Goal: Task Accomplishment & Management: Manage account settings

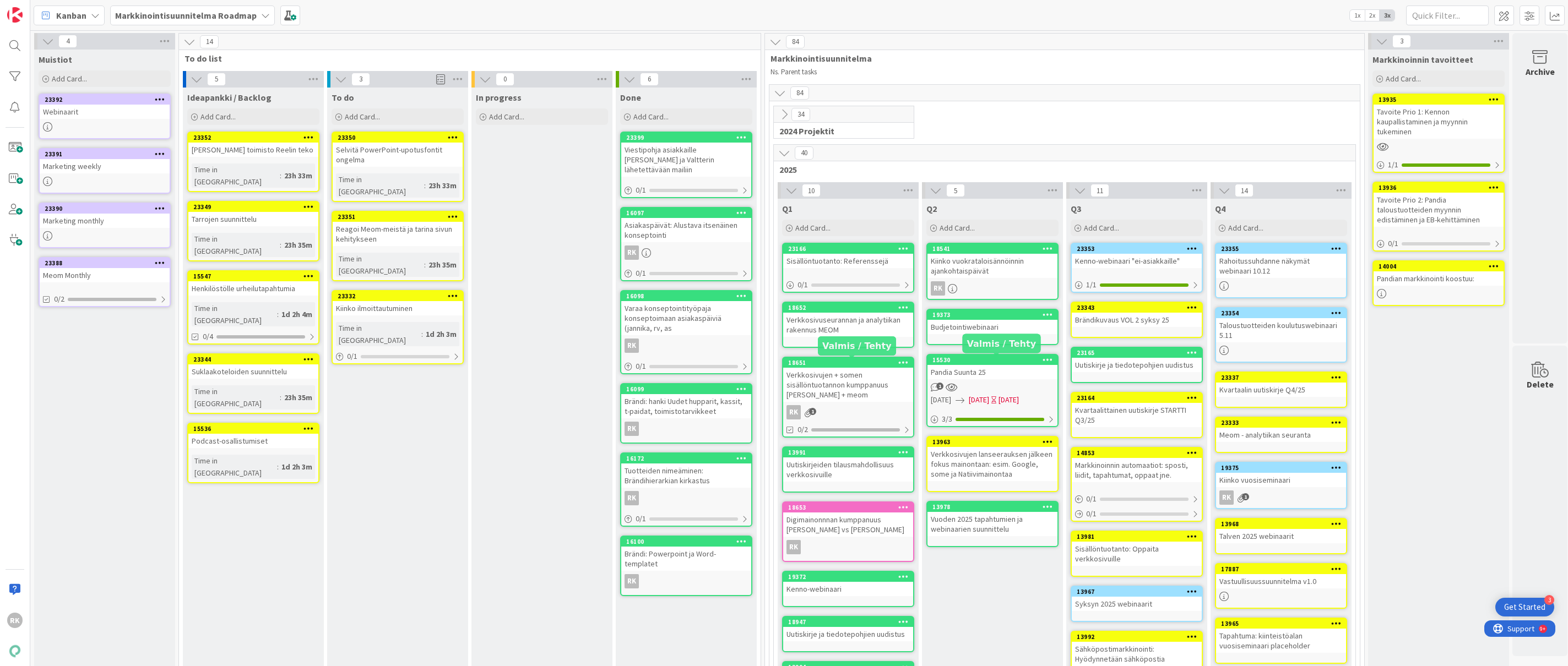
scroll to position [3, 0]
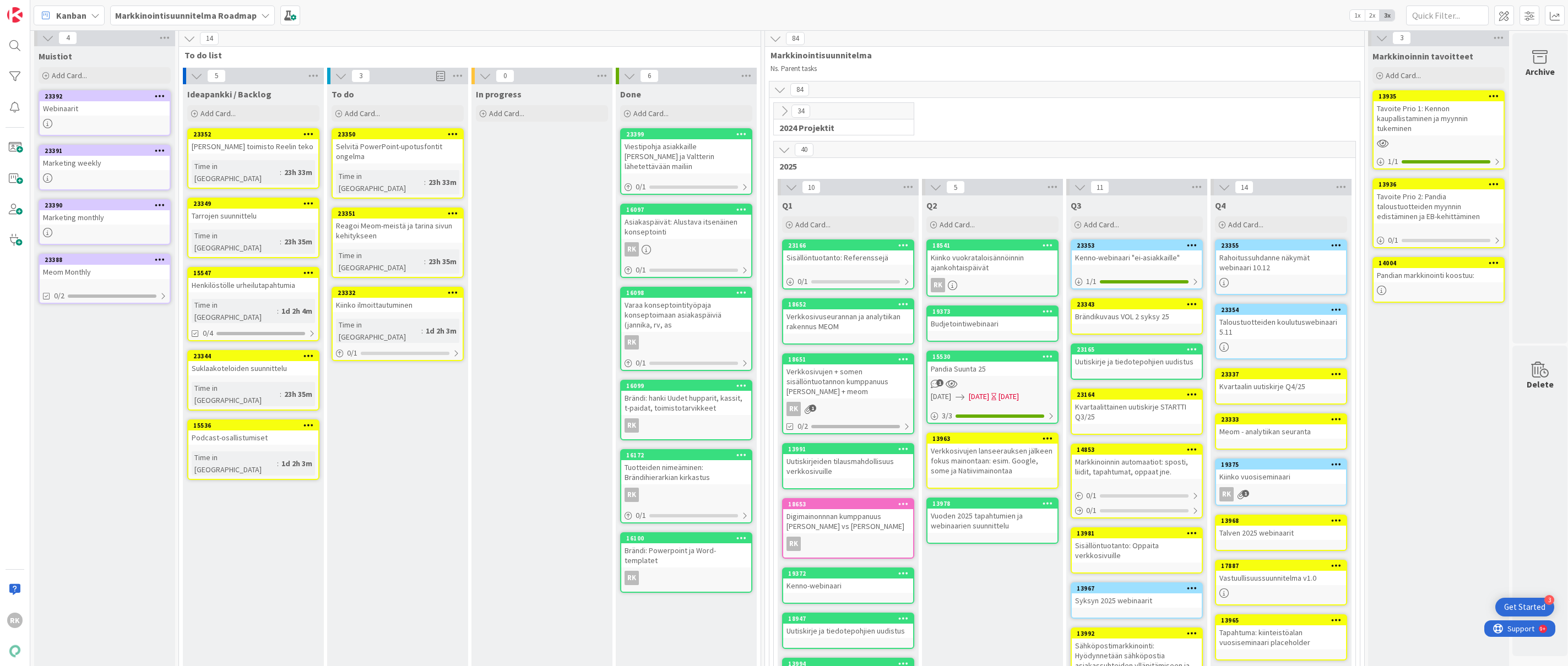
click at [454, 137] on icon at bounding box center [452, 134] width 10 height 8
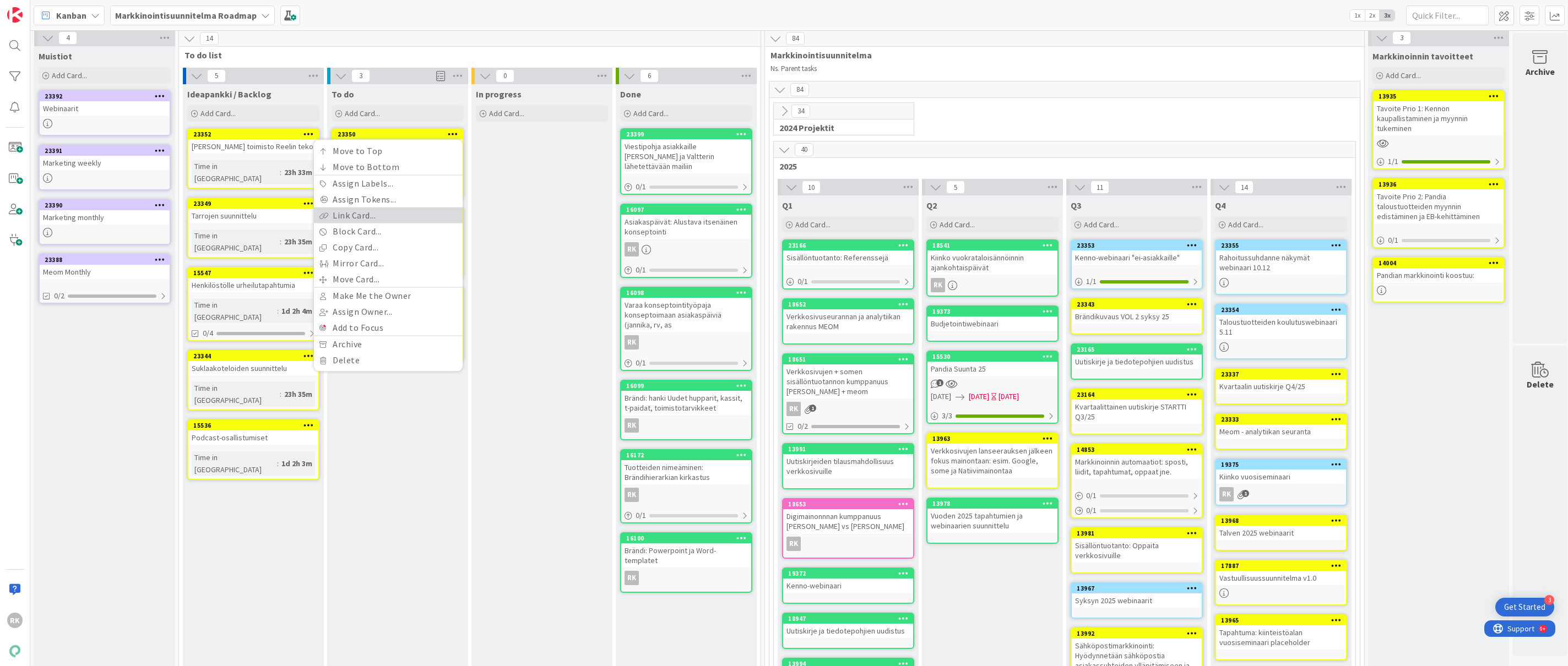
click at [390, 220] on link "Link Card..." at bounding box center [388, 215] width 148 height 16
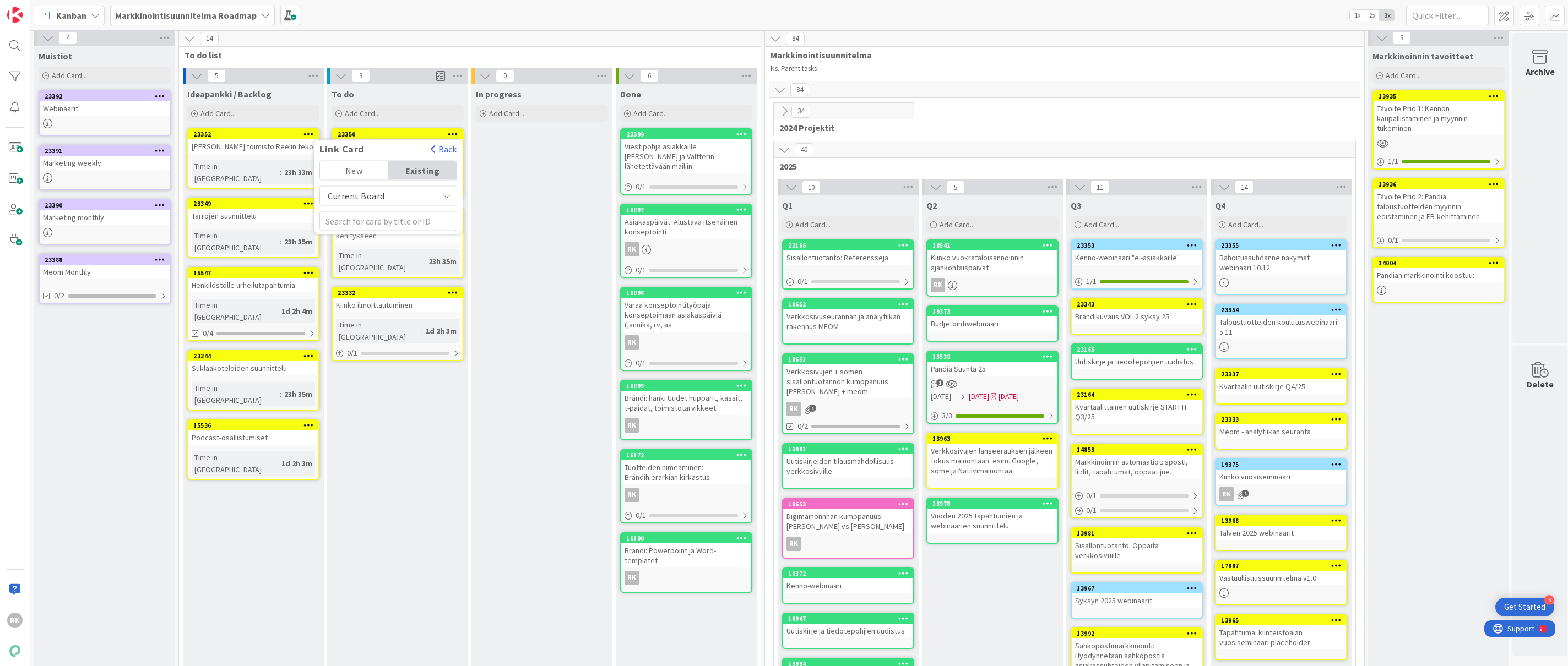
click at [389, 203] on span "Current Board" at bounding box center [379, 196] width 107 height 16
click at [390, 203] on div "Current Board" at bounding box center [388, 196] width 137 height 20
click at [377, 218] on input "text" at bounding box center [388, 221] width 137 height 20
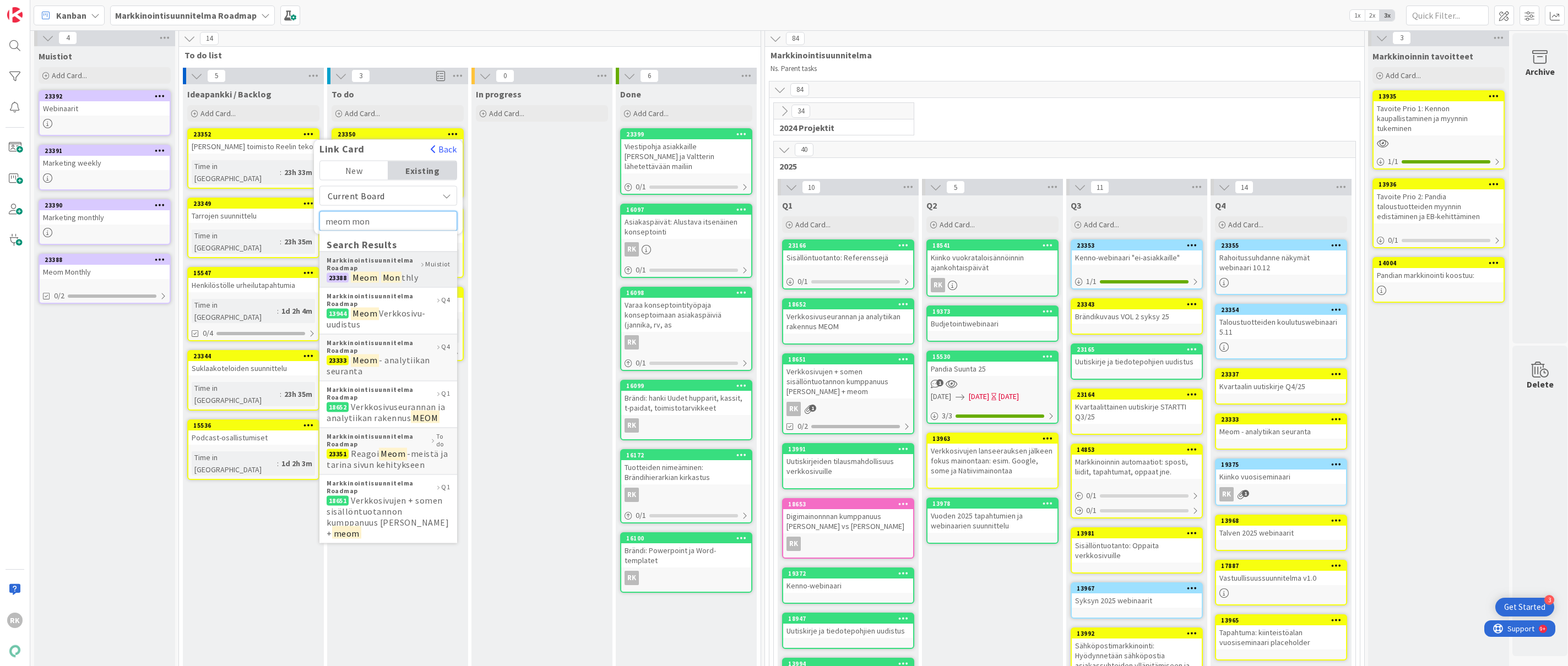
type input "meom mon"
click at [384, 276] on mark "Mon" at bounding box center [391, 277] width 21 height 14
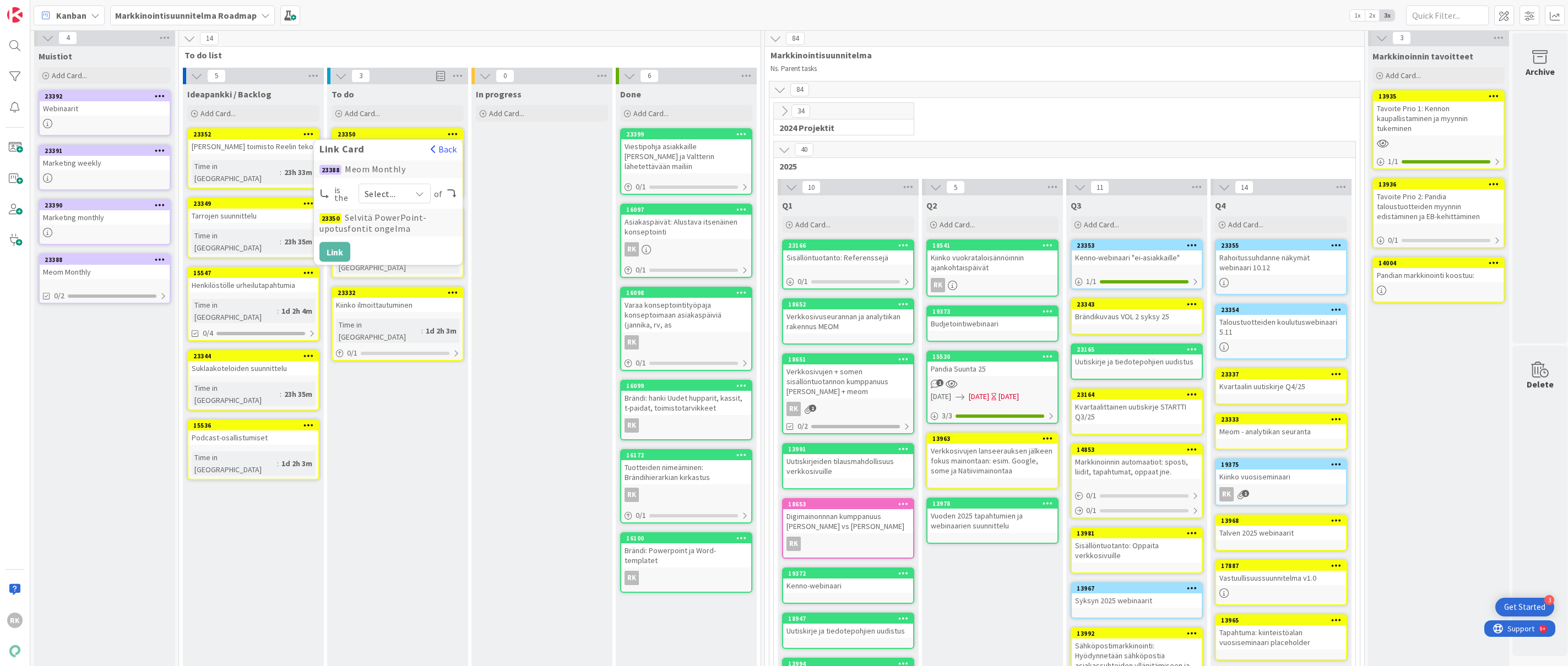
click at [403, 187] on span "Select..." at bounding box center [385, 194] width 41 height 16
click at [397, 219] on span "parent" at bounding box center [436, 218] width 86 height 16
click at [337, 248] on button "Link" at bounding box center [335, 251] width 31 height 20
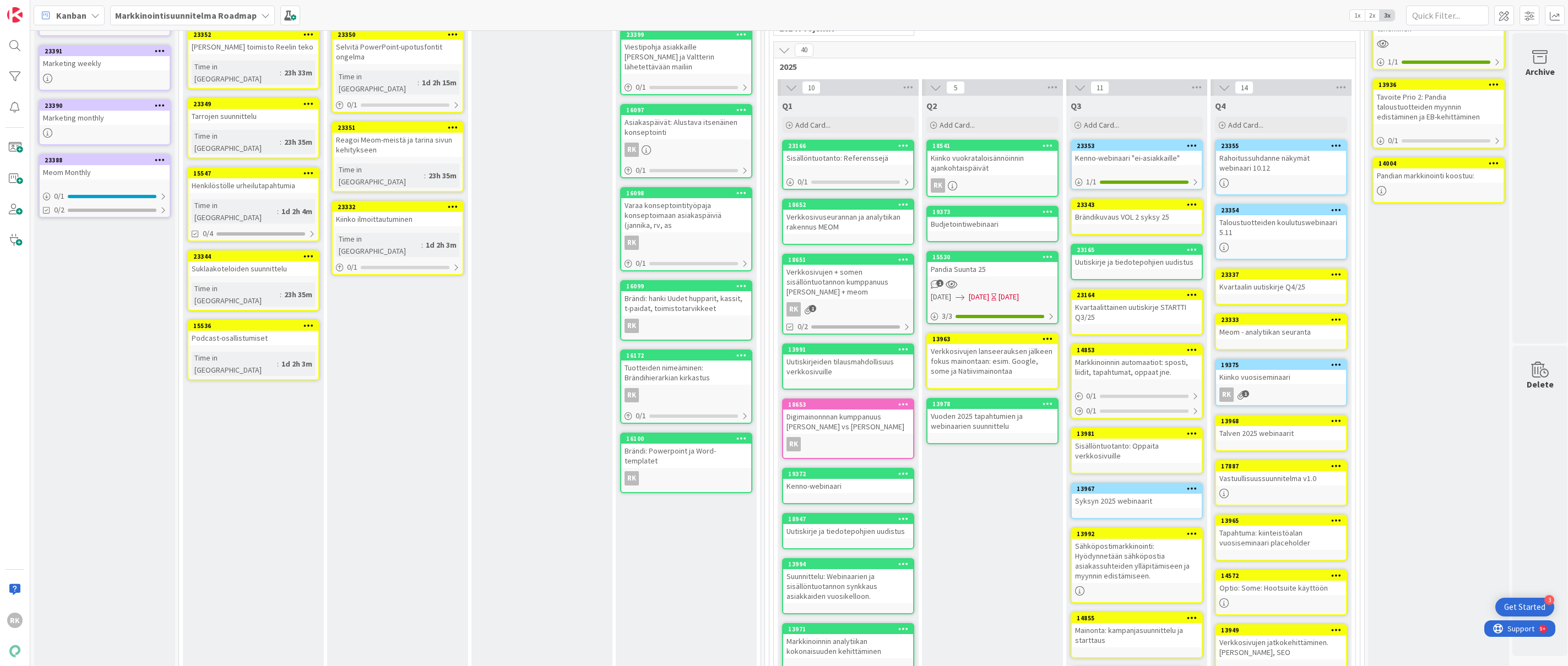
scroll to position [0, 0]
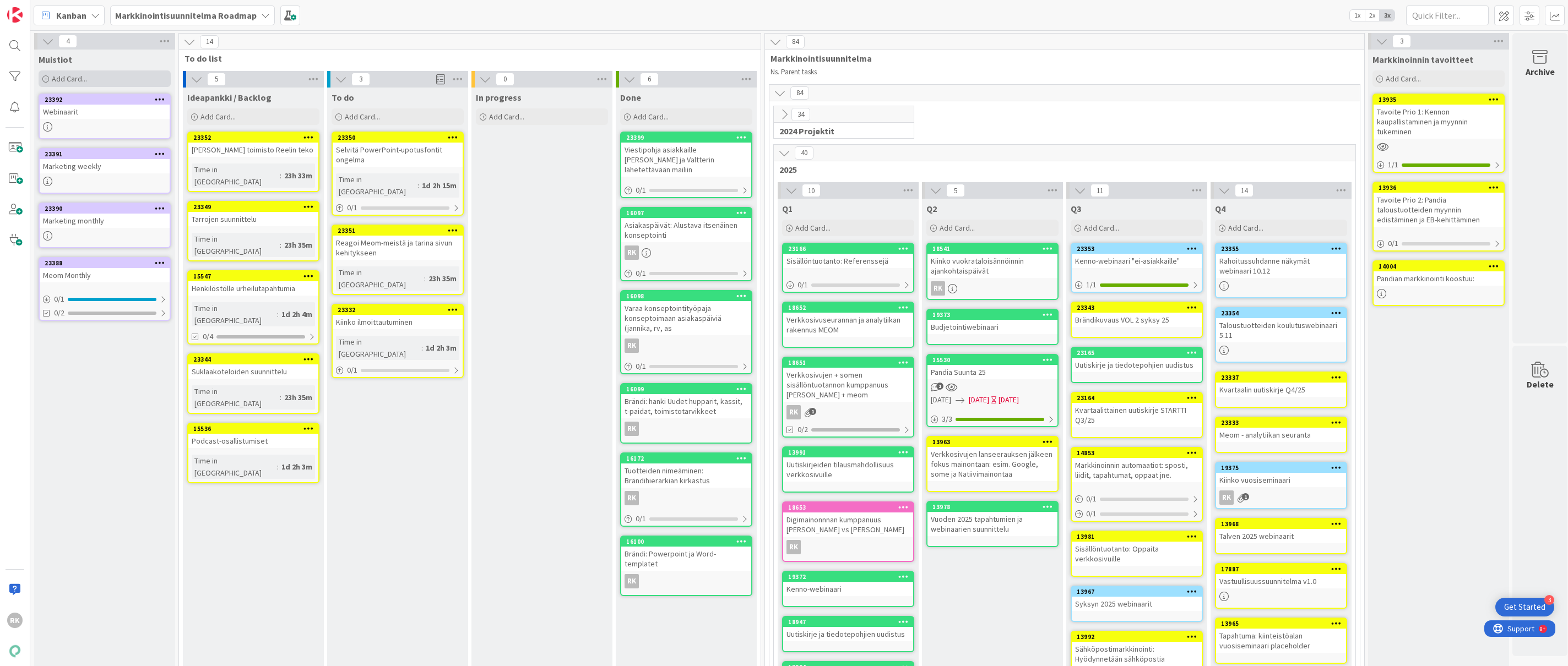
click at [76, 74] on span "Add Card..." at bounding box center [69, 79] width 35 height 10
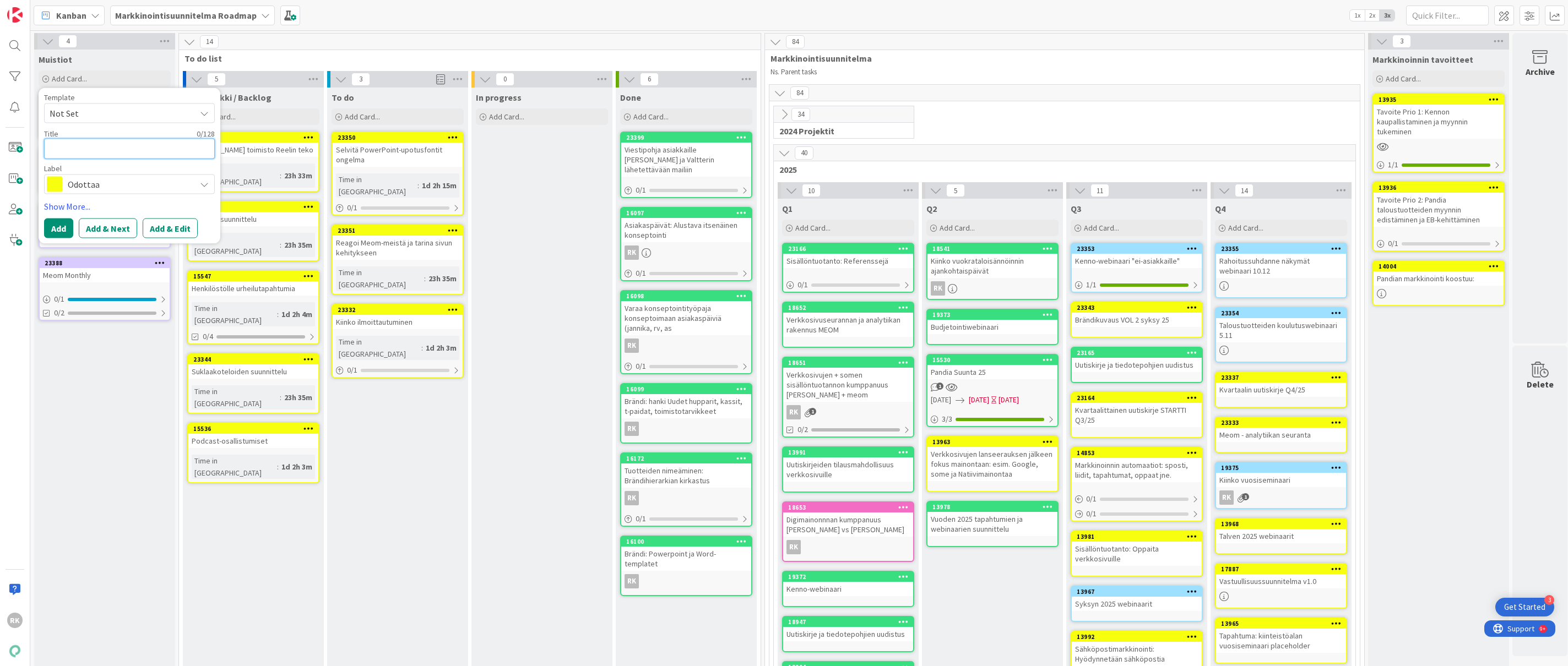
type textarea "B"
type textarea "x"
type textarea "Bl"
type textarea "x"
type textarea "Blo"
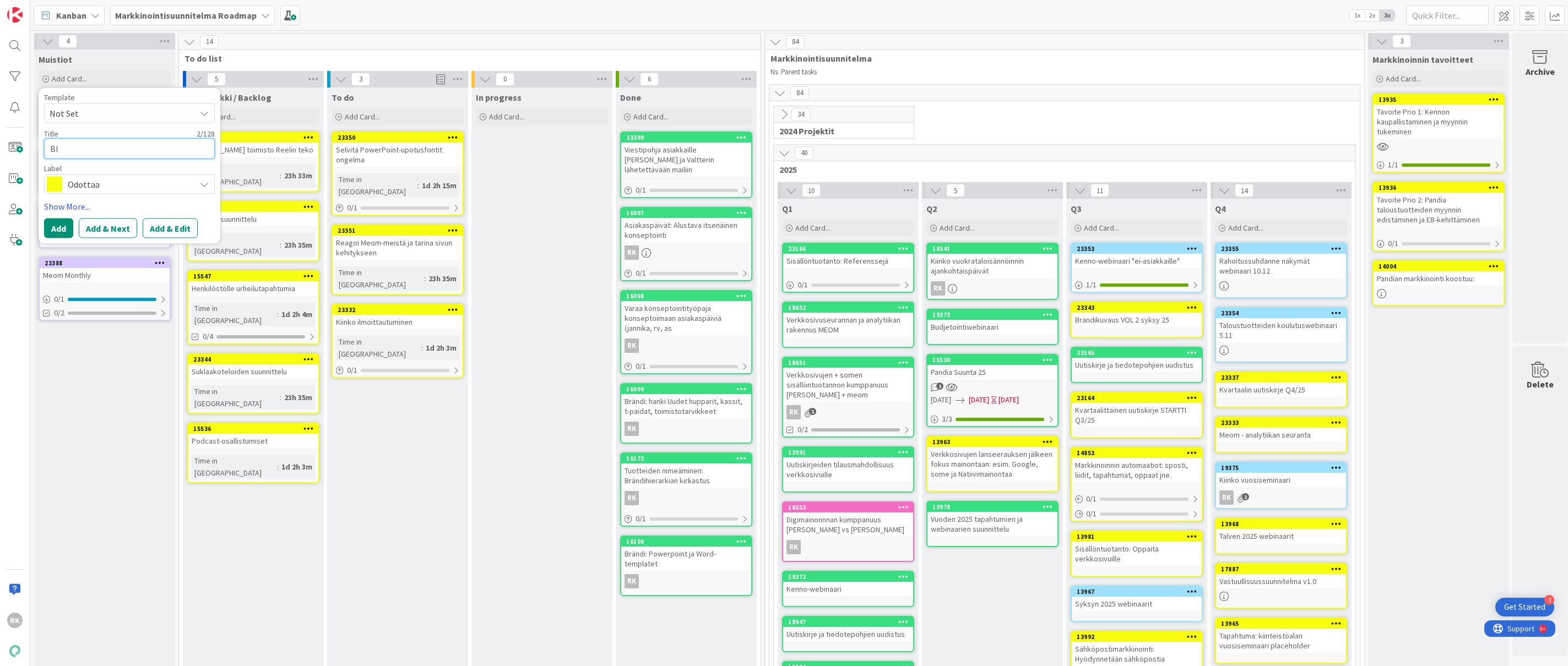
type textarea "x"
type textarea "Blog"
type textarea "x"
type textarea "Blogi"
type textarea "x"
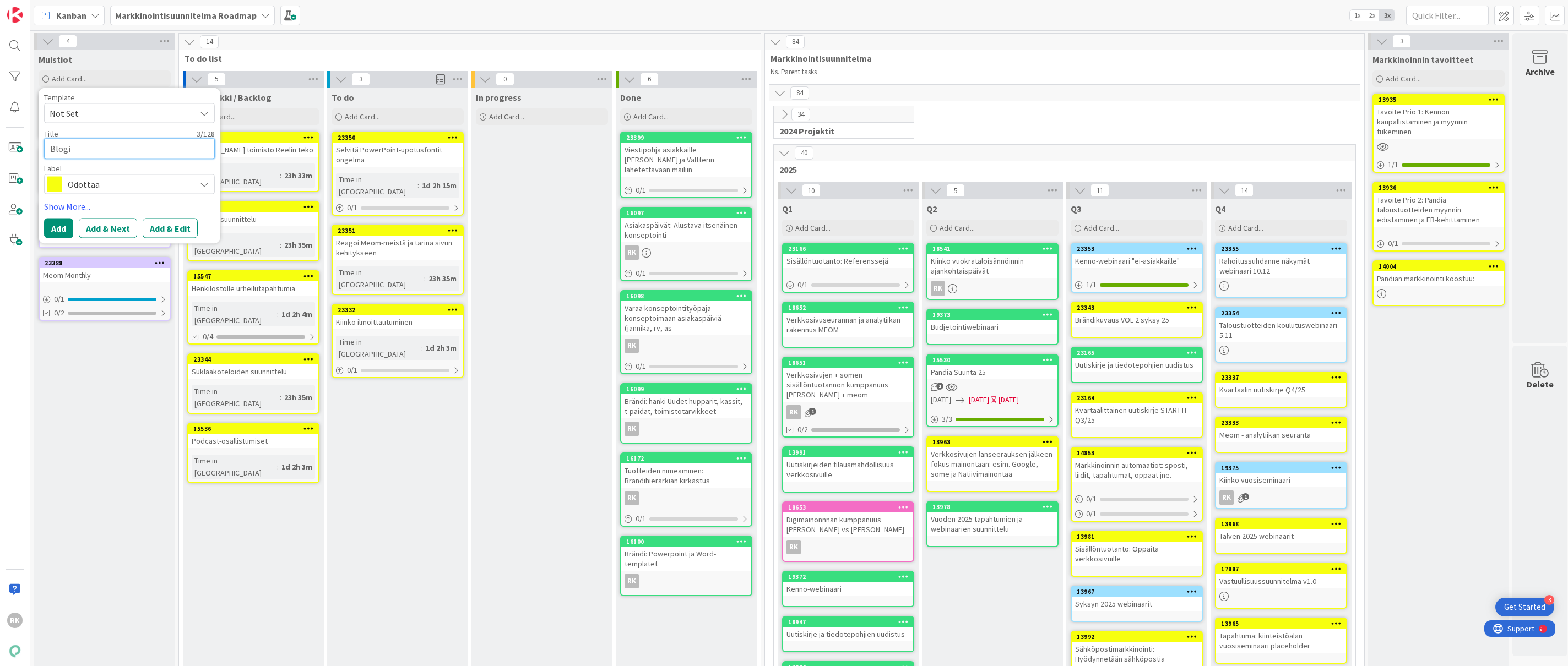
type textarea "Blogia"
type textarea "x"
type textarea "Blogiai"
type textarea "x"
type textarea "Blogiaih"
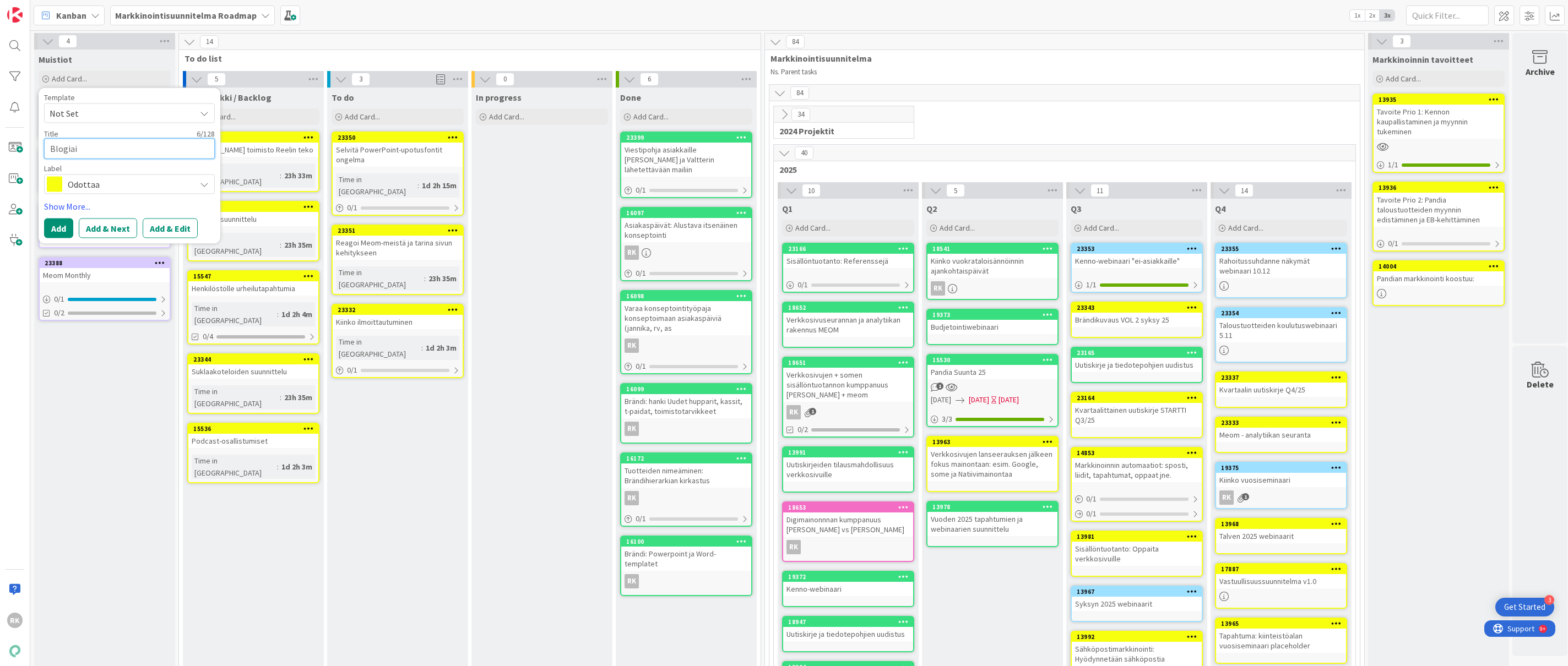
type textarea "x"
type textarea "Blogiaihi"
type textarea "x"
type textarea "Blogiaihip"
type textarea "x"
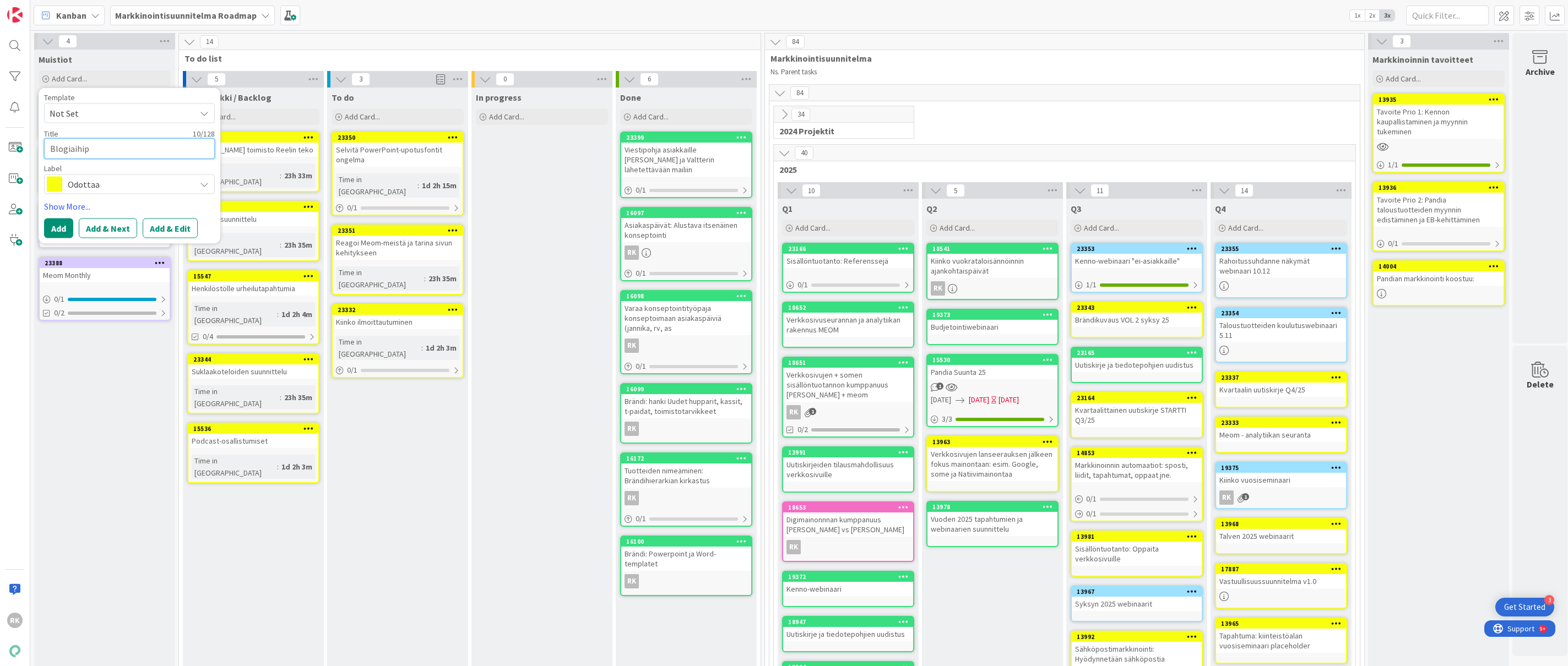
type textarea "Blogiaihi"
type textarea "x"
type textarea "Blogiaihipo"
type textarea "x"
type textarea "Blogiaihipot"
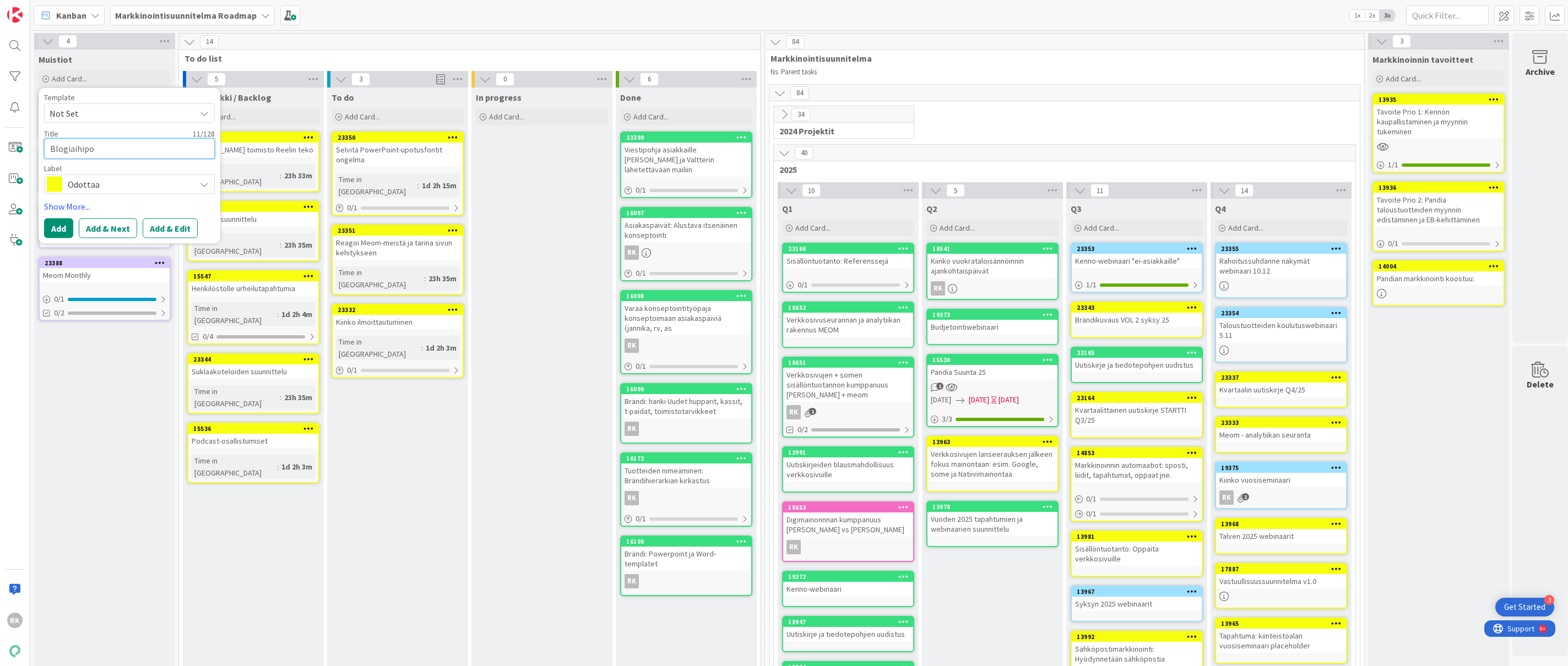
type textarea "x"
type textarea "Blogiaihipo"
type textarea "x"
type textarea "Blogiaihip"
type textarea "x"
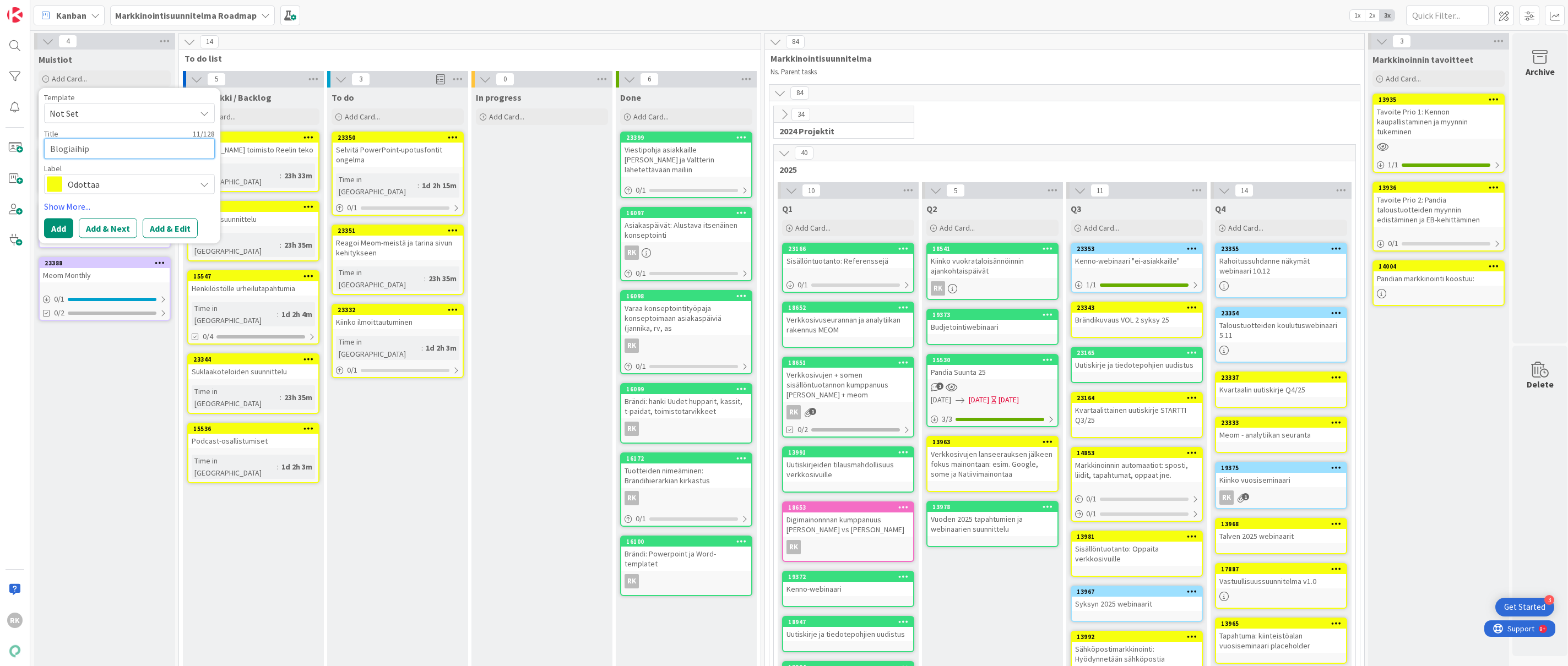
type textarea "Blogiaihi"
type textarea "x"
type textarea "Blogiaihio"
type textarea "x"
type textarea "Blogiaihiot"
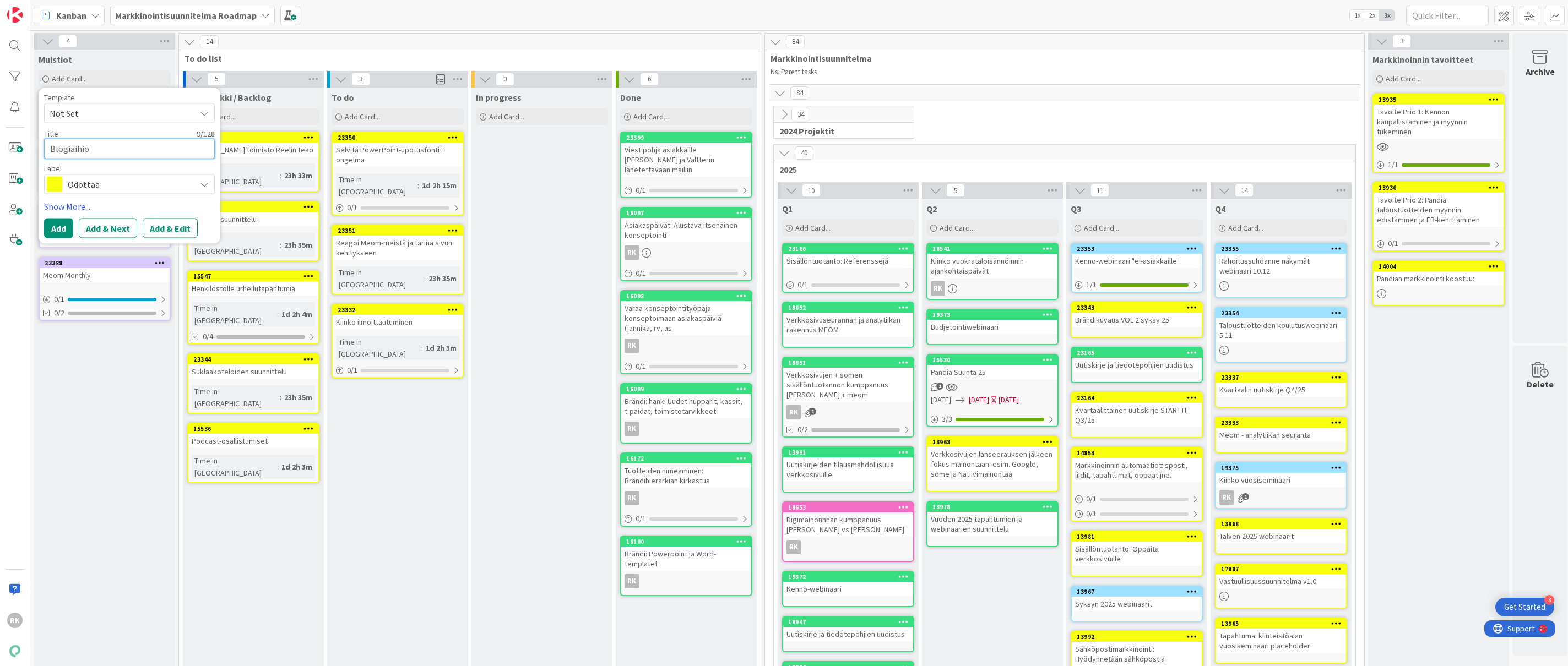
type textarea "x"
type textarea "Blogiaihiot"
type textarea "x"
type textarea "Blogiaihiot j"
type textarea "x"
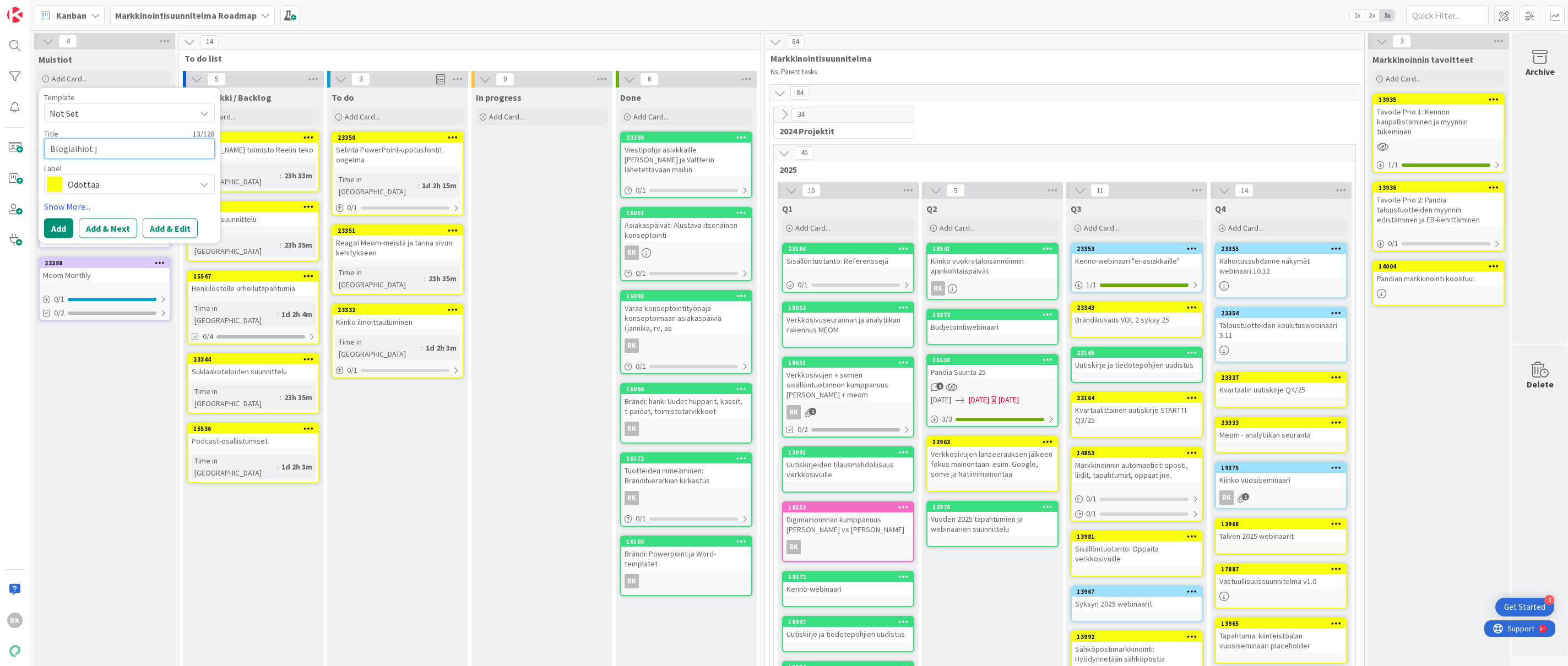
type textarea "Blogiaihiot j"
type textarea "x"
type textarea "Blogiaihiot j"
type textarea "x"
type textarea "Blogiaihiot jA"
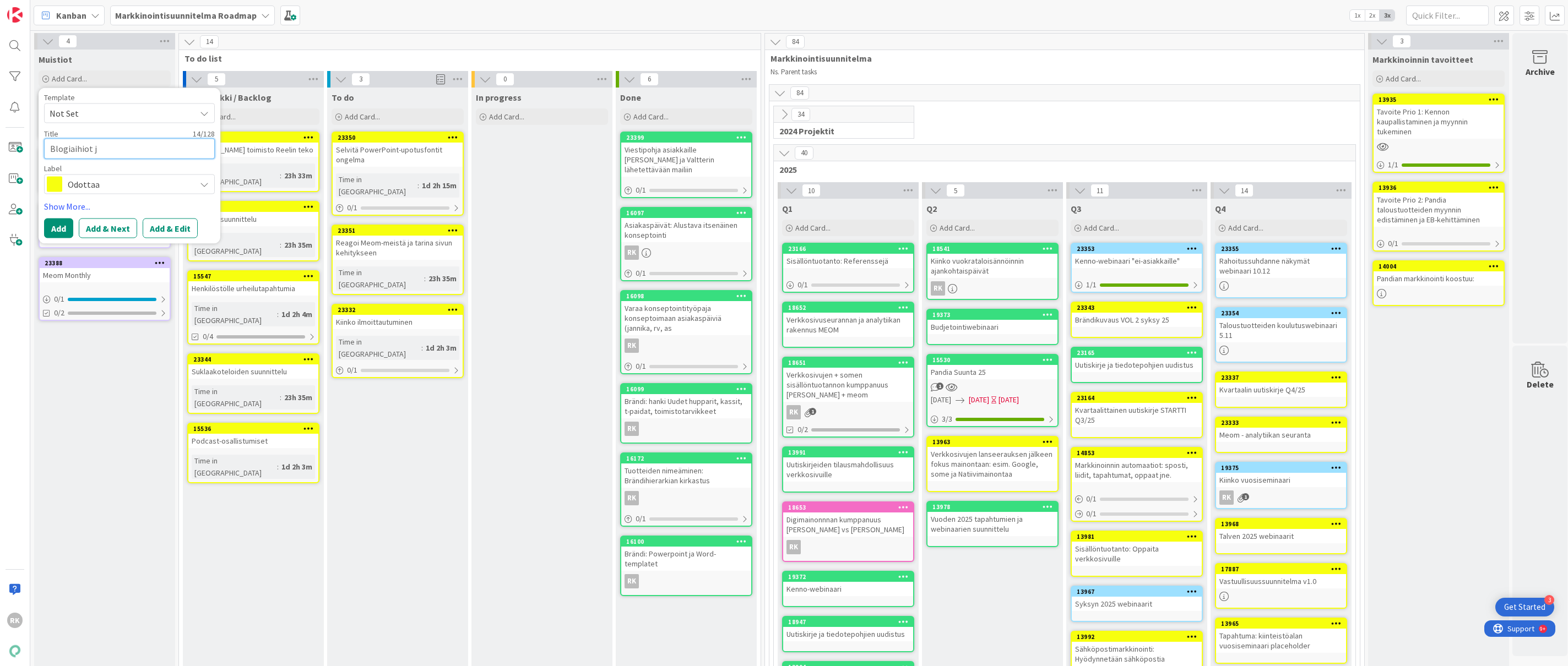
type textarea "x"
type textarea "Blogiaihiot jA"
type textarea "x"
type textarea "Blogiaihiot jA S"
type textarea "x"
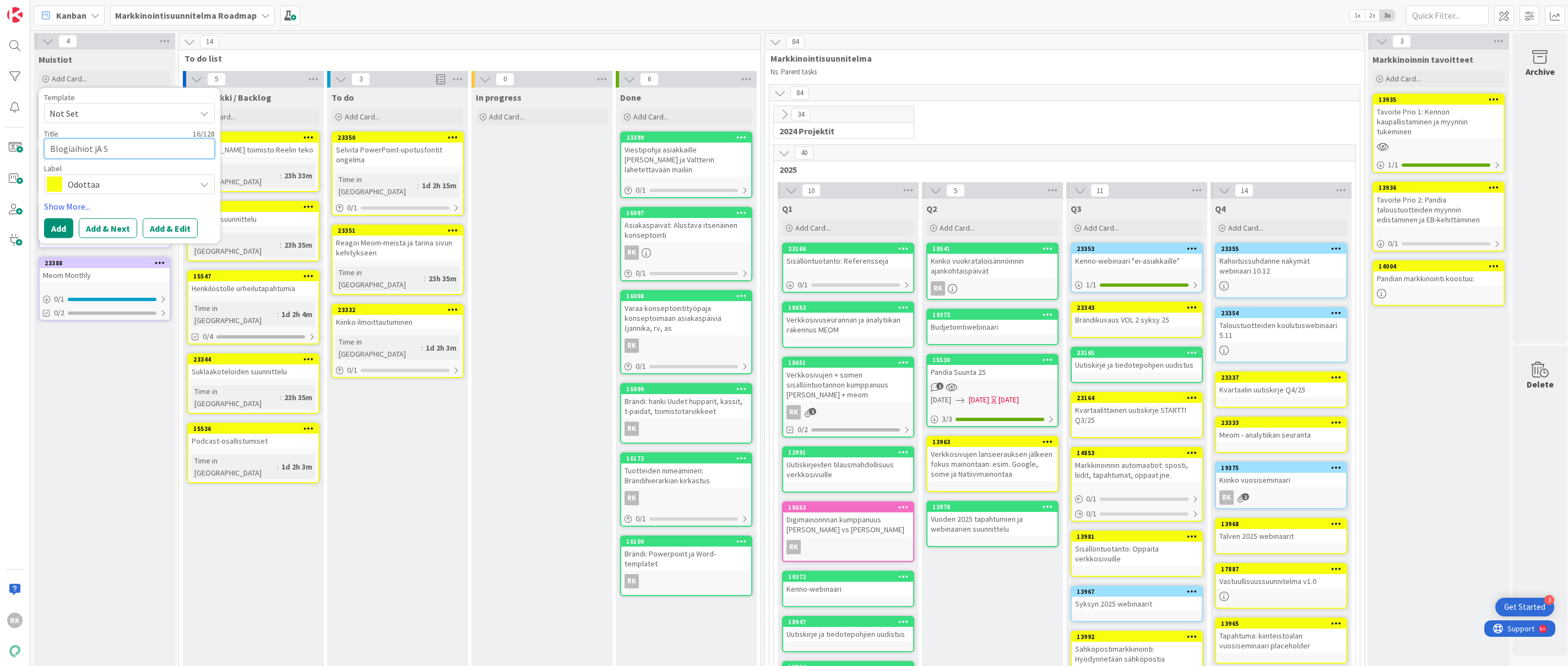
type textarea "Blogiaihiot jA"
type textarea "x"
type textarea "Blogiaihiot jA"
type textarea "x"
type textarea "Blogiaihiot j"
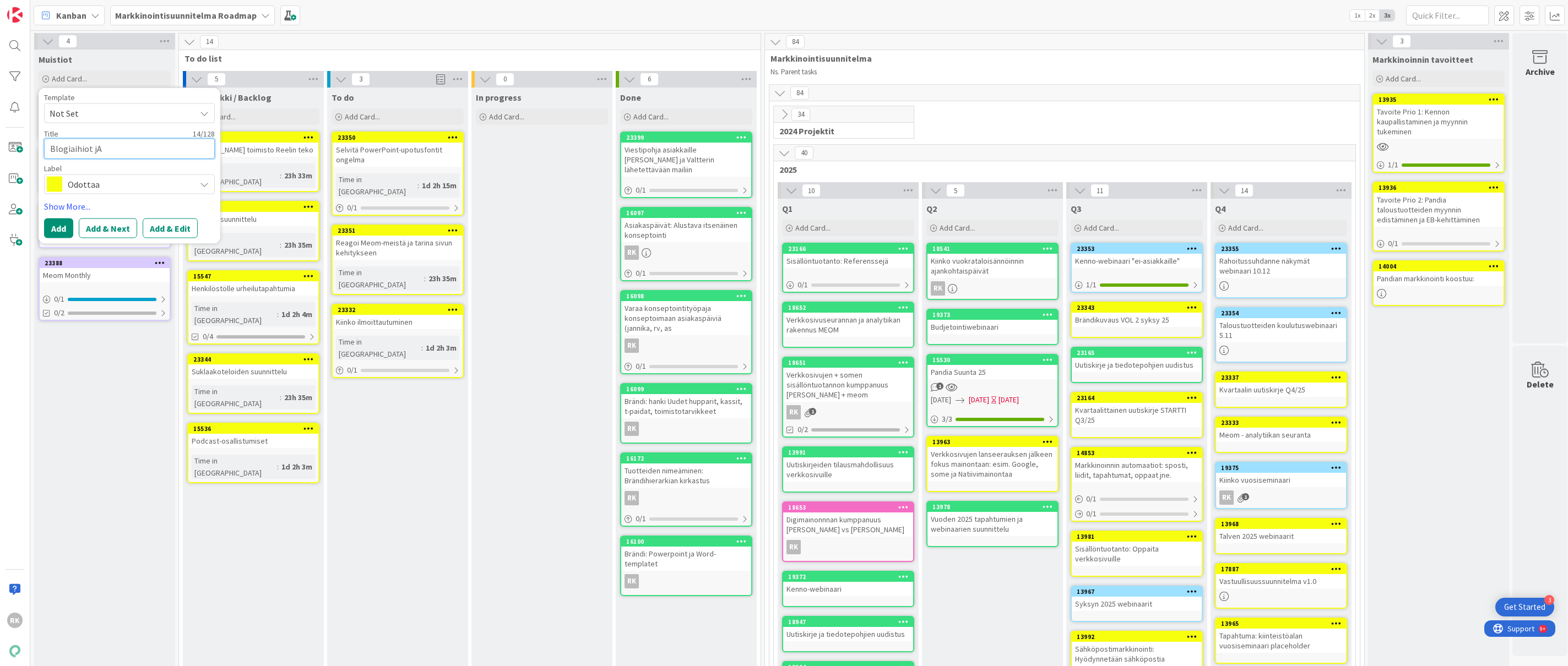
type textarea "x"
type textarea "Blogiaihiot ja"
type textarea "x"
type textarea "Blogiaihiot ja"
type textarea "x"
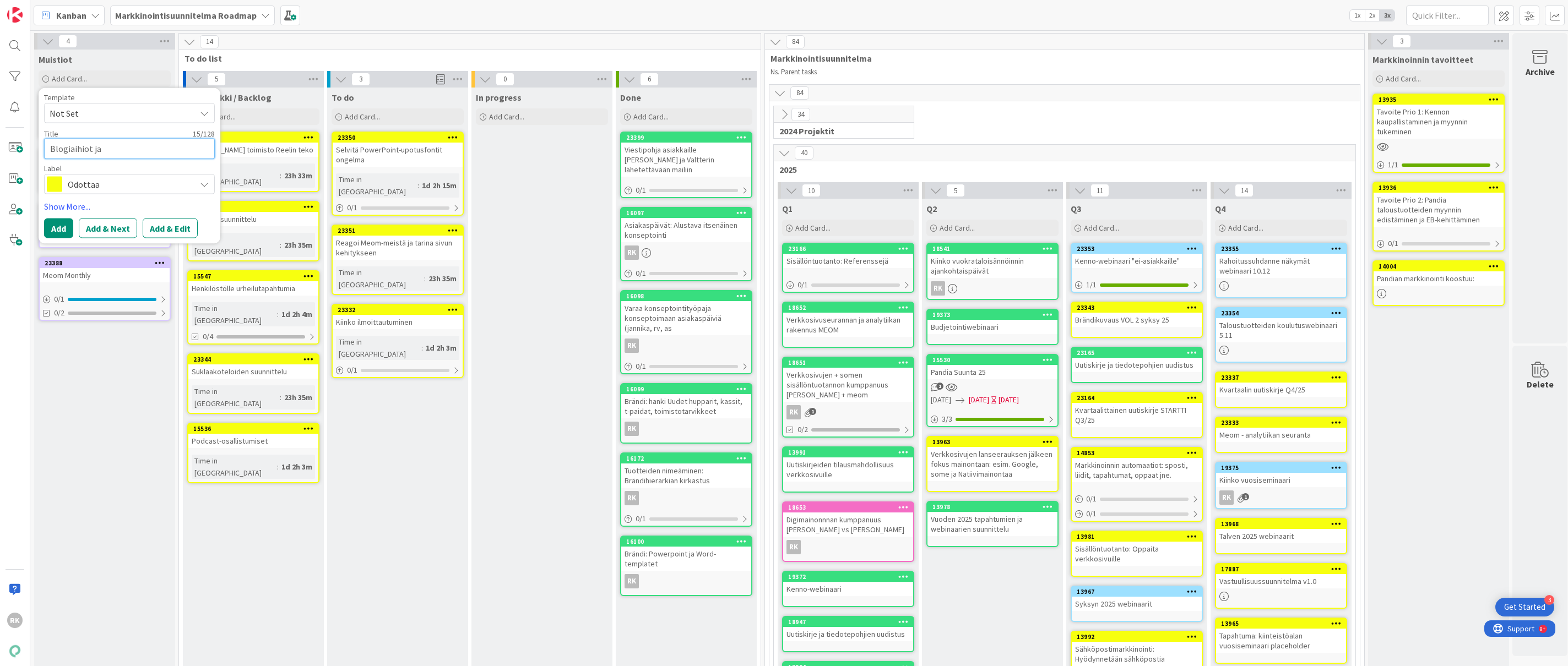
type textarea "Blogiaihiot ja s"
type textarea "x"
type textarea "Blogiaihiot ja si"
type textarea "x"
type textarea "Blogiaihiot ja sis"
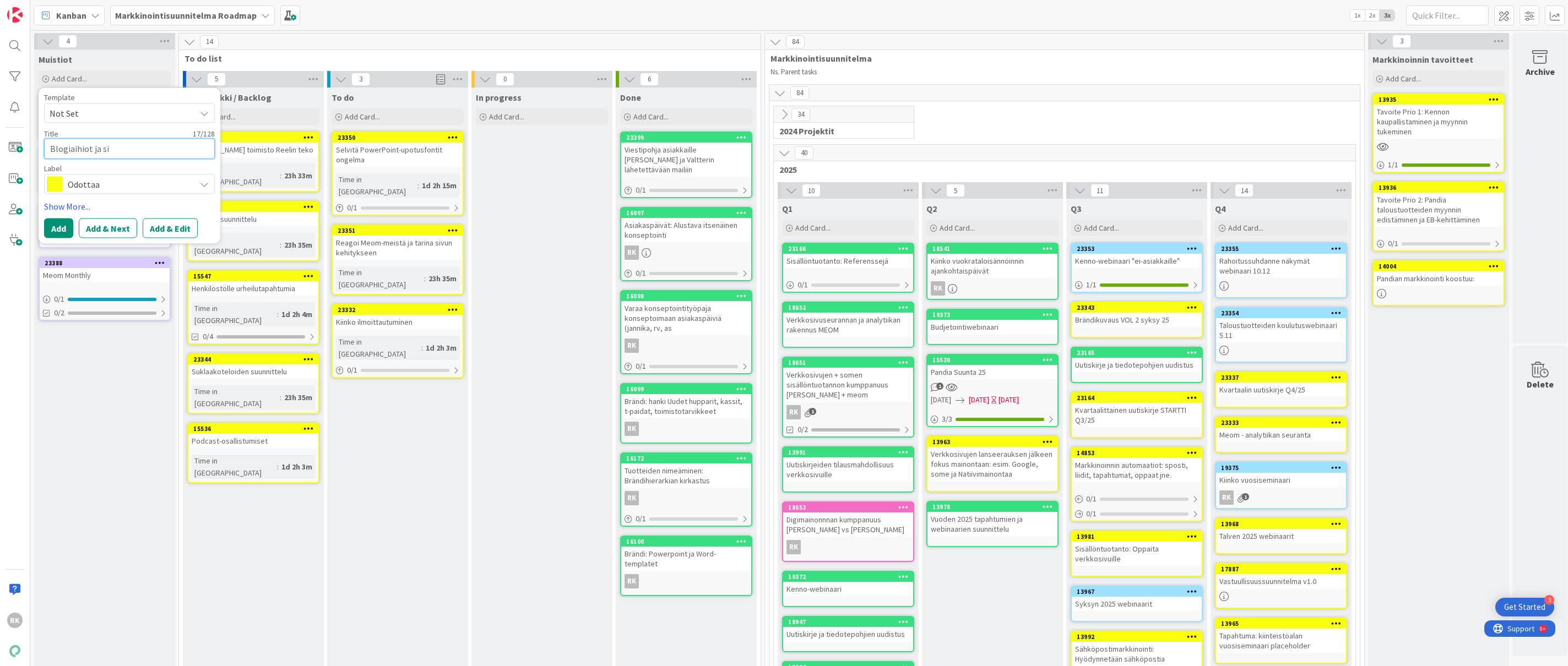
type textarea "x"
type textarea "Blogiaihiot ja sisä"
type textarea "x"
type textarea "Blogiaihiot ja sisäl"
type textarea "x"
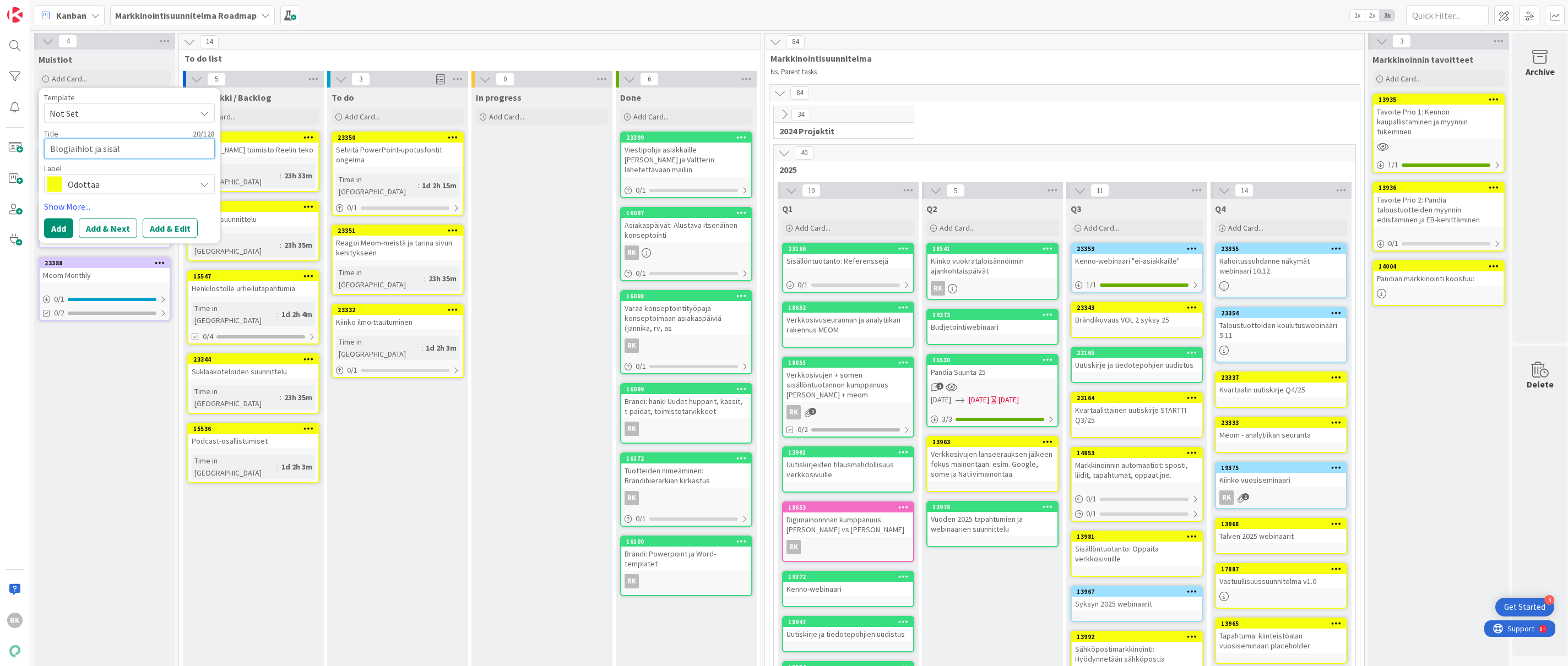
type textarea "Blogiaihiot ja sisält"
type textarea "x"
type textarea "Blogiaihiot ja sisältö"
type textarea "x"
type textarea "Blogiaihiot ja sisältös"
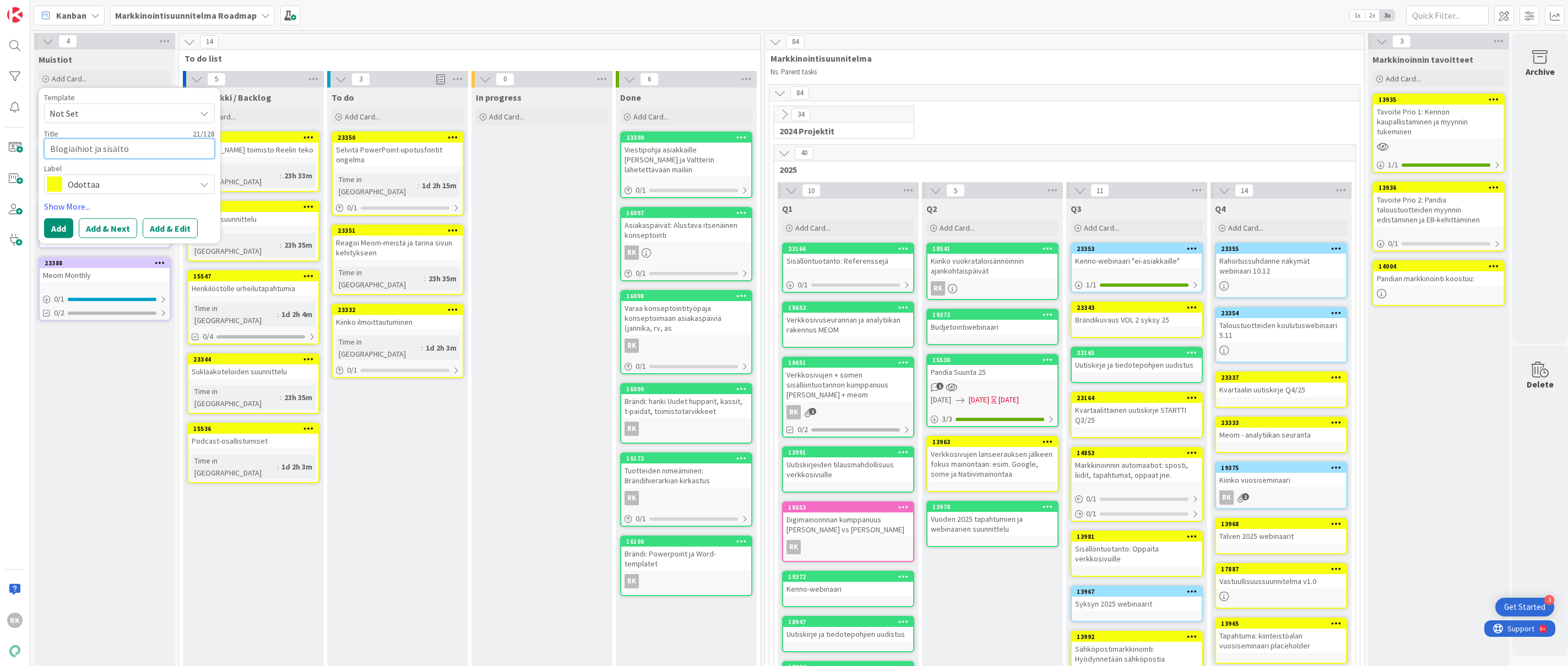
type textarea "x"
type textarea "Blogiaihiot ja sisältösu"
type textarea "x"
type textarea "Blogiaihiot ja sisältösuu"
type textarea "x"
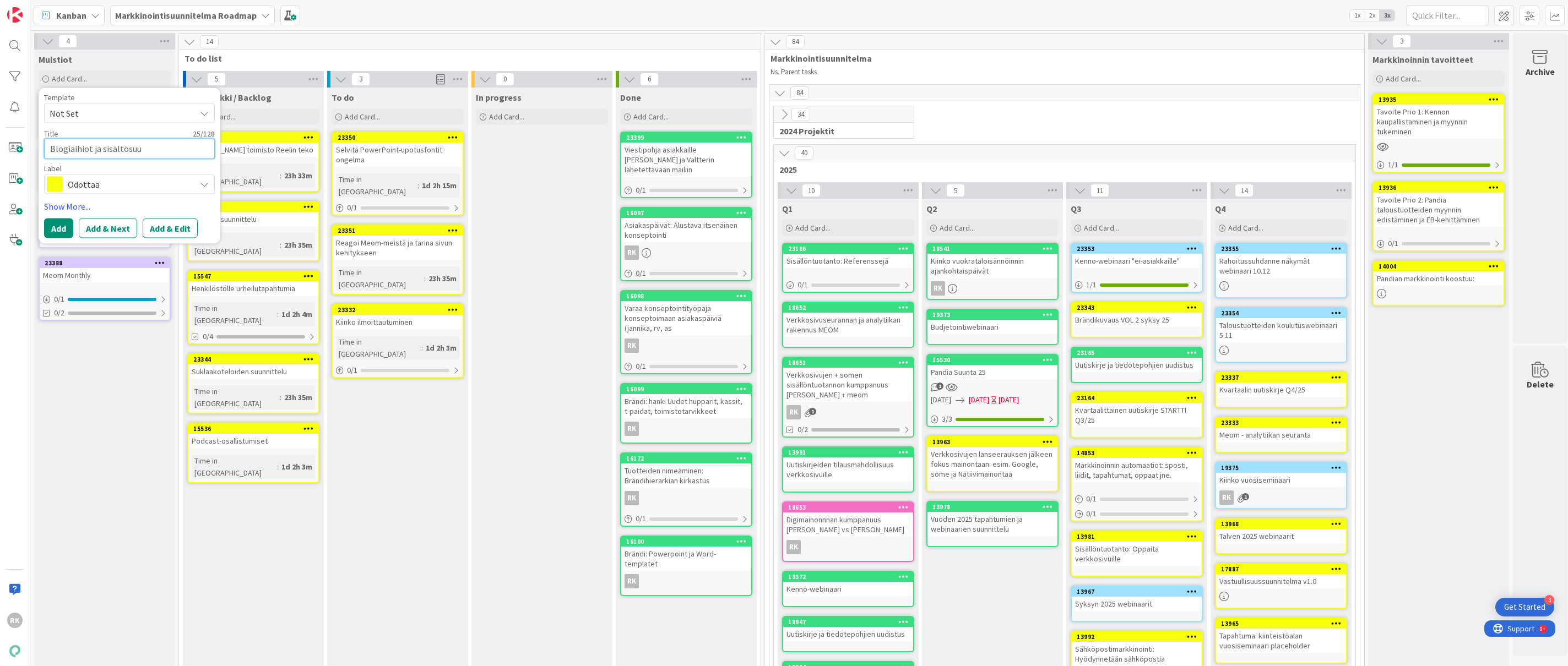
type textarea "Blogiaihiot ja sisältösuun"
type textarea "x"
type textarea "Blogiaihiot ja sisältösuunn"
type textarea "x"
type textarea "Blogiaihiot ja sisältösuunni"
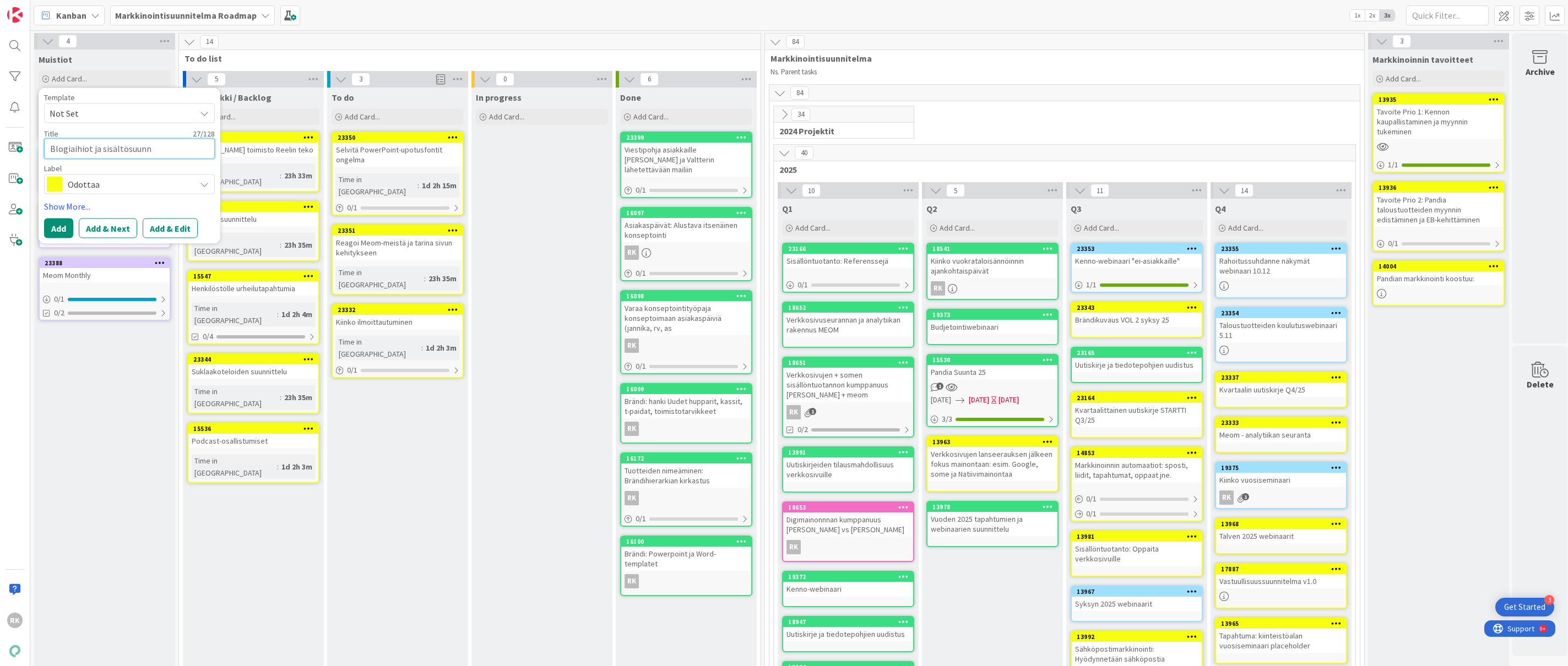
type textarea "x"
type textarea "Blogiaihiot ja sisältösuunnit"
type textarea "x"
type textarea "Blogiaihiot ja sisältösuunnite"
type textarea "x"
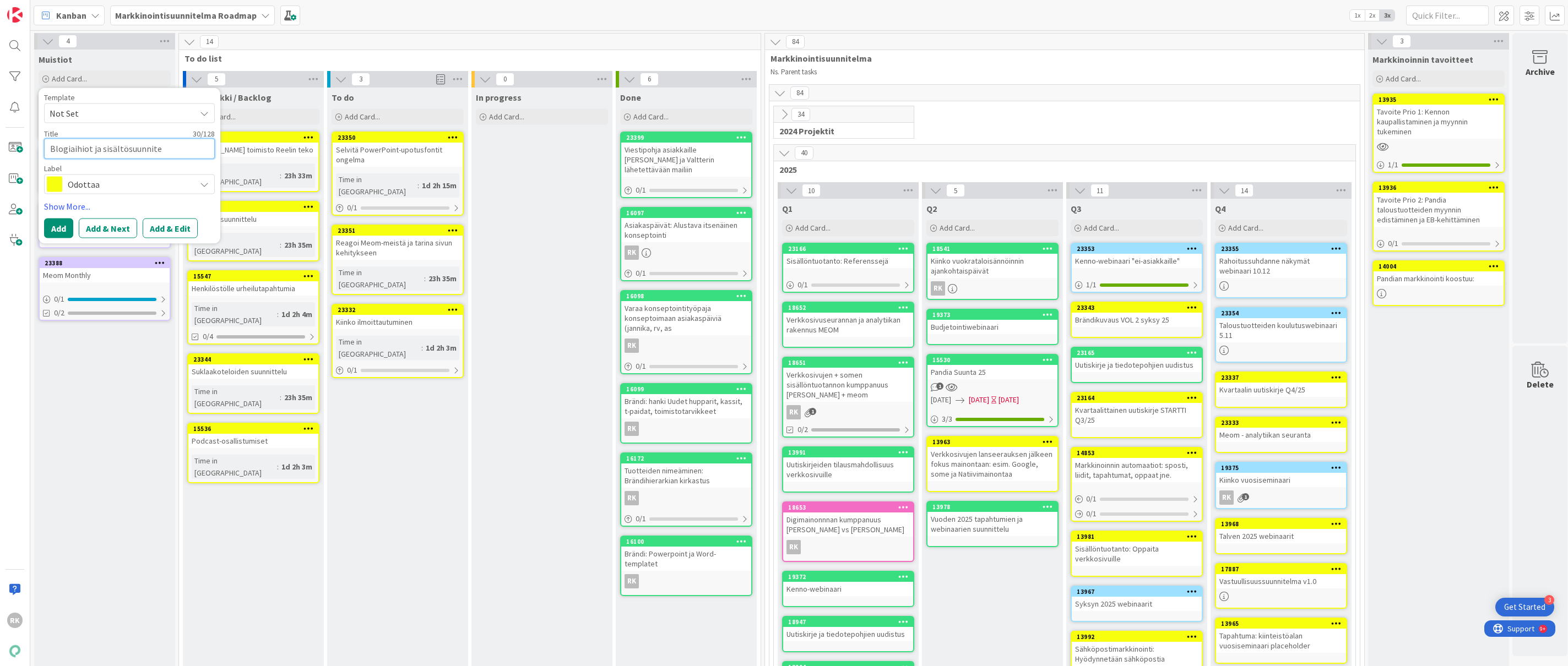
type textarea "Blogiaihiot ja sisältösuunnitel"
type textarea "x"
type textarea "Blogiaihiot ja sisältösuunnitelm"
type textarea "x"
type textarea "Blogiaihiot ja sisältösuunnitelma"
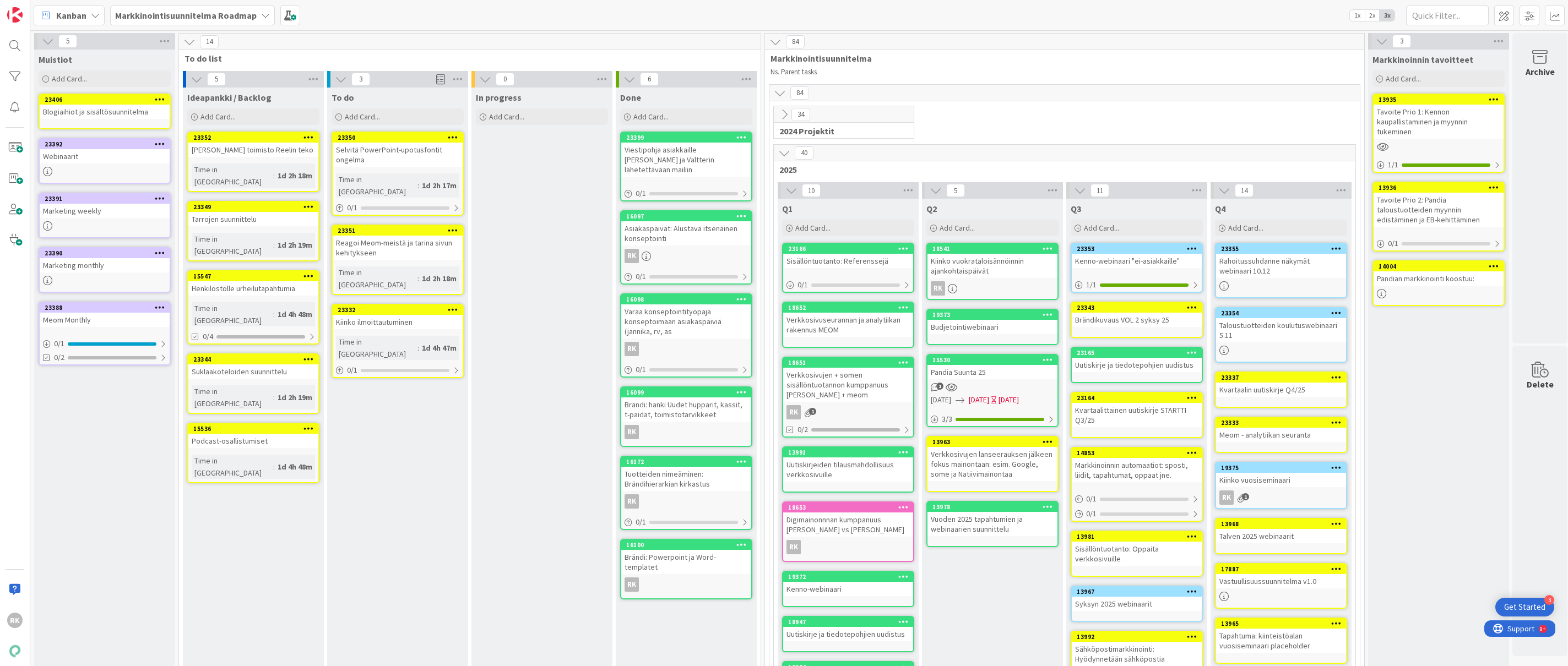
click at [159, 97] on icon at bounding box center [159, 99] width 10 height 8
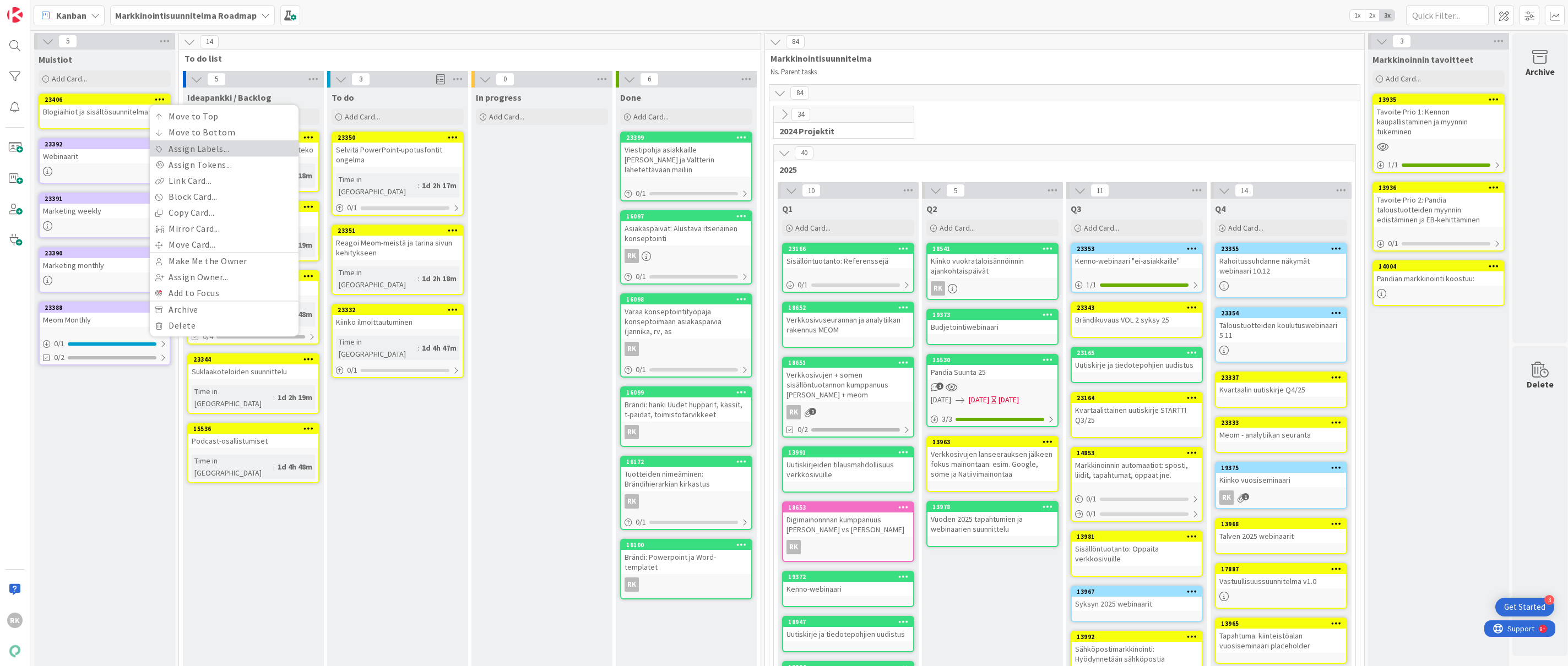
click at [189, 150] on link "Assign Labels..." at bounding box center [224, 148] width 148 height 16
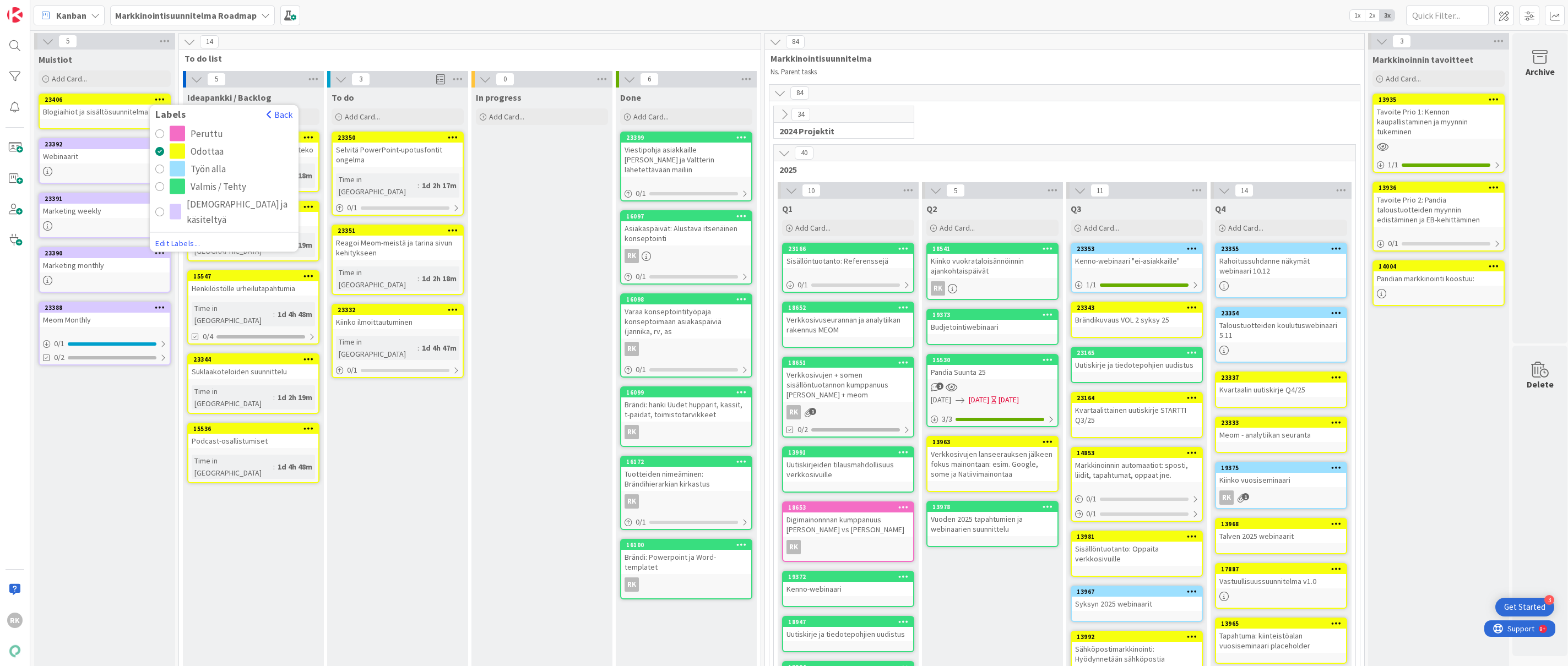
click at [181, 210] on div "radio" at bounding box center [175, 212] width 12 height 16
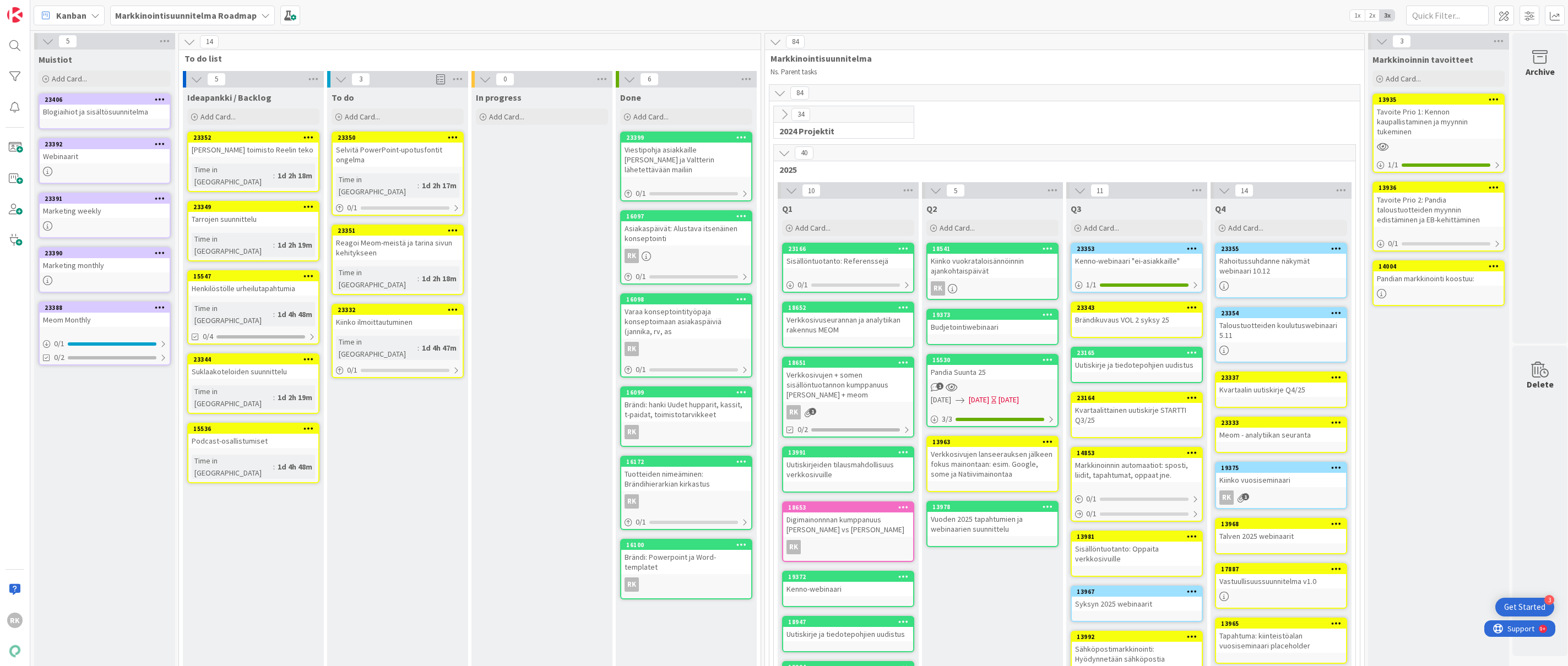
click at [91, 117] on div "Blogiaihiot ja sisältösuunnitelma" at bounding box center [104, 112] width 130 height 14
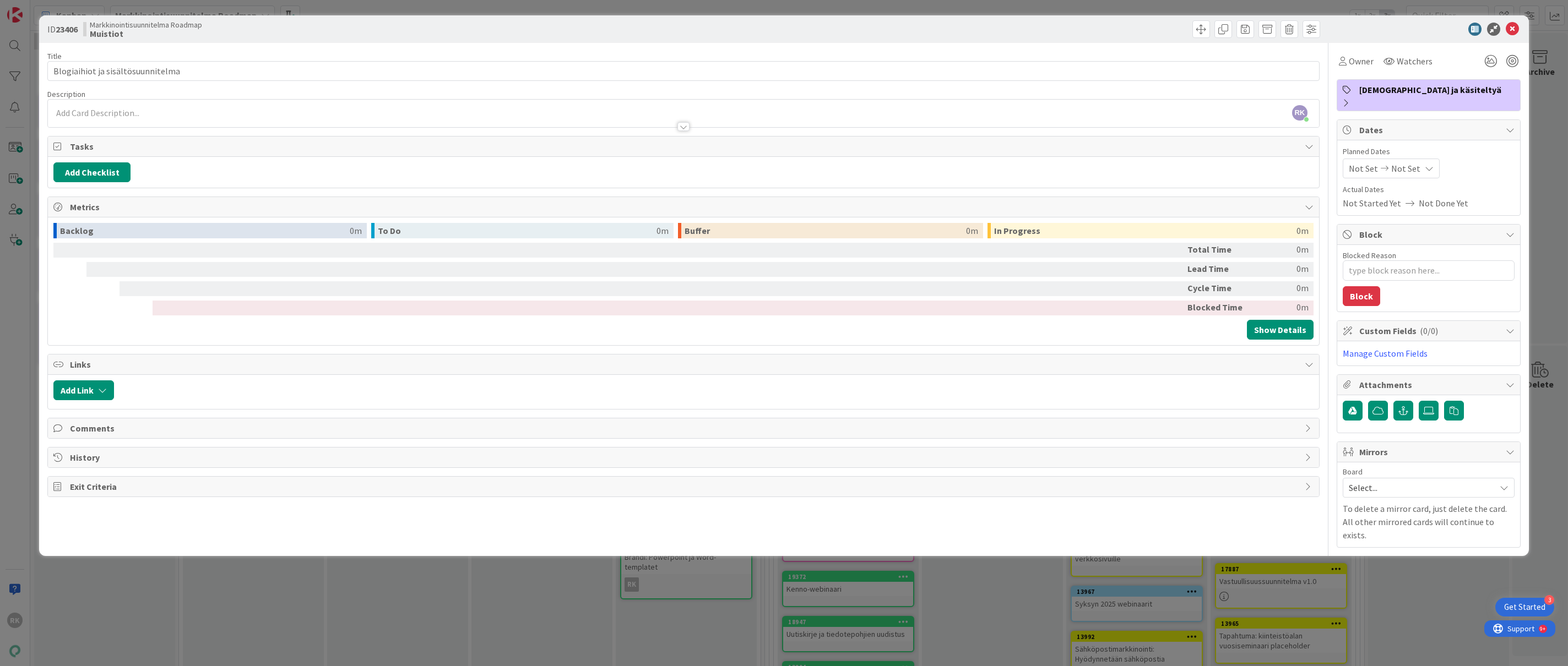
type textarea "x"
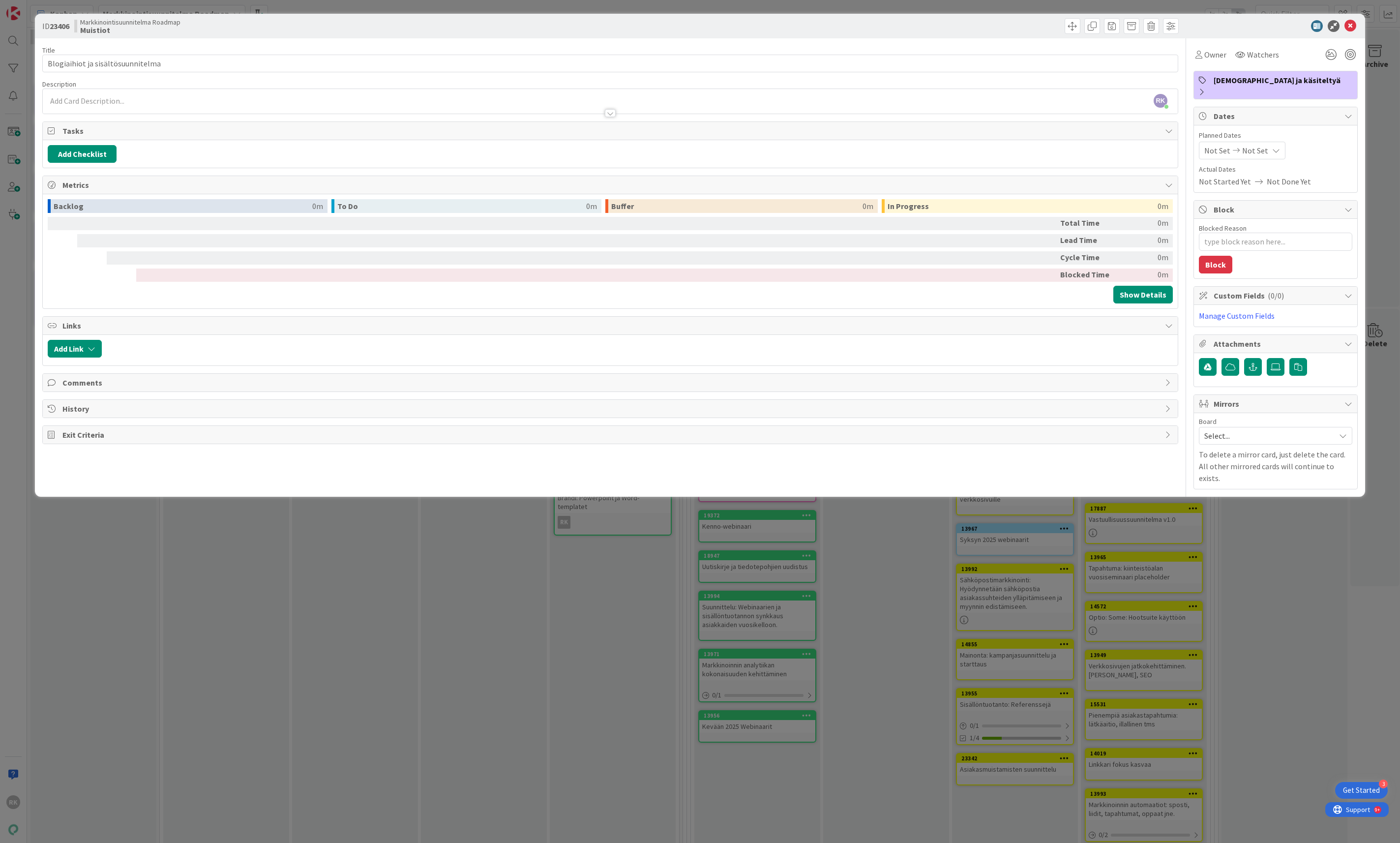
click at [67, 96] on div "[PERSON_NAME]-[PERSON_NAME] just joined" at bounding box center [610, 101] width 1135 height 25
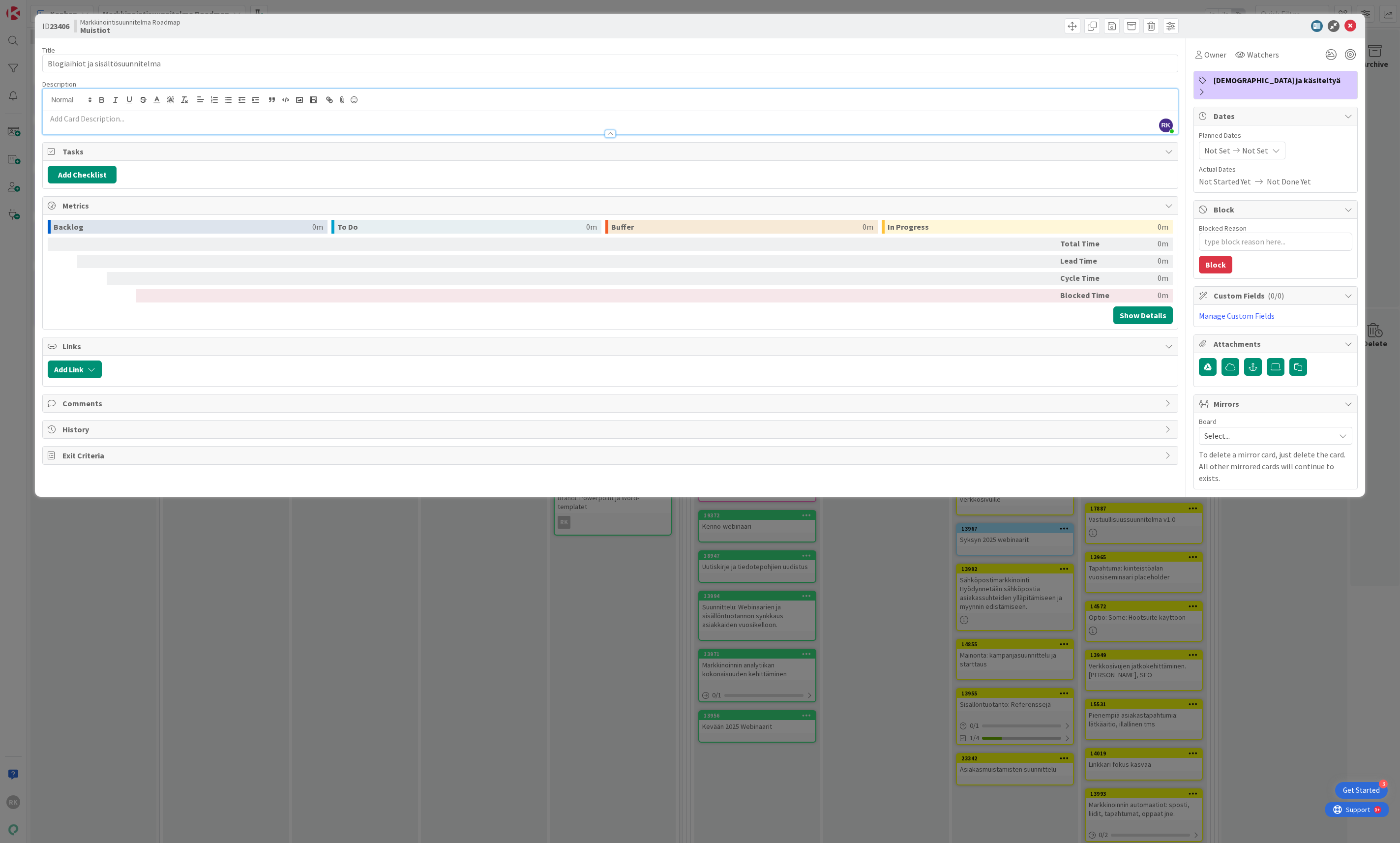
click at [67, 118] on p at bounding box center [610, 119] width 1125 height 11
click at [86, 180] on button "Add Checklist" at bounding box center [82, 174] width 69 height 18
type input "BLogiaihioita"
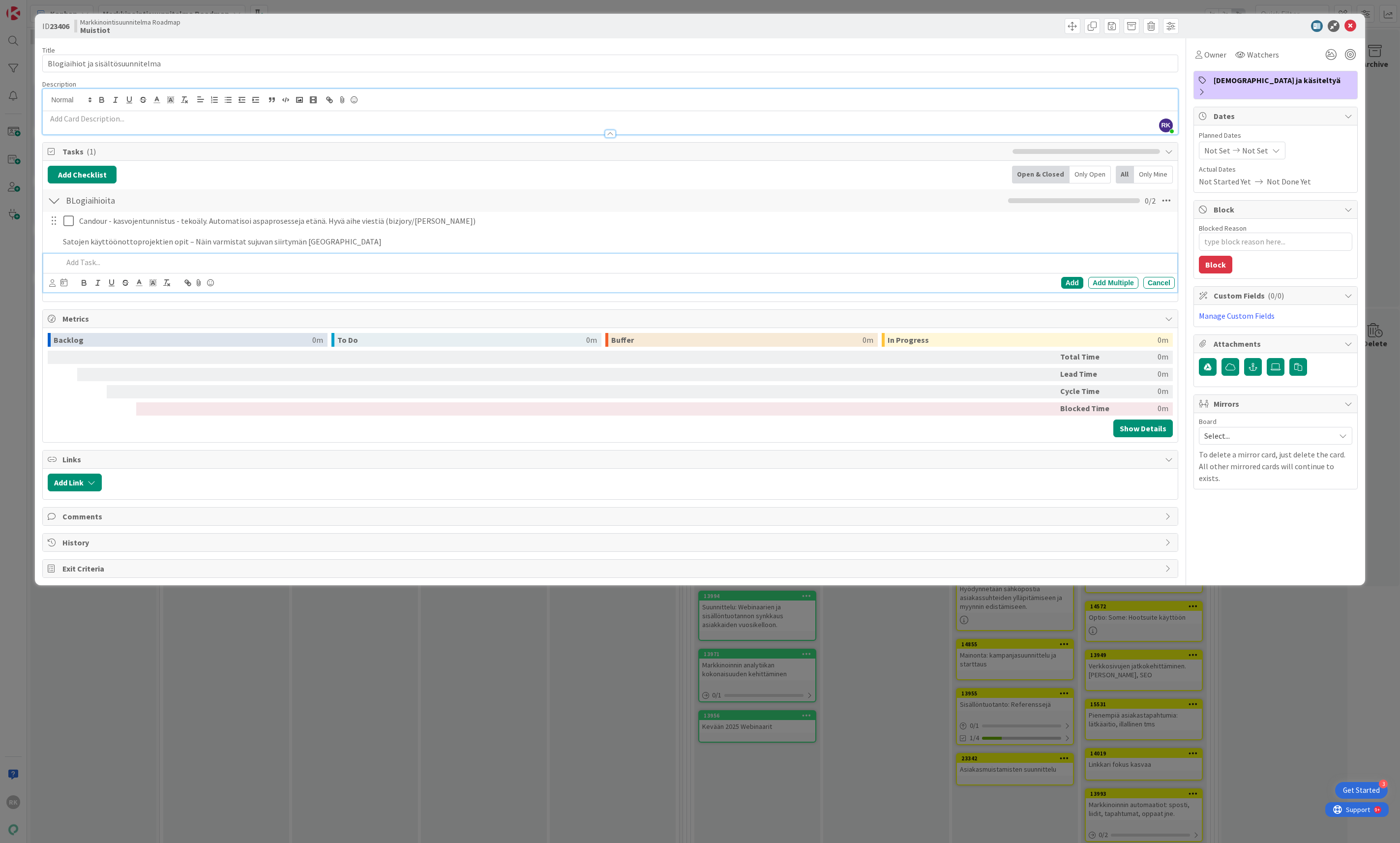
type textarea "x"
paste div
click at [65, 264] on p "Kennon tuotekehityspäällikköä tekoälyn hyödyntämisestä ja kirjoitetaan siitä ar…" at bounding box center [617, 262] width 1108 height 11
click at [445, 262] on p "Haastattele Kennon tuotekehityspäällikköä tekoälyn hyödyntämisestä ja kirjoitet…" at bounding box center [617, 262] width 1108 height 11
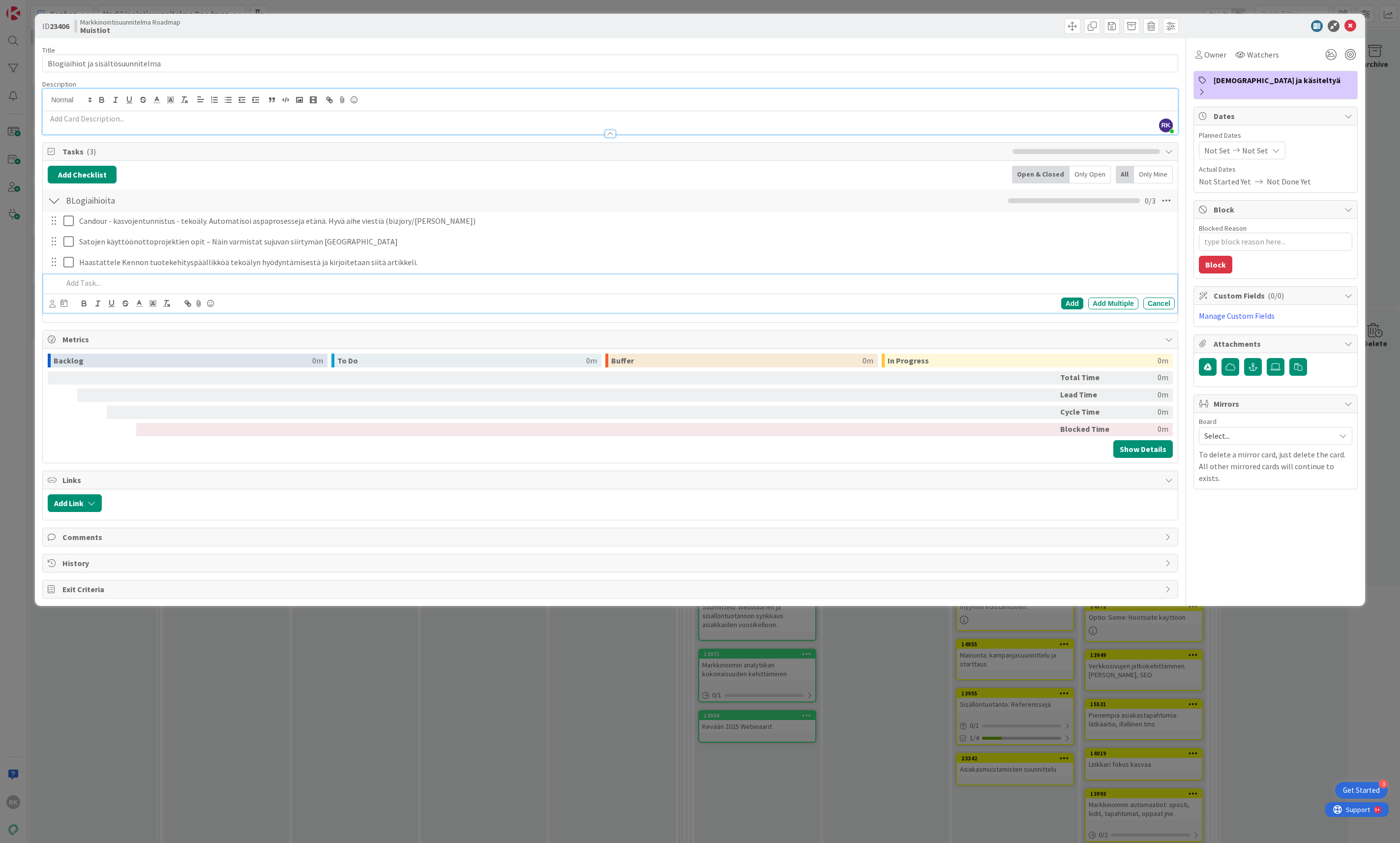
click at [85, 287] on p at bounding box center [617, 283] width 1108 height 11
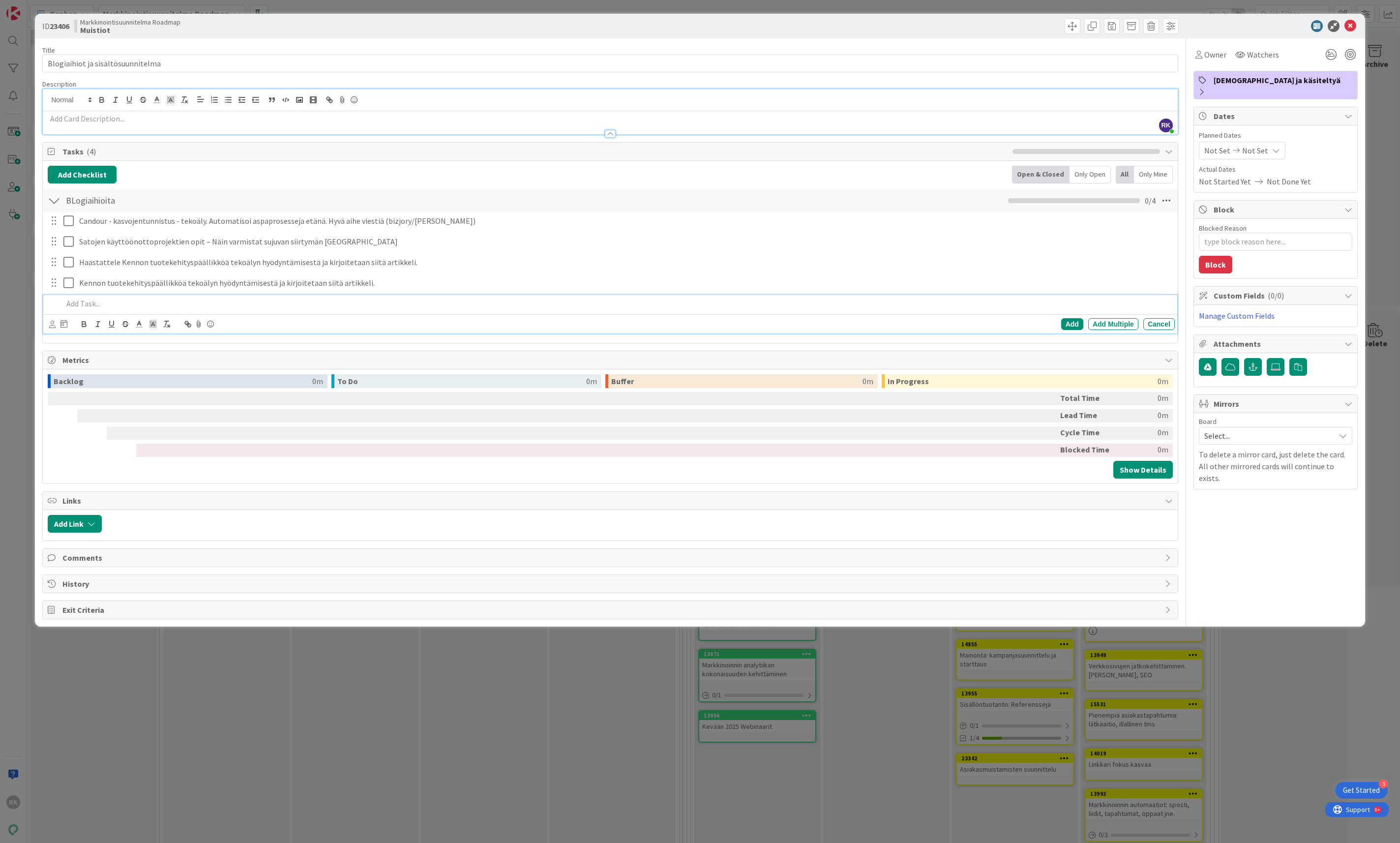
click at [111, 308] on p at bounding box center [617, 304] width 1108 height 11
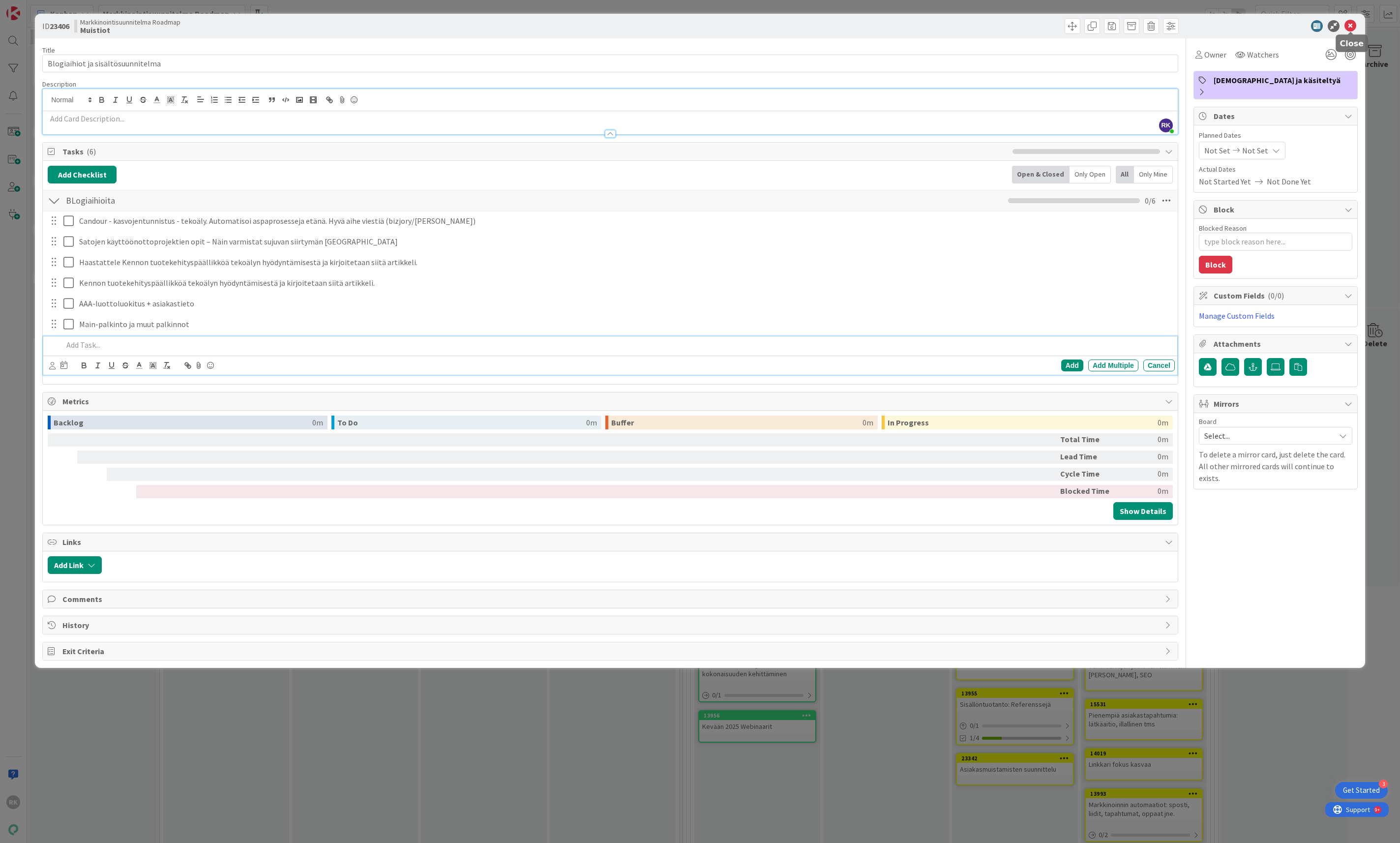
click at [1349, 24] on icon at bounding box center [1350, 26] width 12 height 12
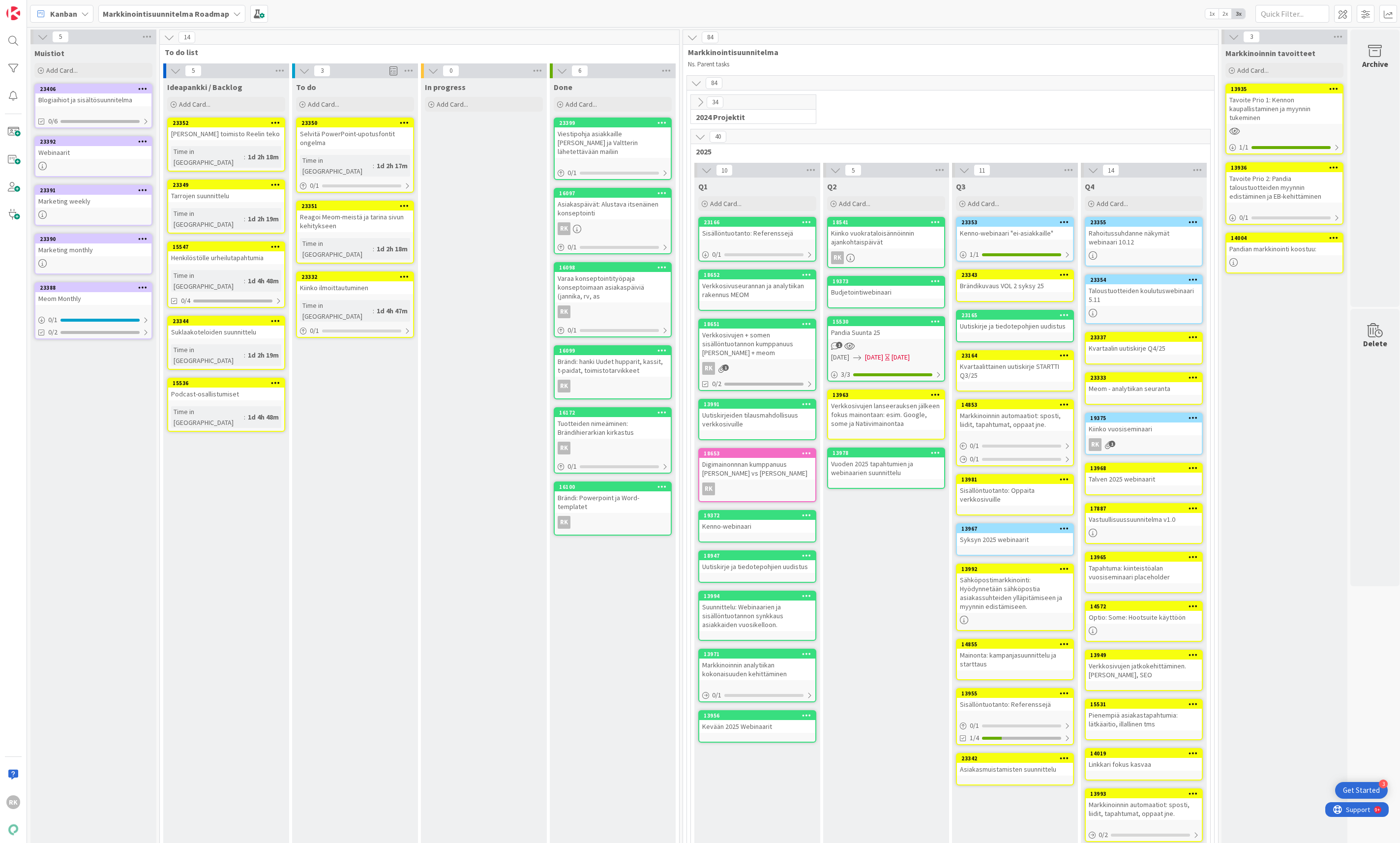
click at [108, 105] on div "Blogiaihiot ja sisältösuunnitelma" at bounding box center [93, 100] width 116 height 13
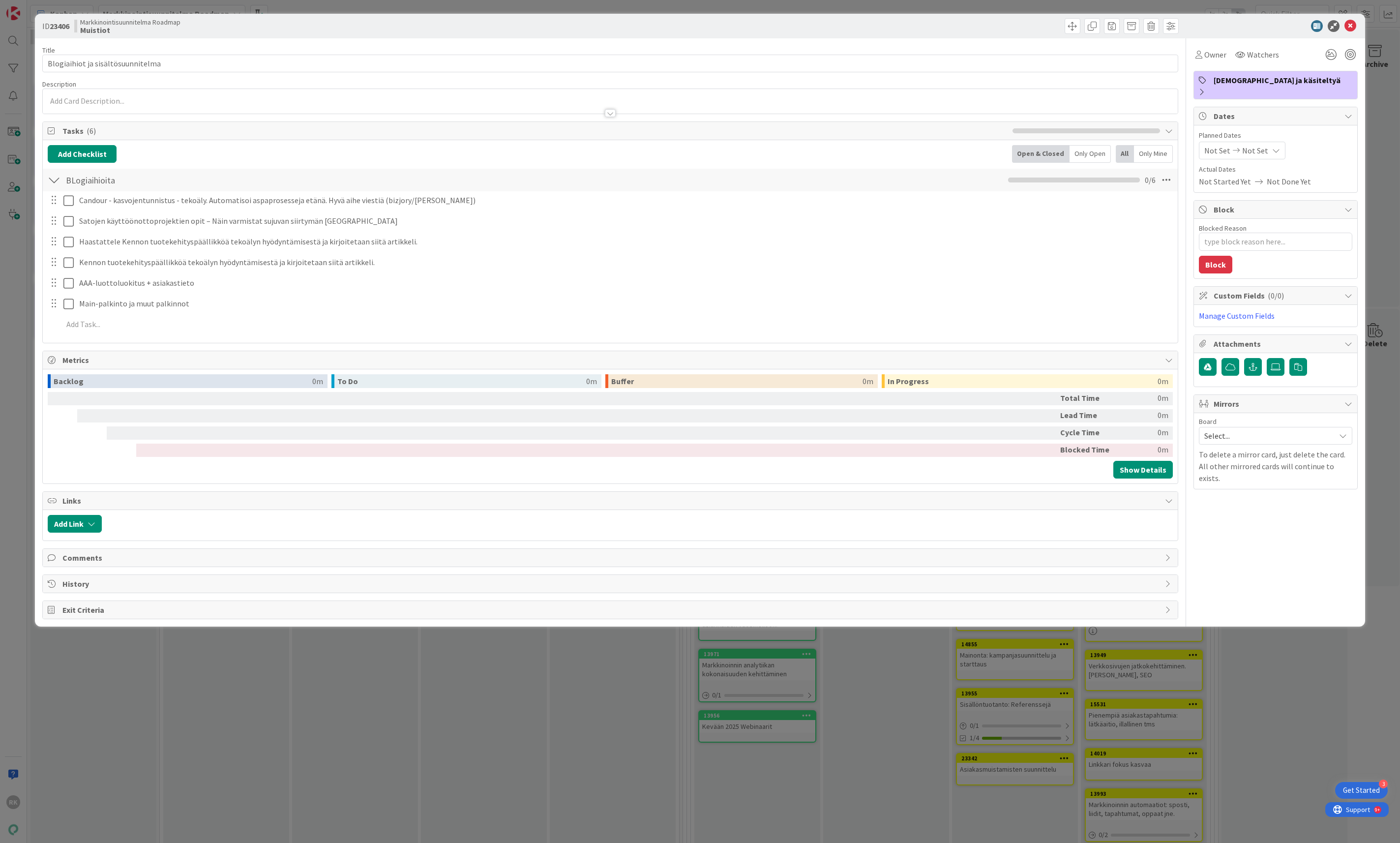
type textarea "x"
click at [86, 156] on button "Add Checklist" at bounding box center [82, 154] width 69 height 18
type input "Uratarinat"
click at [61, 231] on button "Add" at bounding box center [65, 224] width 26 height 18
type textarea "x"
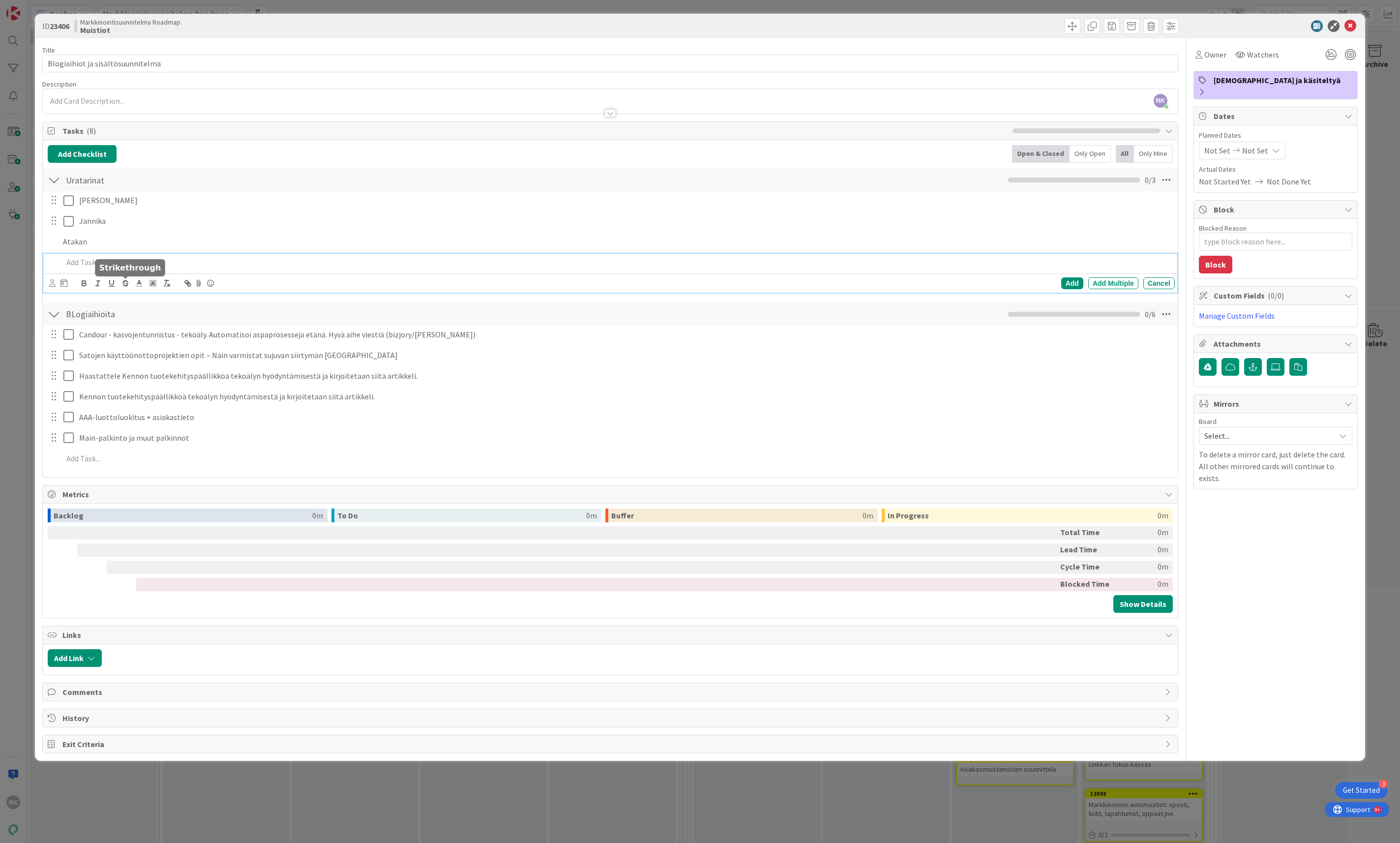
type textarea "x"
click at [31, 595] on div "ID 23406 Markkinointisuunnitelma Roadmap Muistiot Title 33 / 128 Blogiaihiot ja…" at bounding box center [700, 422] width 1400 height 843
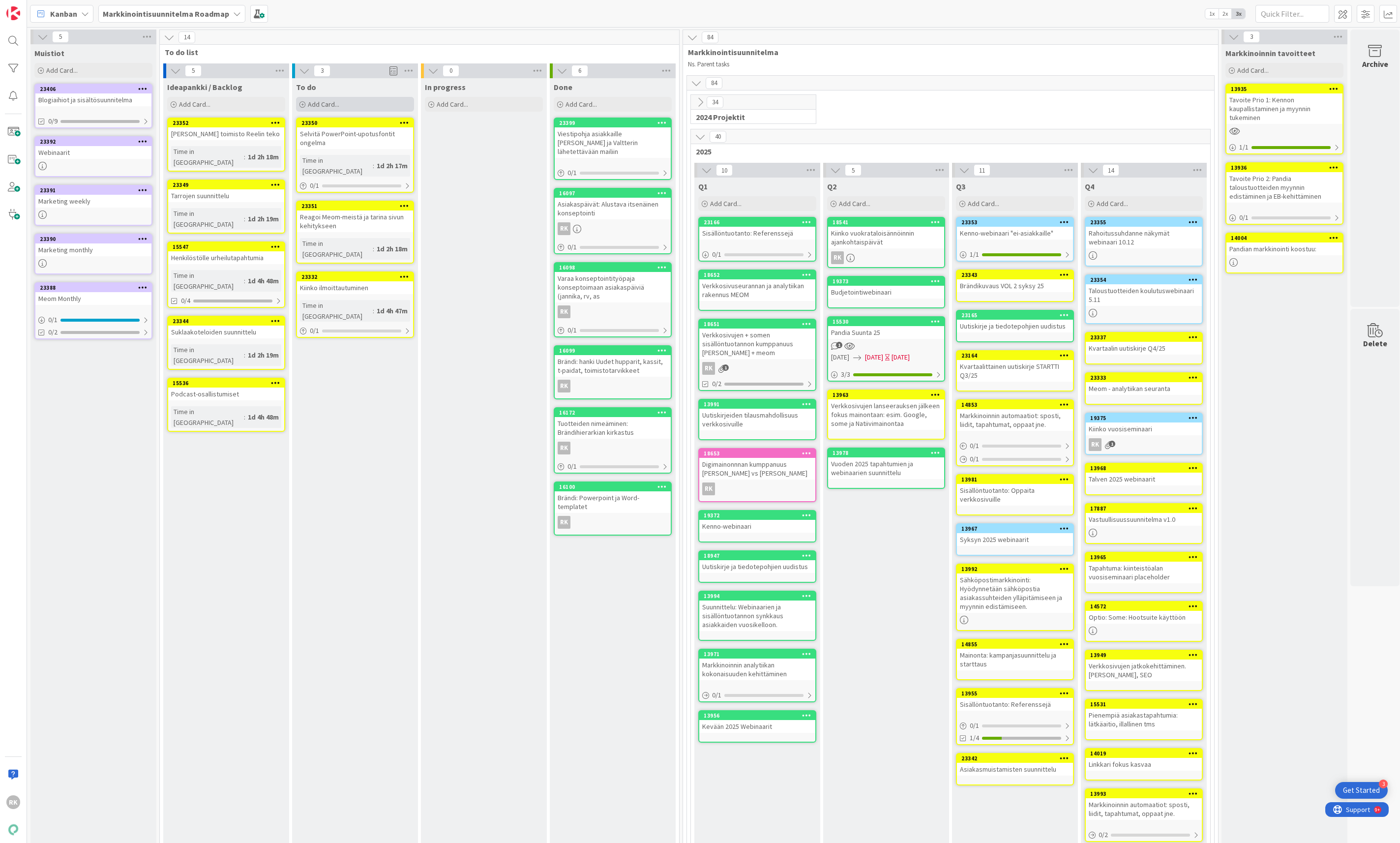
click at [311, 103] on span "Add Card..." at bounding box center [323, 104] width 32 height 9
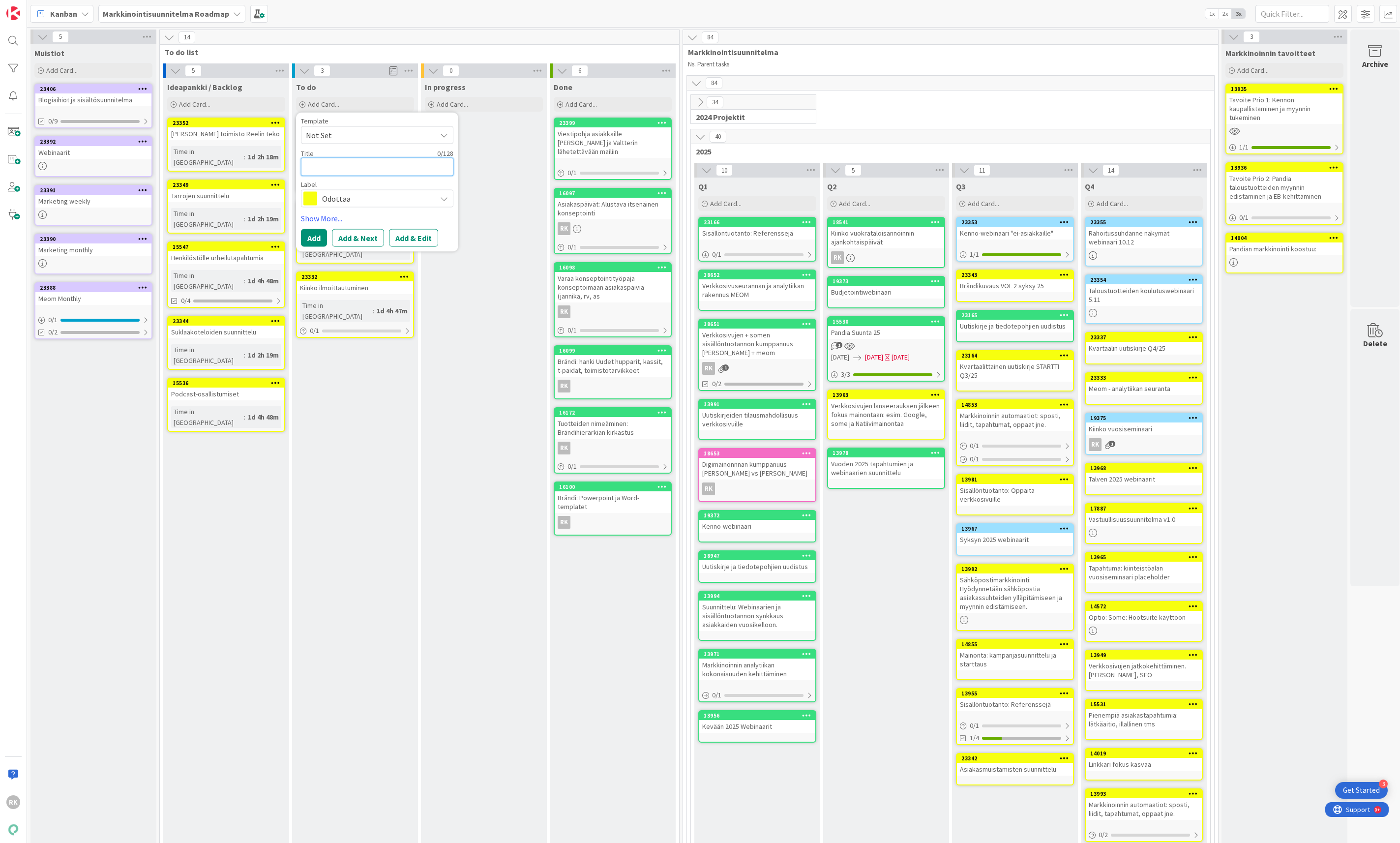
type textarea "B"
type textarea "x"
type textarea "Br"
type textarea "x"
type textarea "Brä"
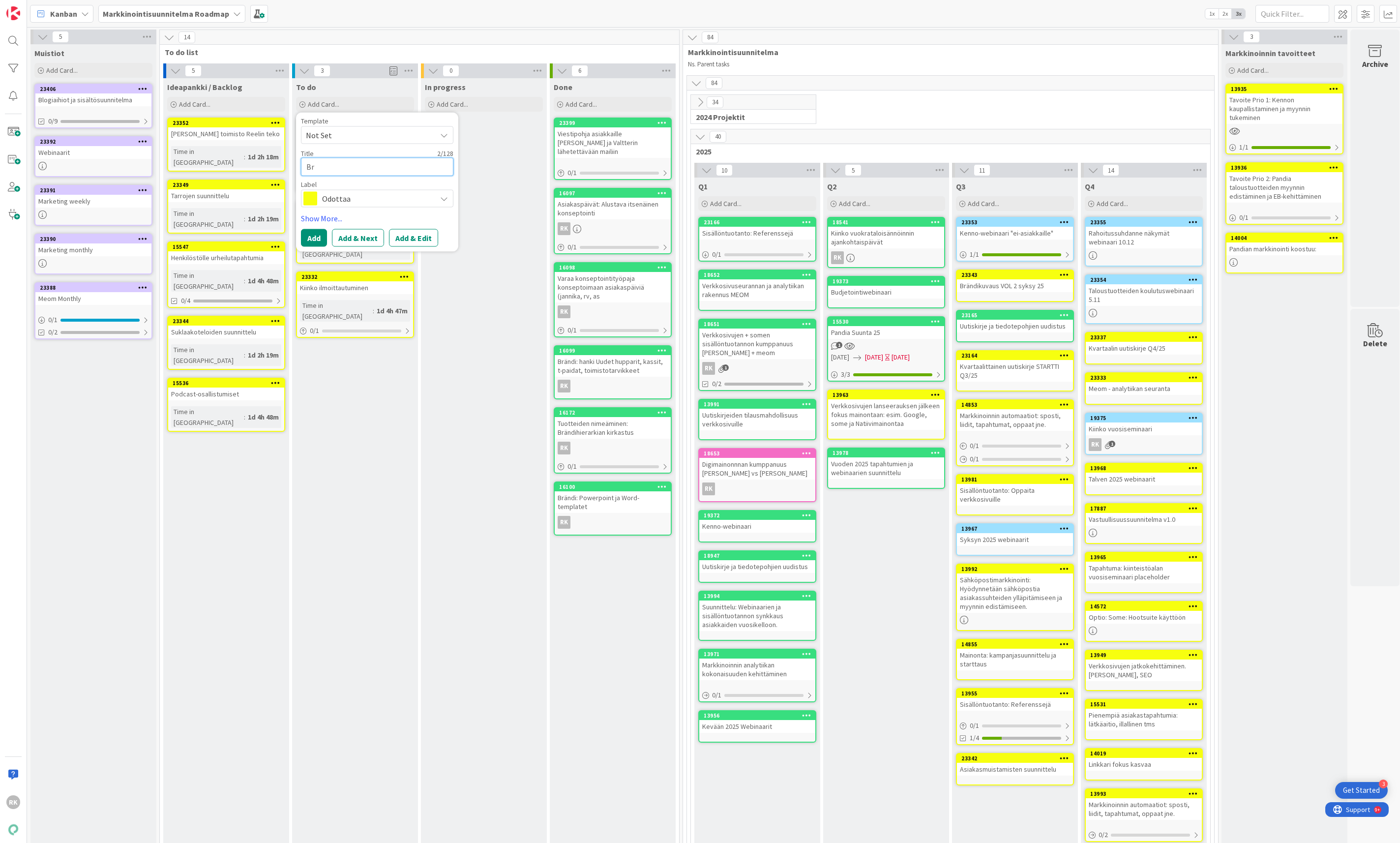
type textarea "x"
type textarea "Brän"
type textarea "x"
type textarea "Bränd"
type textarea "x"
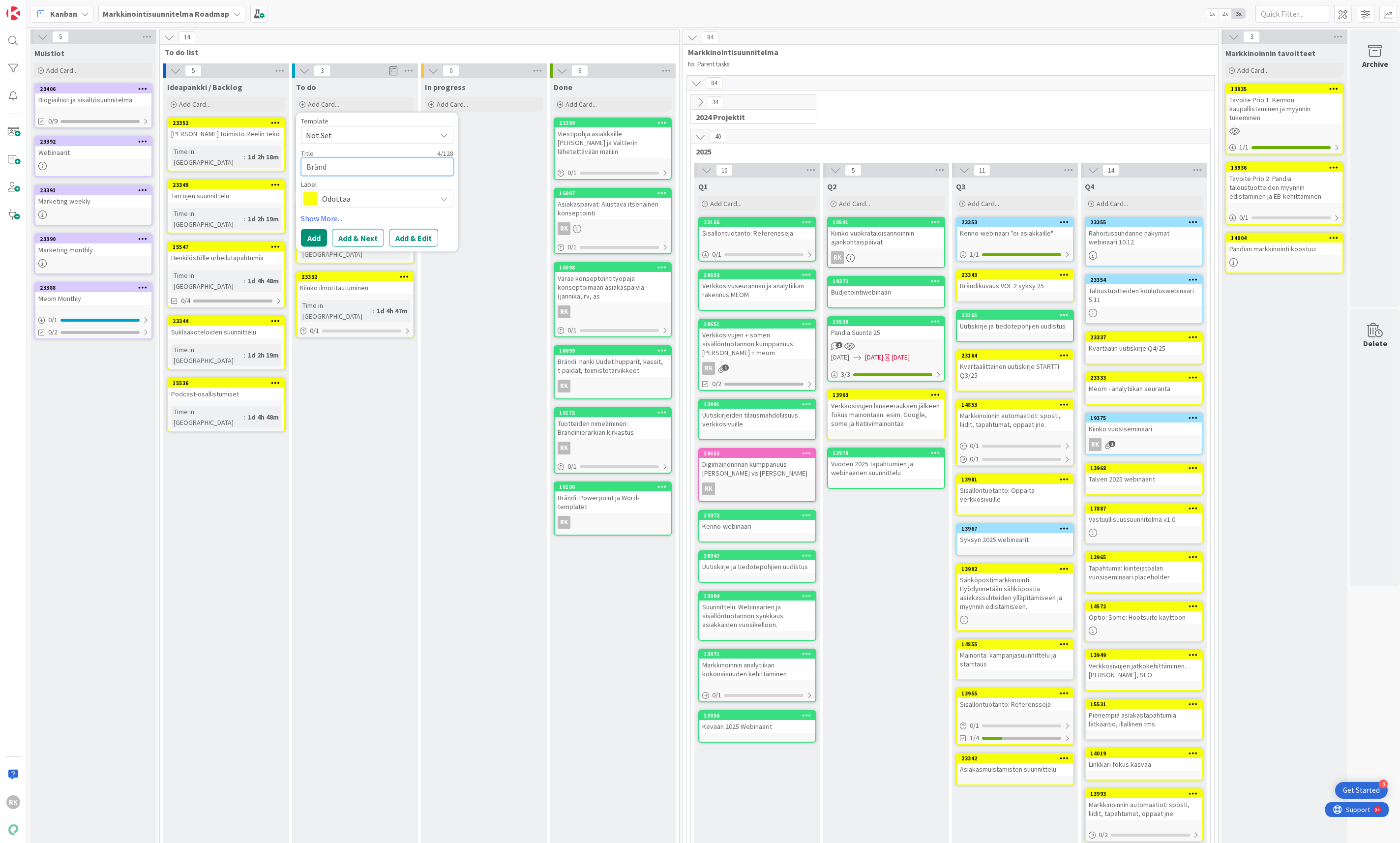
type textarea "Brändi"
type textarea "x"
type textarea "Brändik"
type textarea "x"
type textarea "Brändiku"
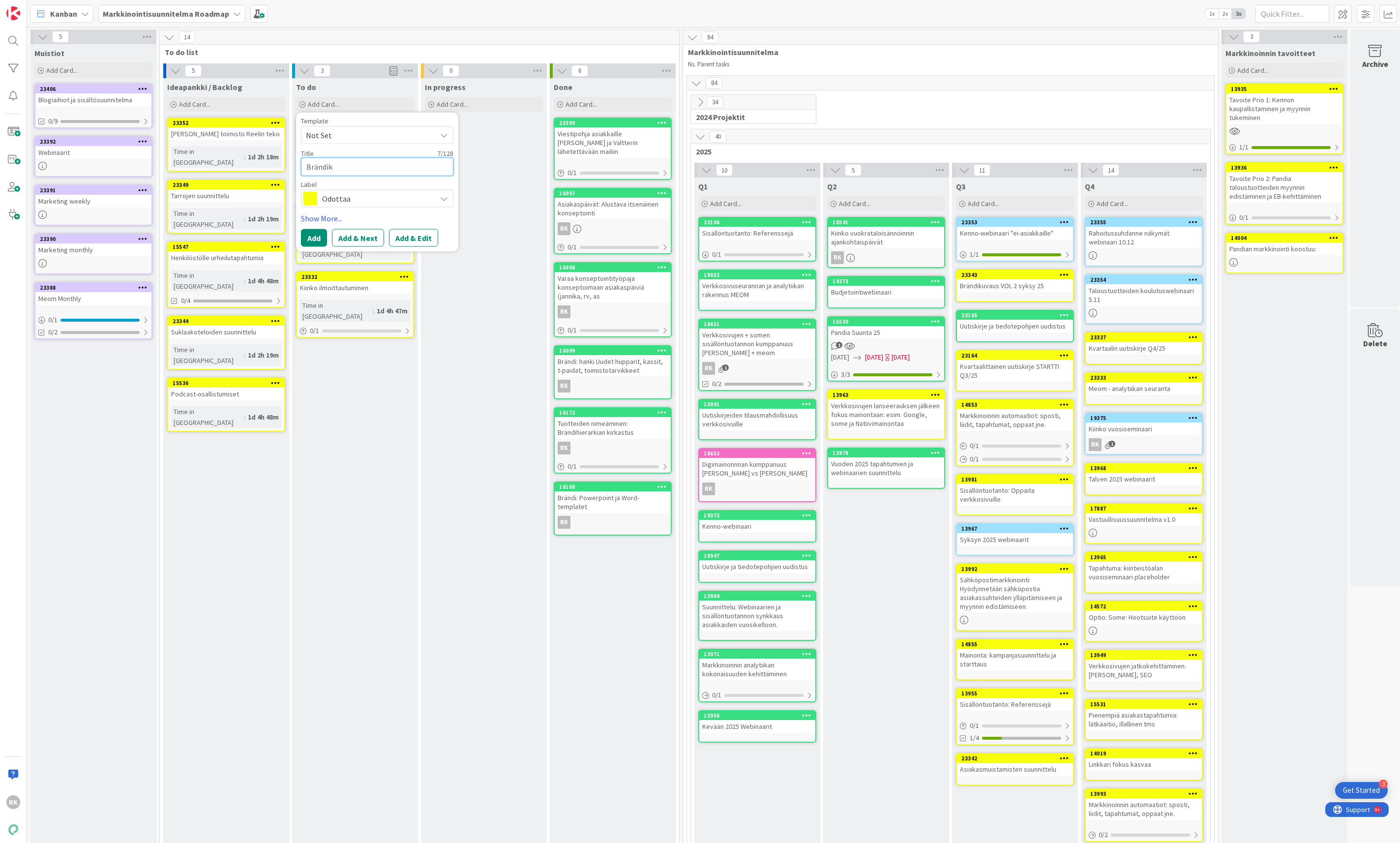
type textarea "x"
type textarea "Brändikuv"
type textarea "x"
type textarea "Brändikuva"
type textarea "x"
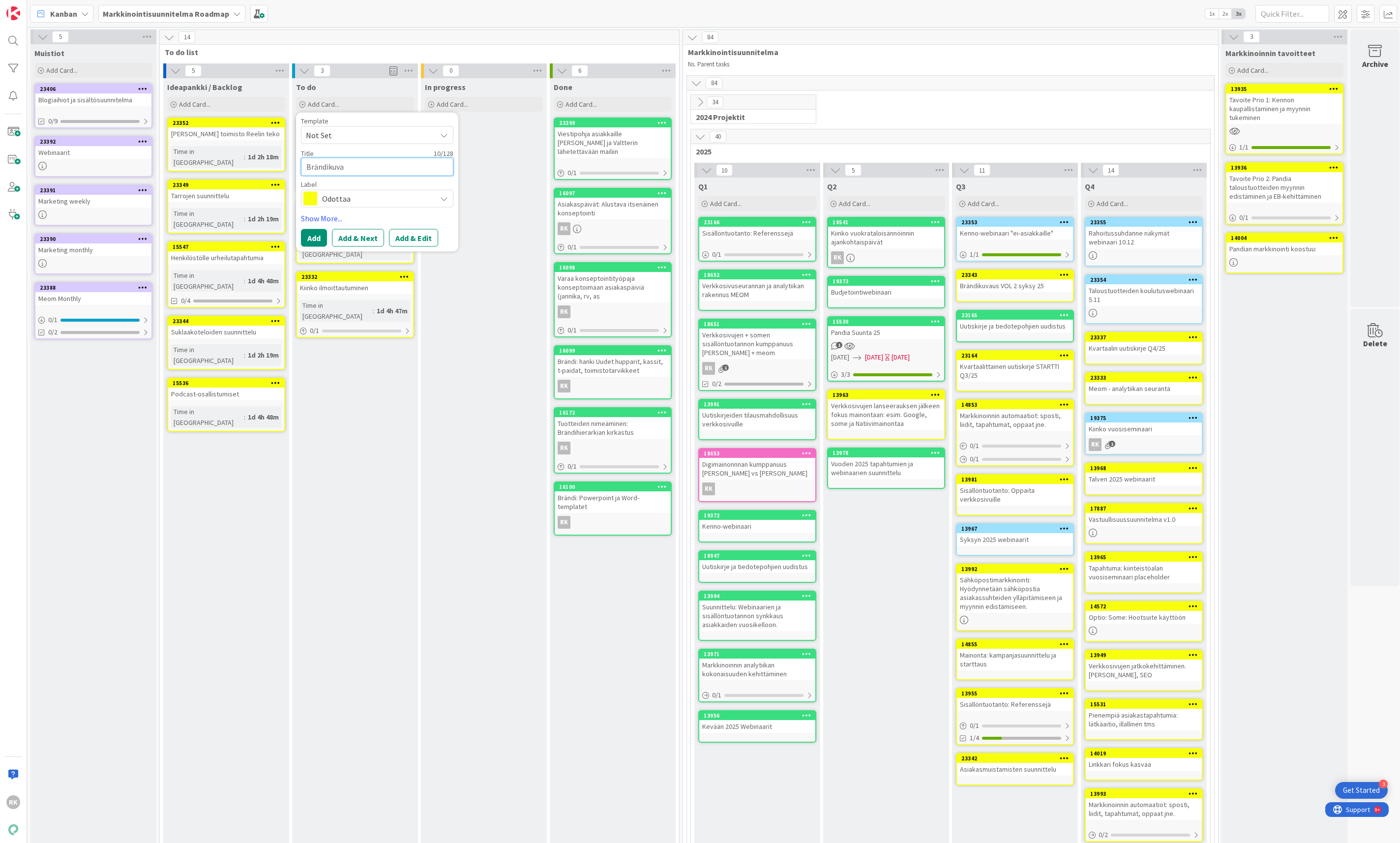
type textarea "Brändikuvau"
type textarea "x"
type textarea "Brändikuvauk"
type textarea "x"
type textarea "Brändikuvauks"
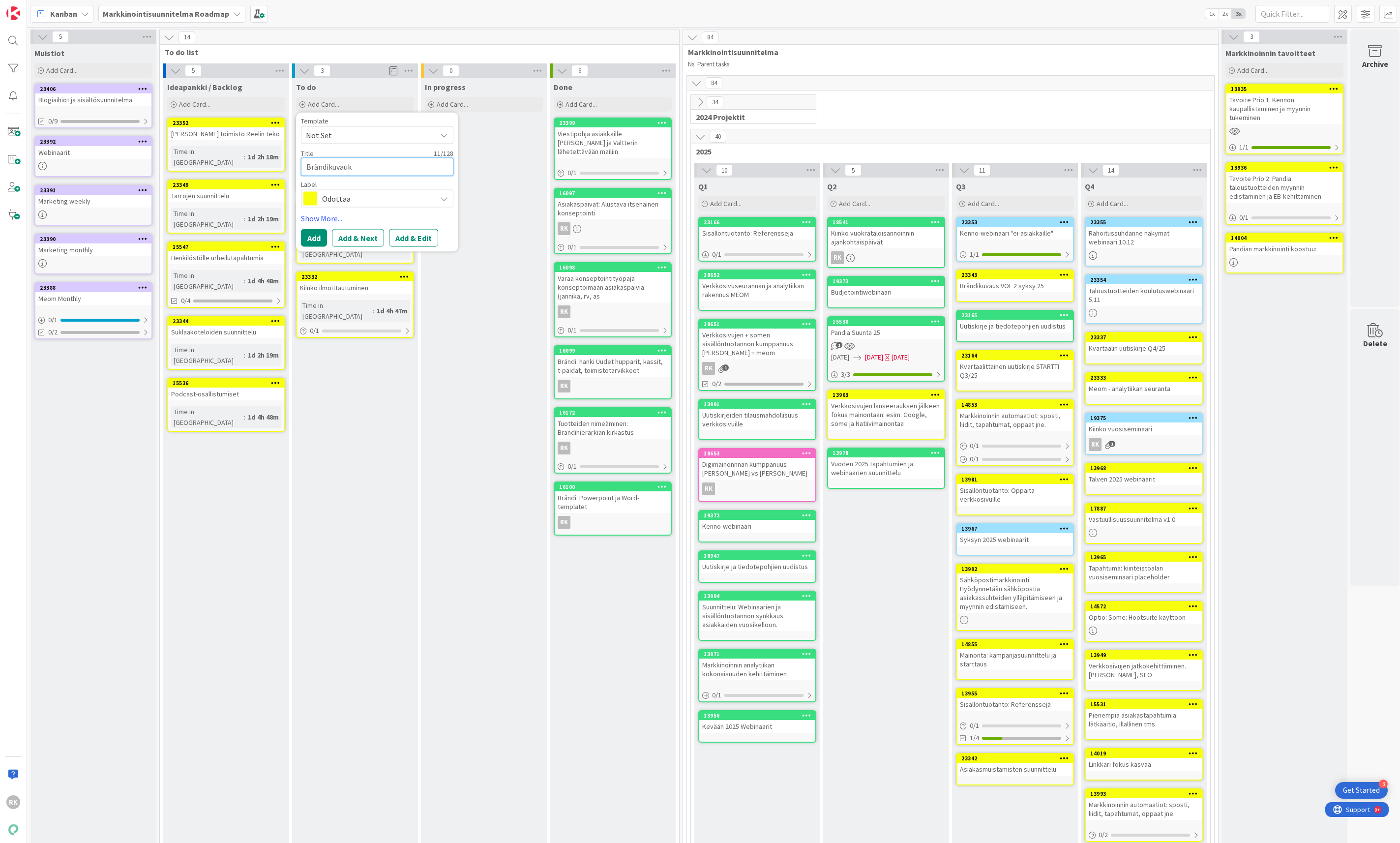
type textarea "x"
type textarea "Brändikuvaukse"
type textarea "x"
type textarea "Brändikuvauksen"
type textarea "x"
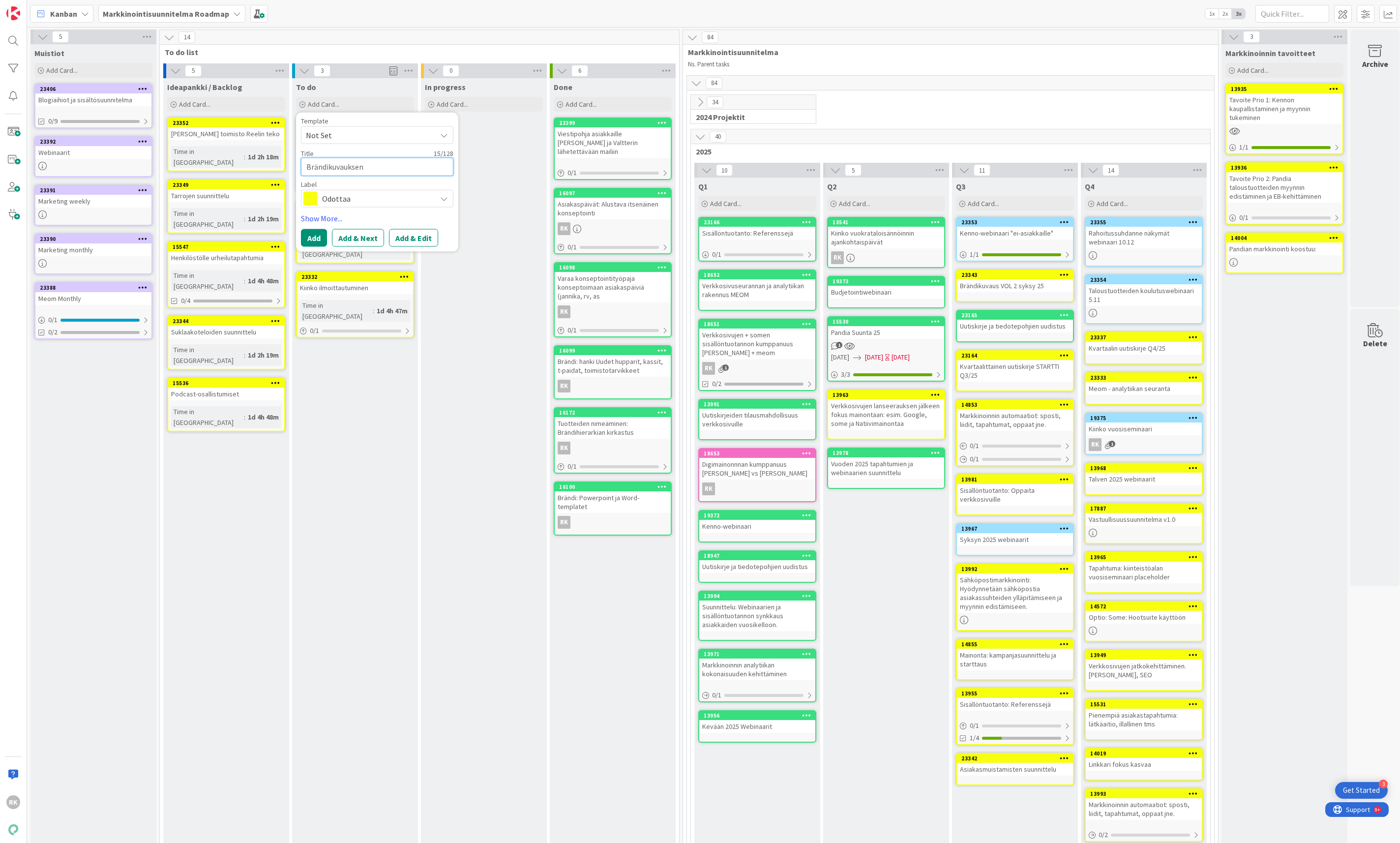
type textarea "Brändikuvauksen"
type textarea "x"
type textarea "Brändikuvauksen s"
type textarea "x"
type textarea "Brändikuvauksen sp"
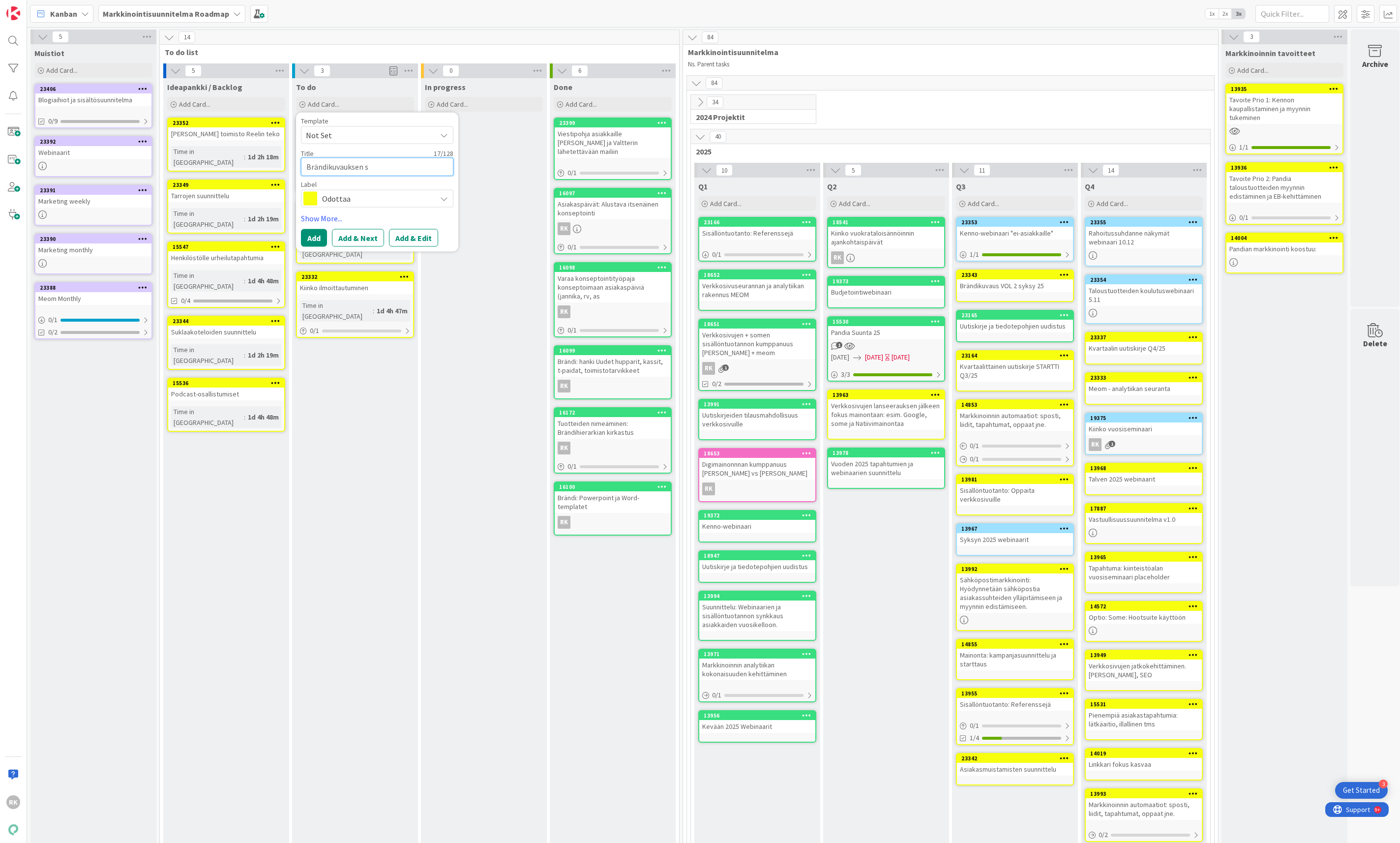
type textarea "x"
type textarea "Brändikuvauksen spe"
type textarea "x"
type textarea "Brändikuvauksen spek"
type textarea "x"
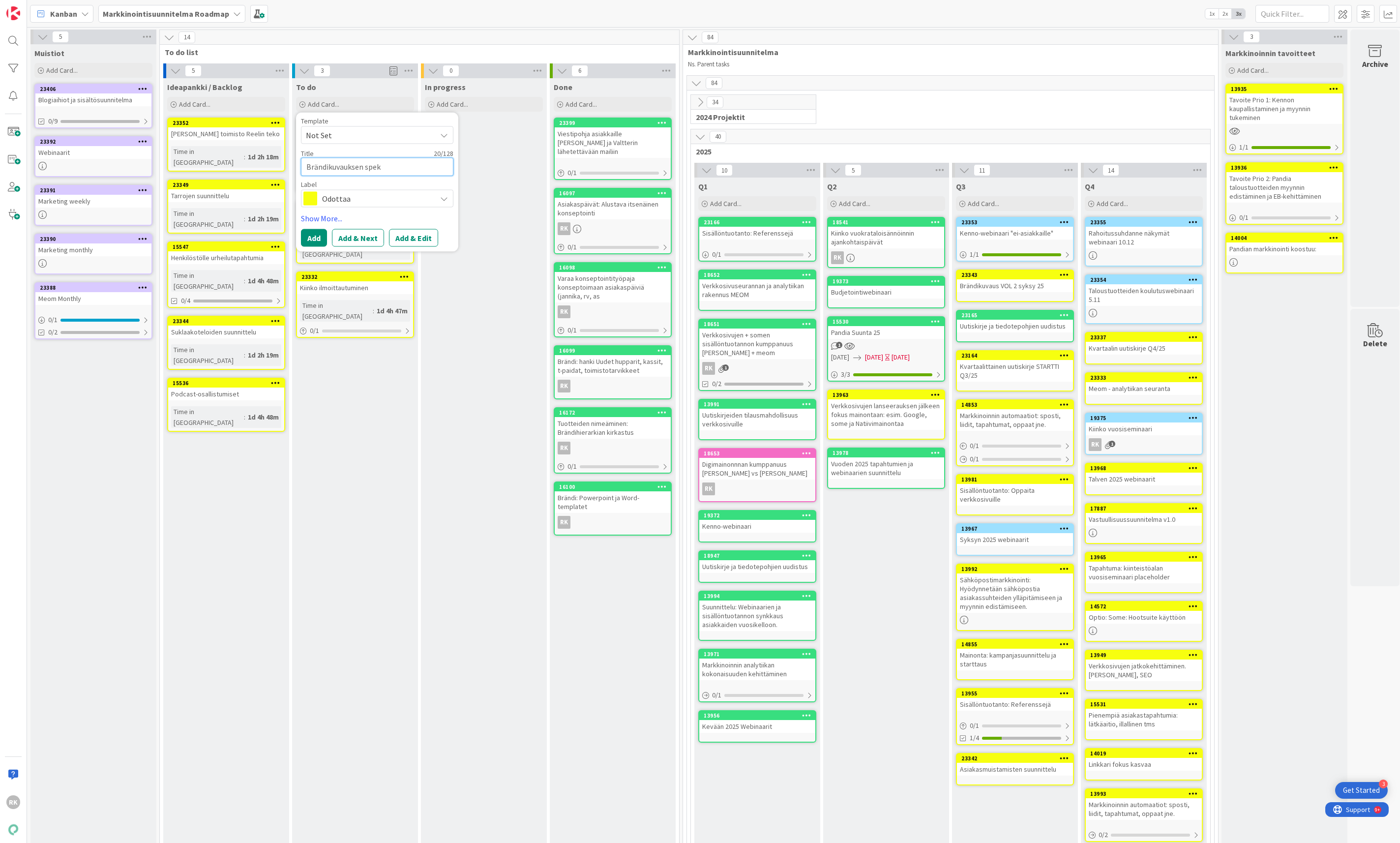
type textarea "Brändikuvauksen speks"
type textarea "x"
type textarea "Brändikuvauksen speksi"
type textarea "x"
type textarea "Brändikuvauksen speksit"
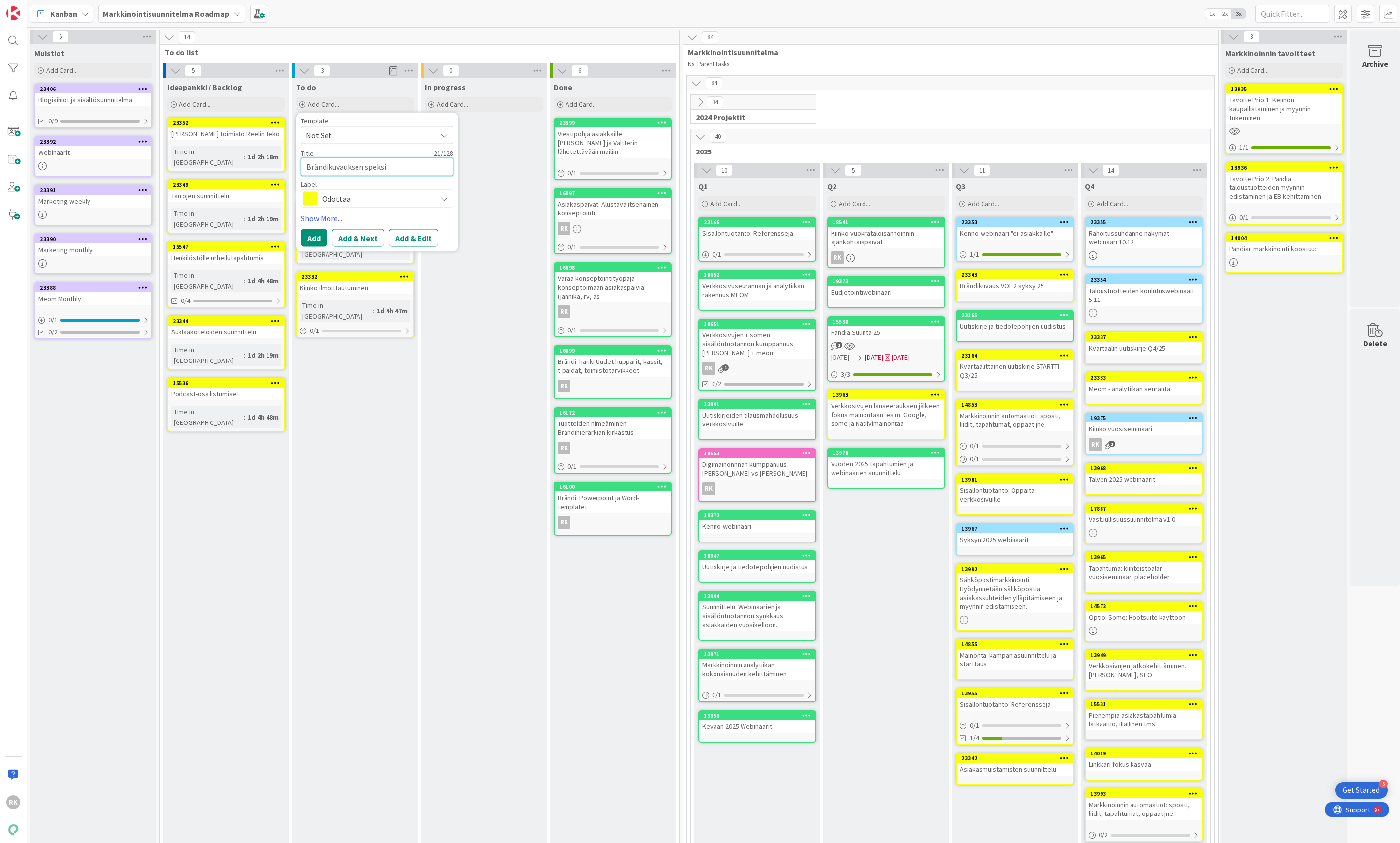
type textarea "x"
type textarea "Brändikuvauksen speksit"
type textarea "x"
type textarea "Brändikuvauksen speksit i"
type textarea "x"
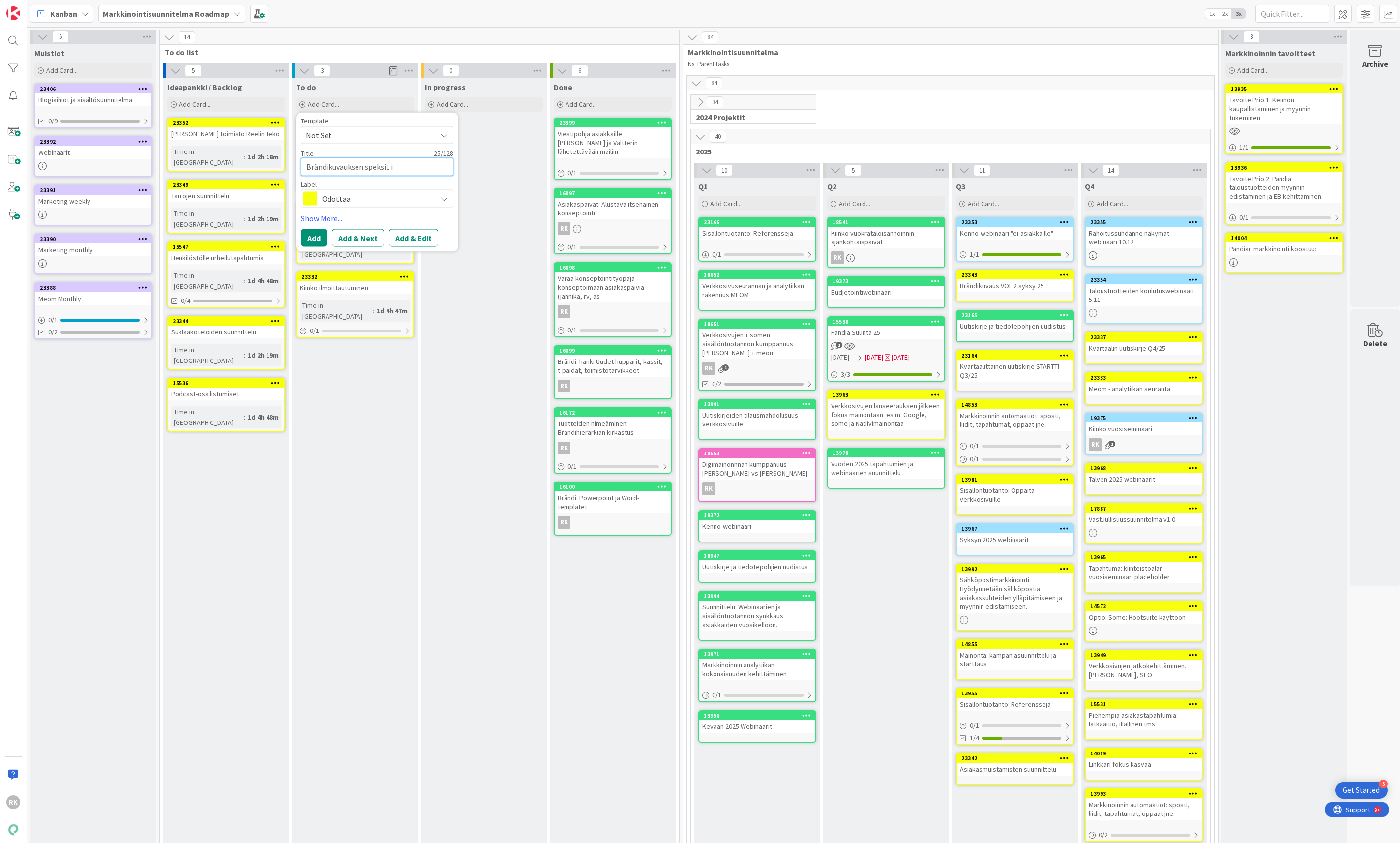
type textarea "Brändikuvauksen speksit"
type textarea "x"
type textarea "Brändikuvauksen speksit o"
type textarea "x"
type textarea "Brändikuvauksen speksit os"
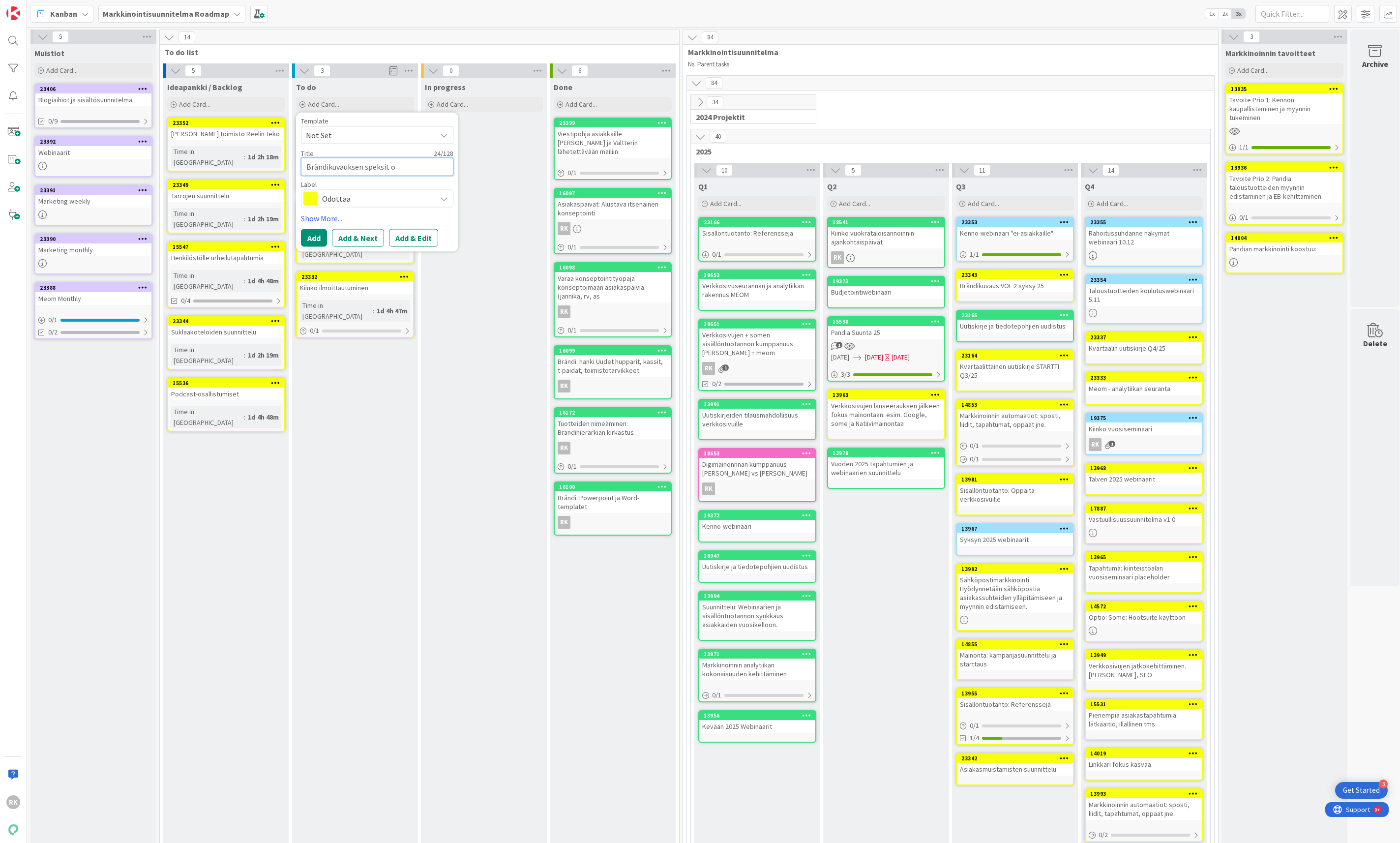
type textarea "x"
type textarea "Brändikuvauksen speksit osa"
type textarea "x"
type textarea "Brändikuvauksen speksit osal"
type textarea "x"
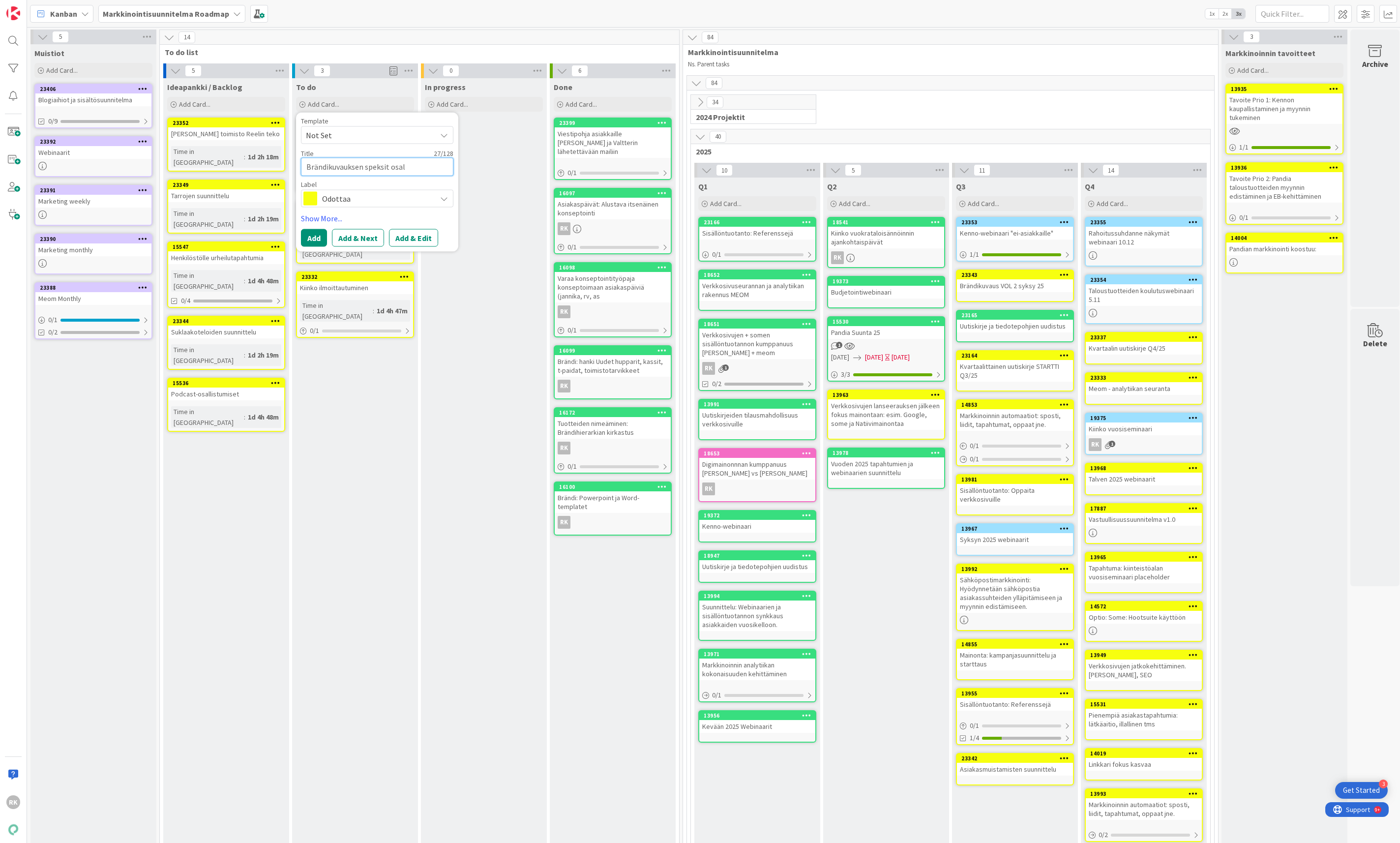
type textarea "Brändikuvauksen speksit osall"
type textarea "x"
type textarea "Brändikuvauksen speksit osalli"
type textarea "x"
type textarea "Brändikuvauksen speksit osallis"
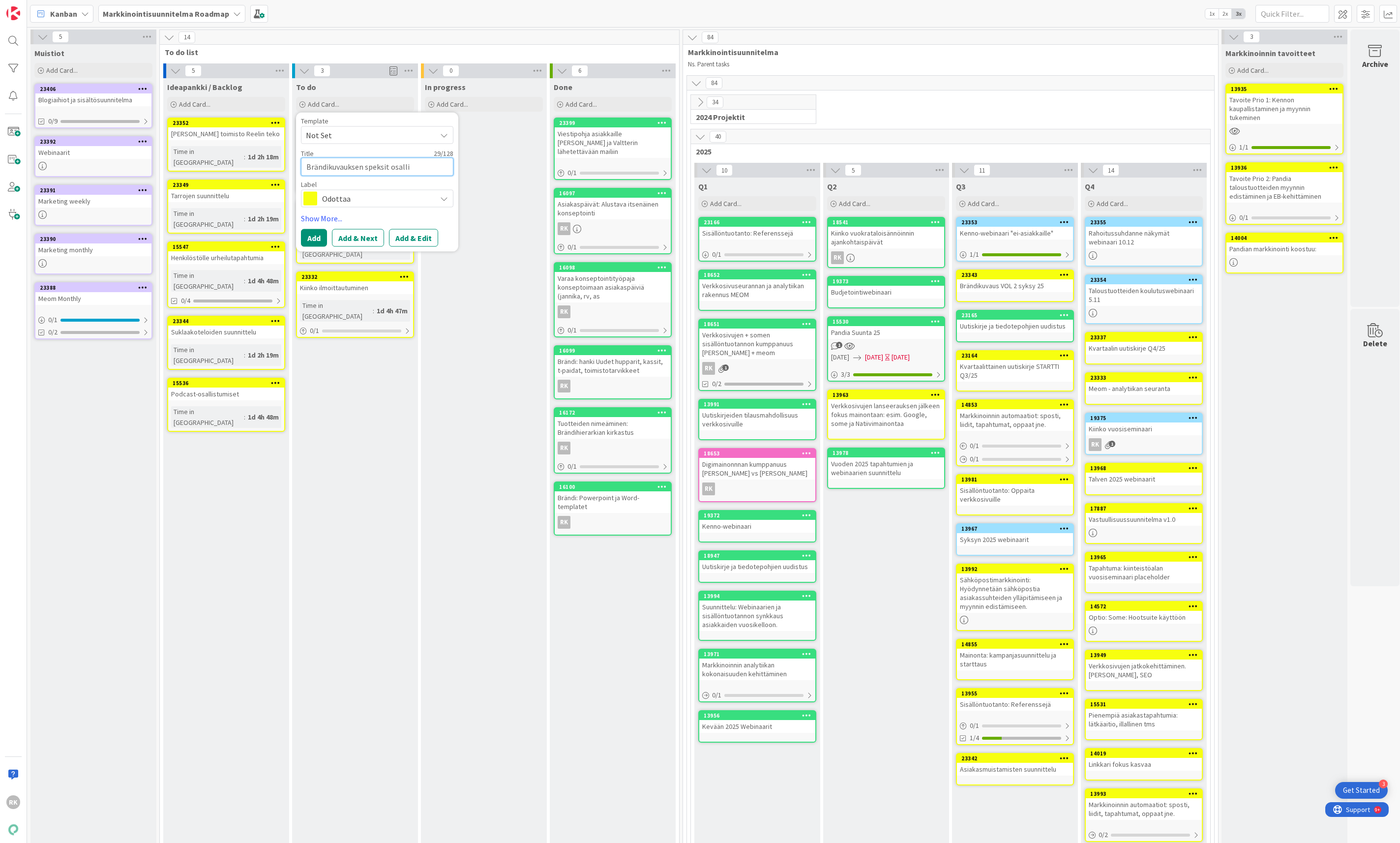
type textarea "x"
type textarea "Brändikuvauksen speksit osallist"
type textarea "x"
type textarea "Brändikuvauksen speksit osallistu"
type textarea "x"
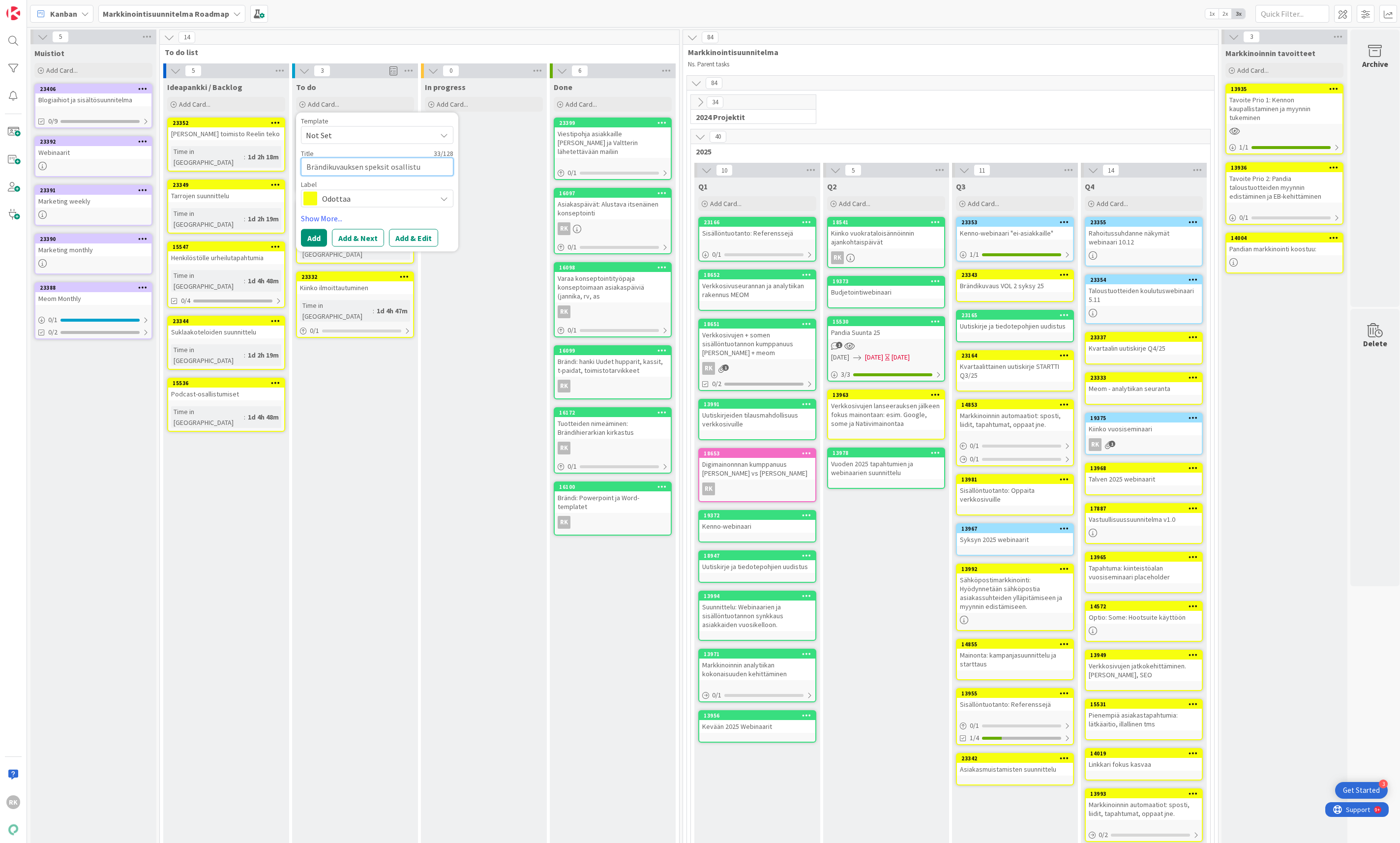
type textarea "Brändikuvauksen speksit osallistuv"
type textarea "x"
type textarea "Brändikuvauksen speksit osallistuvi"
type textarea "x"
type textarea "Brändikuvauksen speksit osallistuvil"
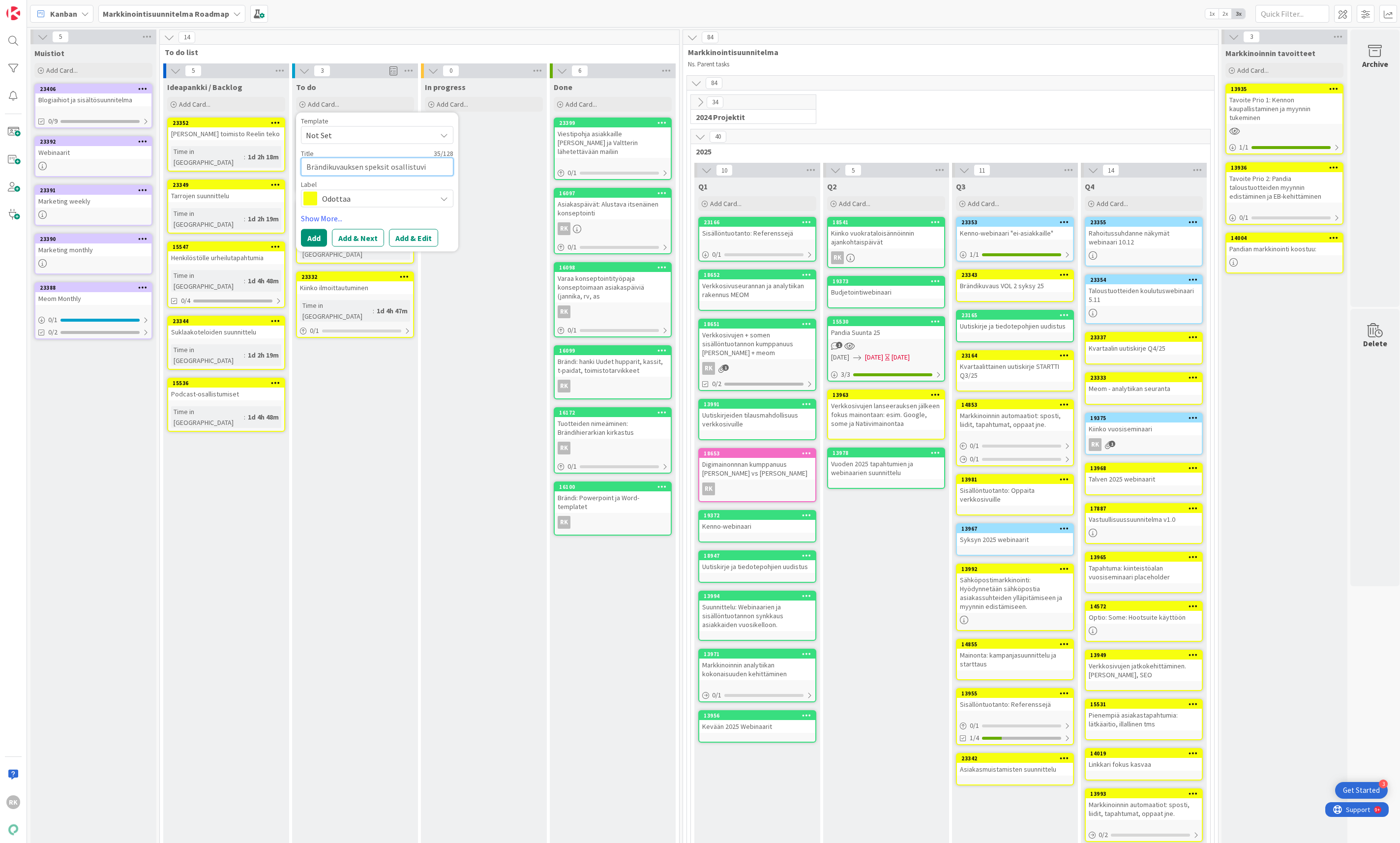
type textarea "x"
type textarea "Brändikuvauksen speksit osallistuvill"
type textarea "x"
type textarea "Brändikuvauksen speksit osallistuville"
type textarea "x"
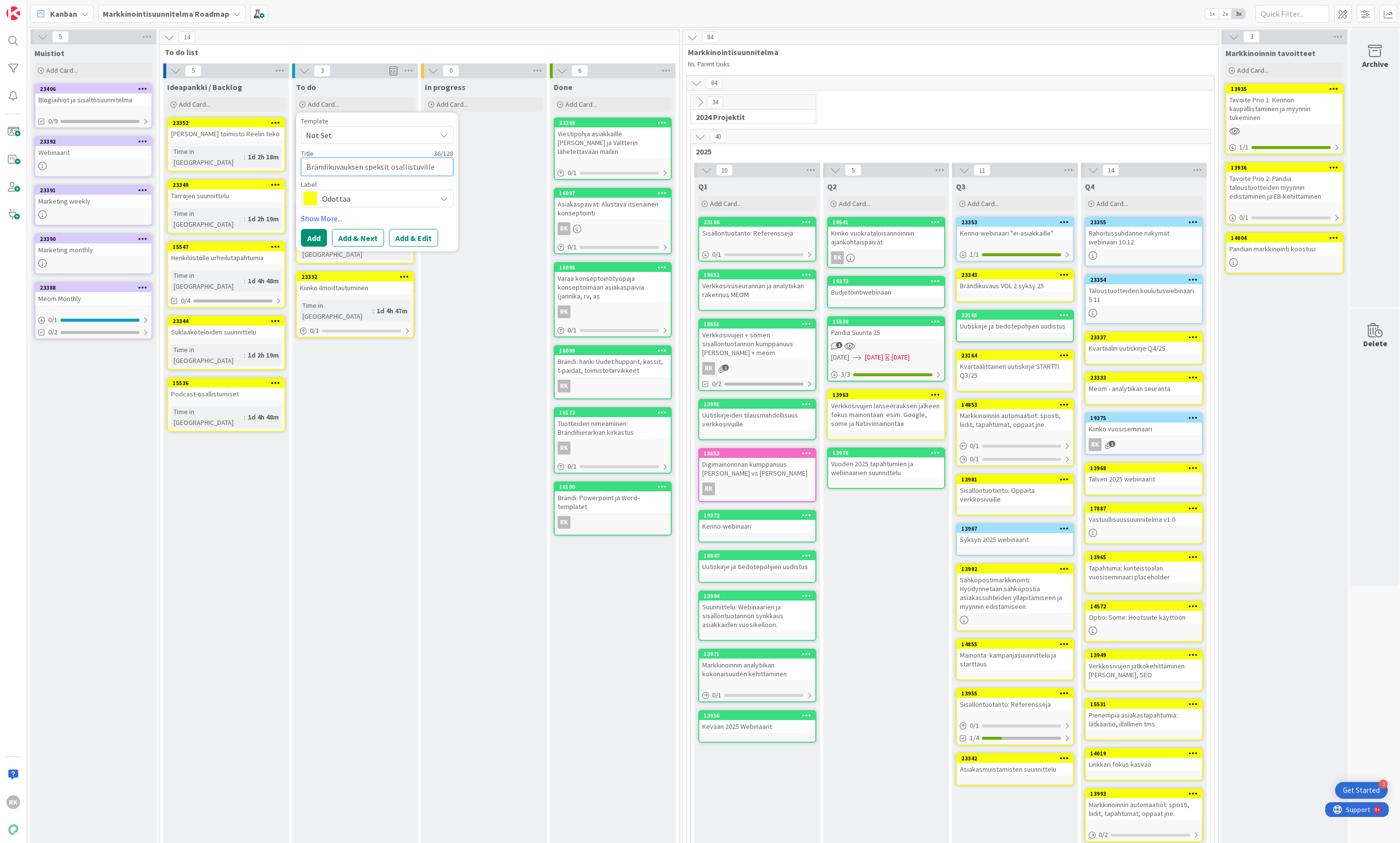
type textarea "Brändikuvauksen speksit osallistuville"
type textarea "x"
type textarea "Brändikuvauksen speksit osallistuville j"
type textarea "x"
type textarea "Brändikuvauksen speksit osallistuville ja"
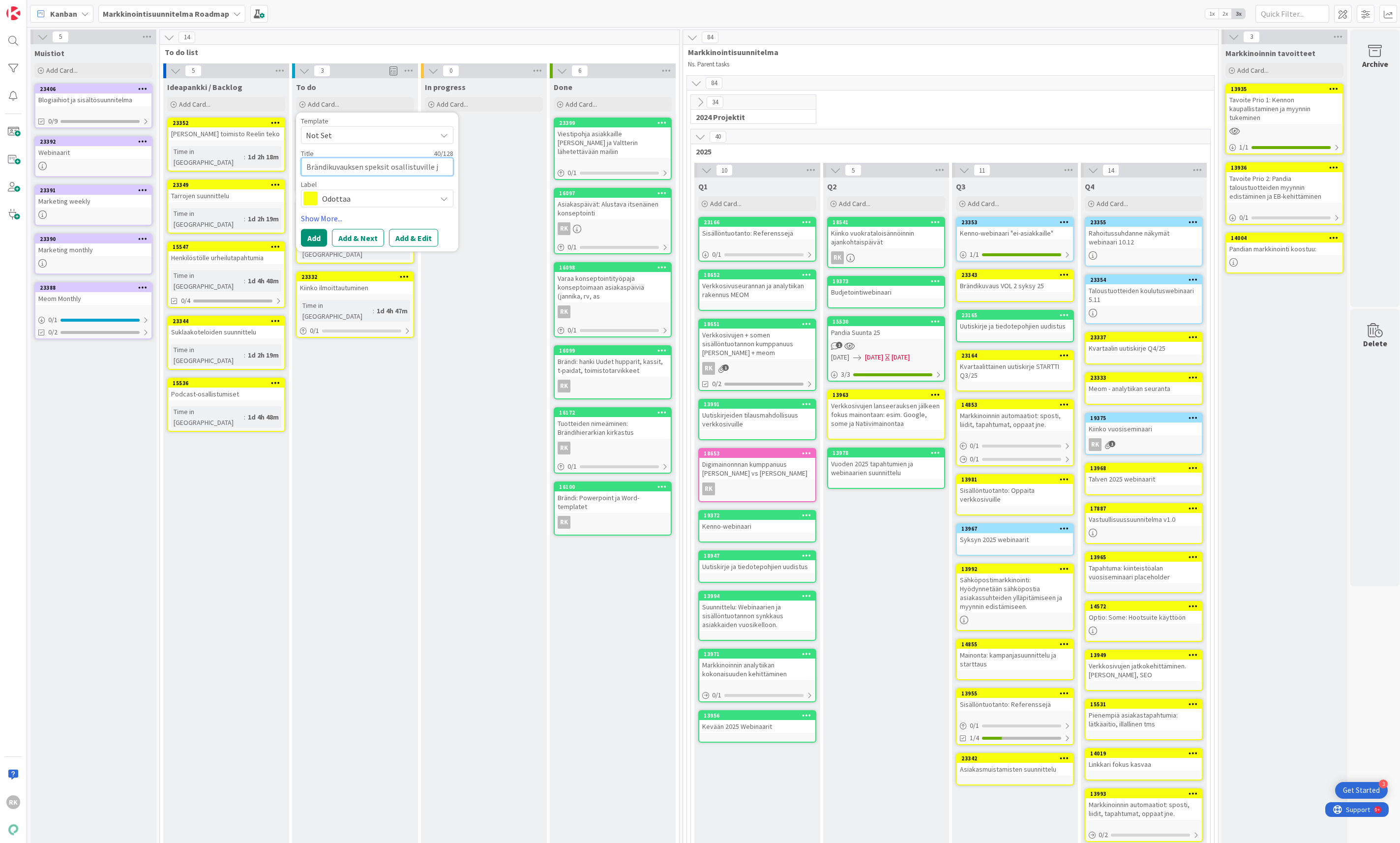
type textarea "x"
type textarea "Brändikuvauksen speksit osallistuville ja"
type textarea "x"
type textarea "Brändikuvauksen speksit osallistuville ja s"
type textarea "x"
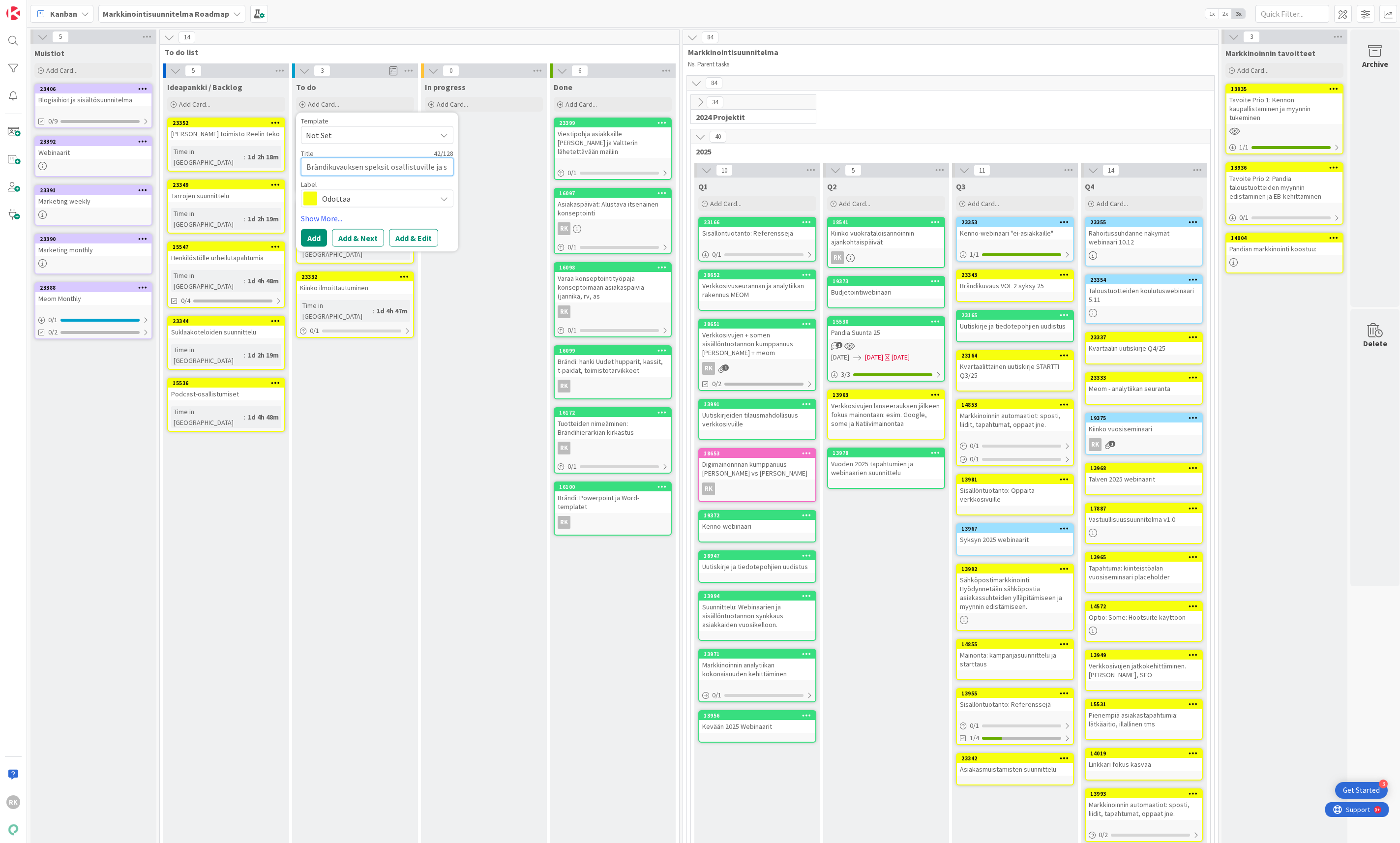
type textarea "Brändikuvauksen speksit osallistuville ja su"
type textarea "x"
type textarea "Brändikuvauksen speksit osallistuville ja suu"
type textarea "x"
type textarea "Brändikuvauksen speksit osallistuville ja suun"
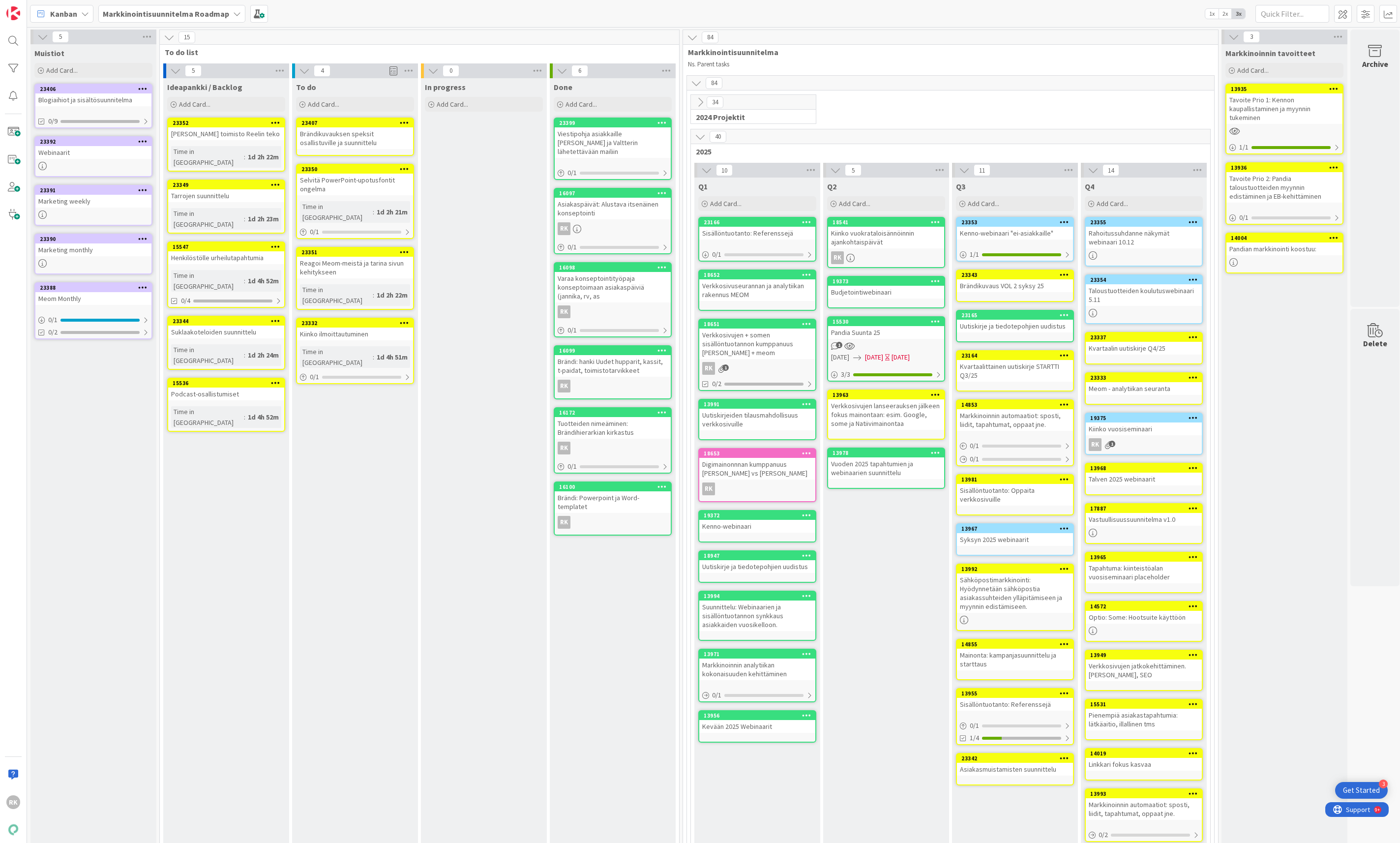
click at [372, 145] on div "Brändikuvauksen speksit osallistuville ja suunnittelu" at bounding box center [354, 138] width 116 height 22
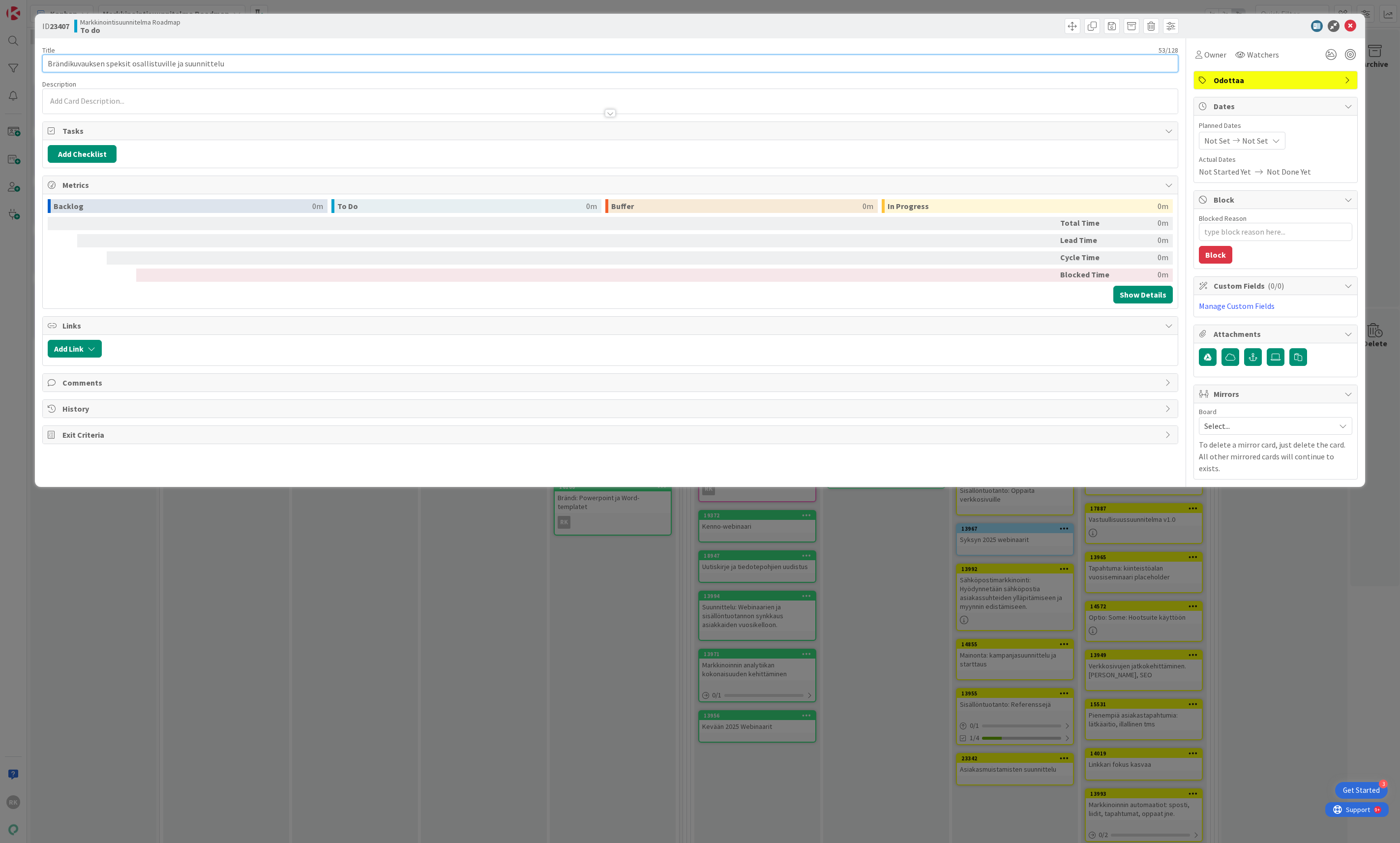
click at [48, 62] on input "Brändikuvauksen speksit osallistuville ja suunnittelu" at bounding box center [610, 63] width 1136 height 18
click at [1347, 22] on icon at bounding box center [1350, 26] width 12 height 12
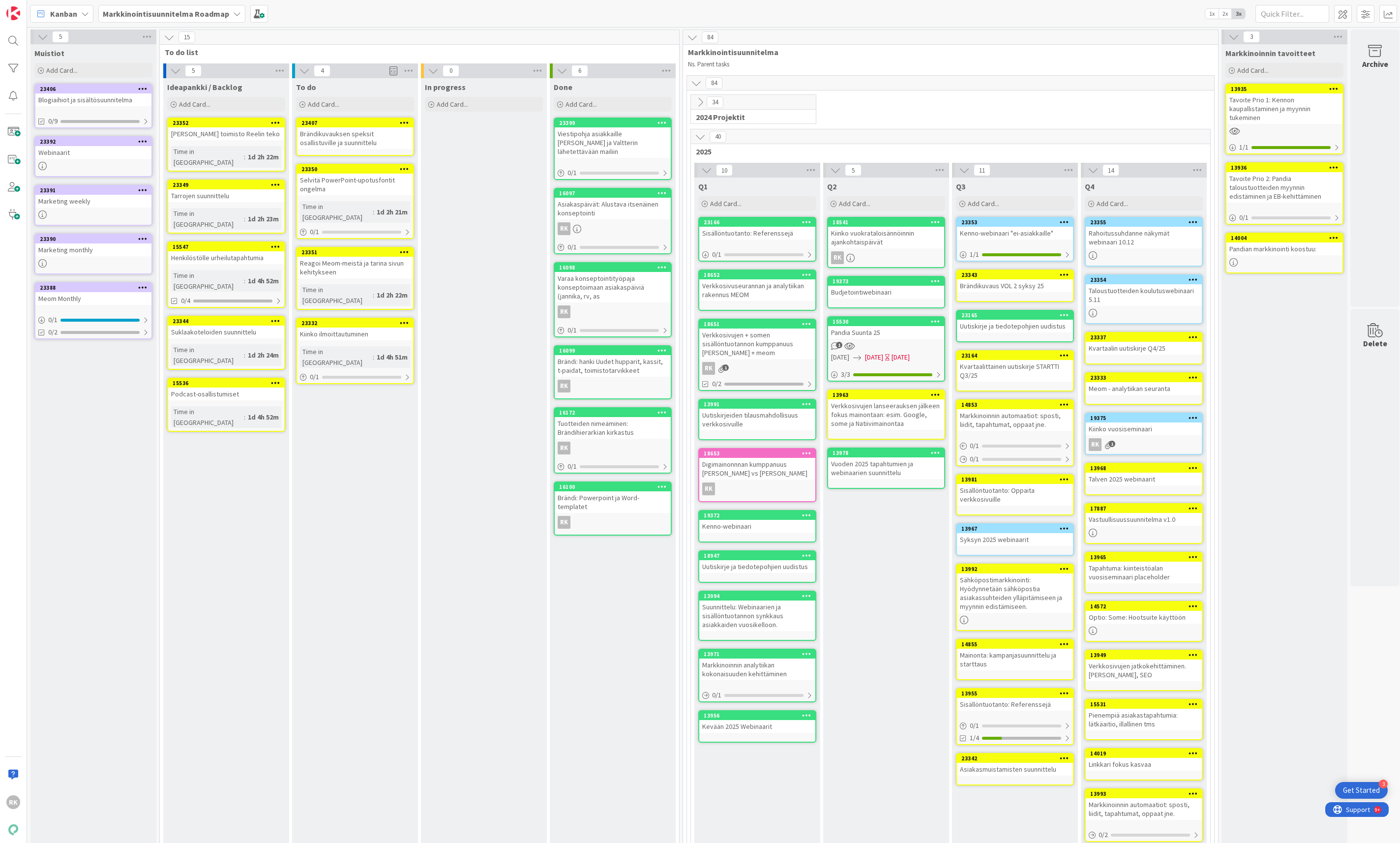
click at [398, 124] on div at bounding box center [404, 123] width 18 height 7
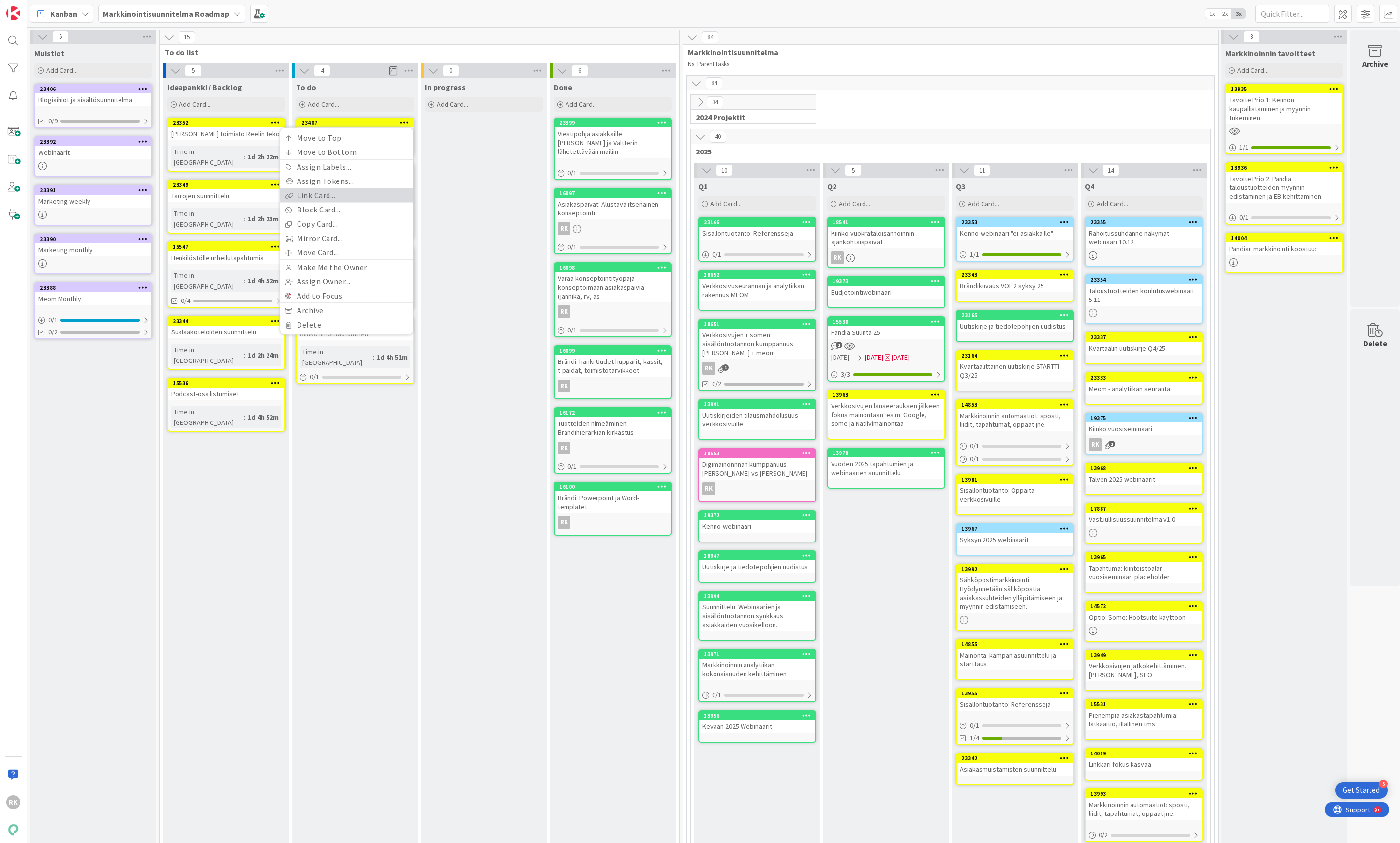
click at [328, 191] on link "Link Card..." at bounding box center [346, 195] width 133 height 14
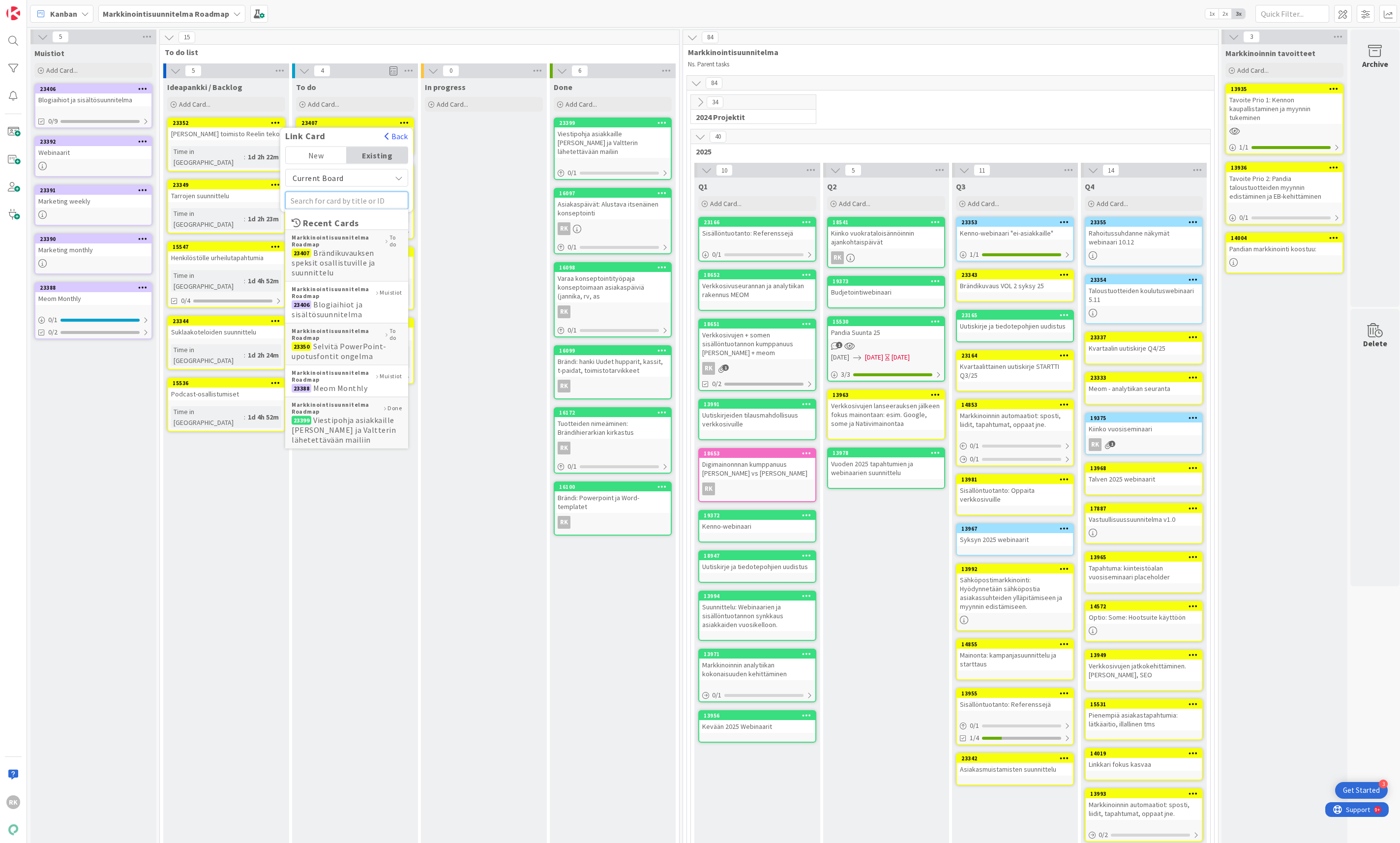
click at [323, 194] on input "text" at bounding box center [346, 200] width 123 height 18
click at [358, 252] on mark "ndikuvaus" at bounding box center [348, 250] width 39 height 13
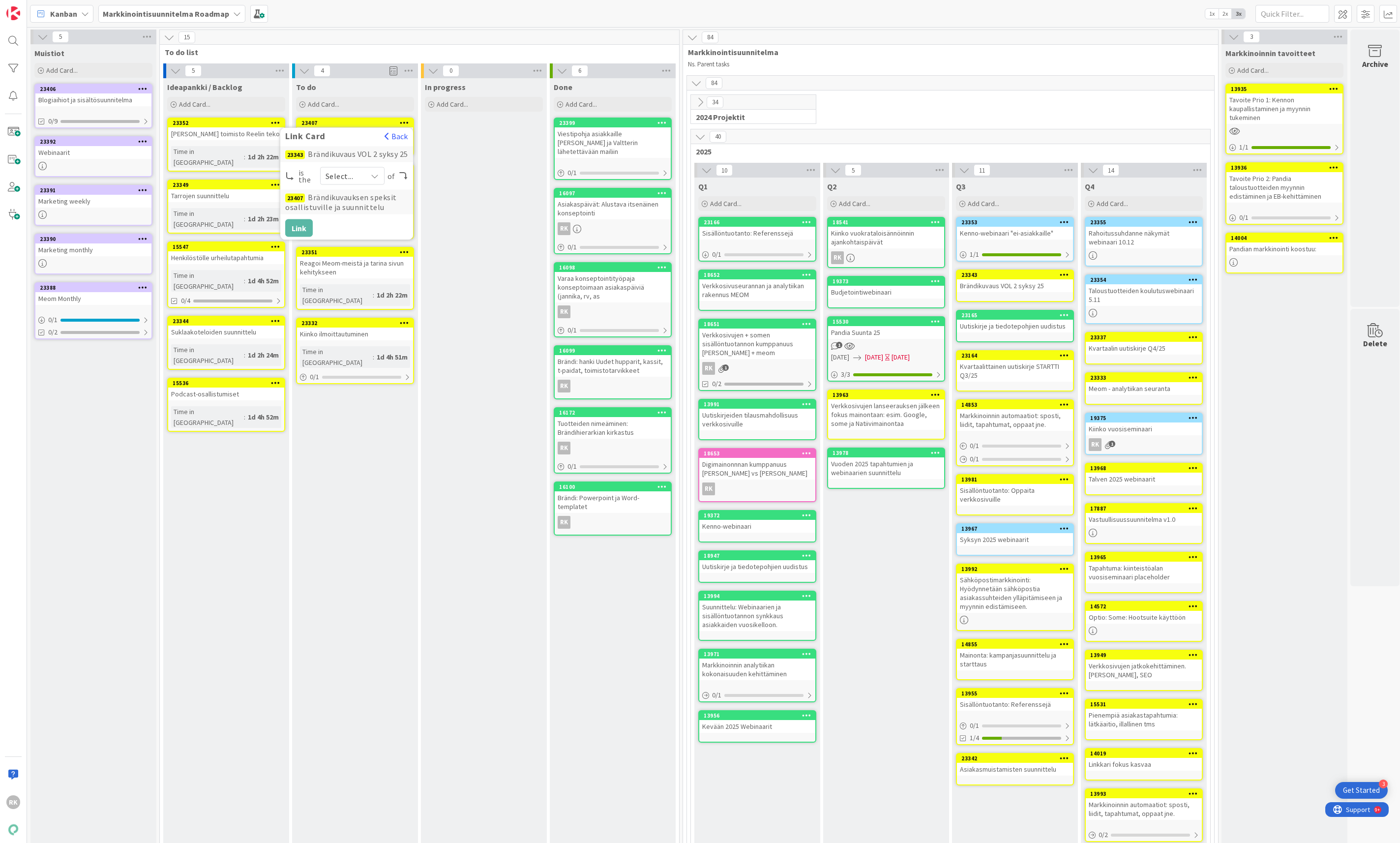
click at [364, 180] on div "Select..." at bounding box center [352, 175] width 65 height 18
click at [350, 201] on link "parent" at bounding box center [377, 198] width 112 height 18
click at [291, 226] on button "Link" at bounding box center [299, 228] width 27 height 18
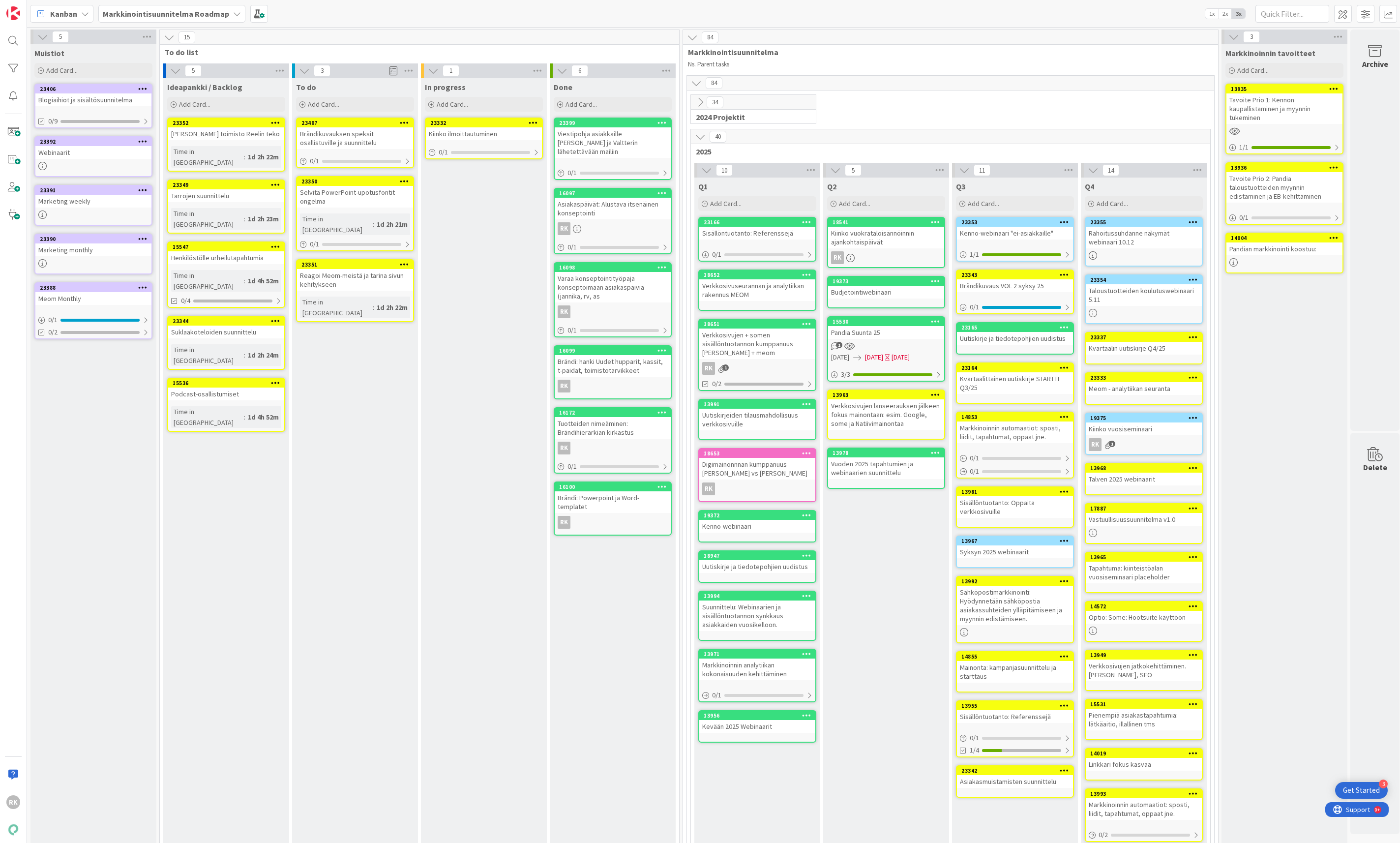
click at [534, 123] on icon at bounding box center [533, 123] width 9 height 7
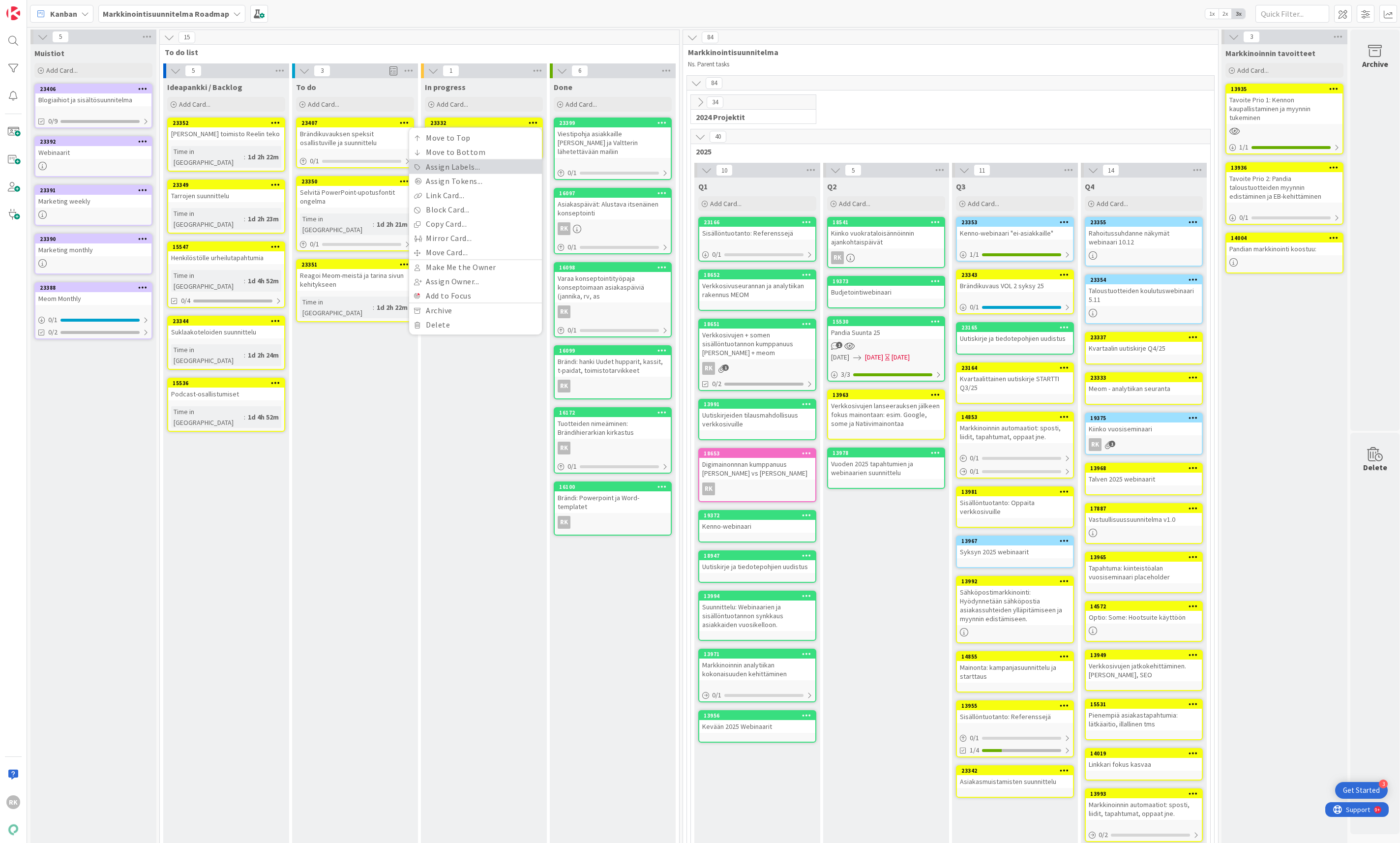
click at [459, 172] on link "Assign Labels..." at bounding box center [475, 167] width 133 height 14
click at [454, 184] on div "Työn alla" at bounding box center [461, 185] width 32 height 14
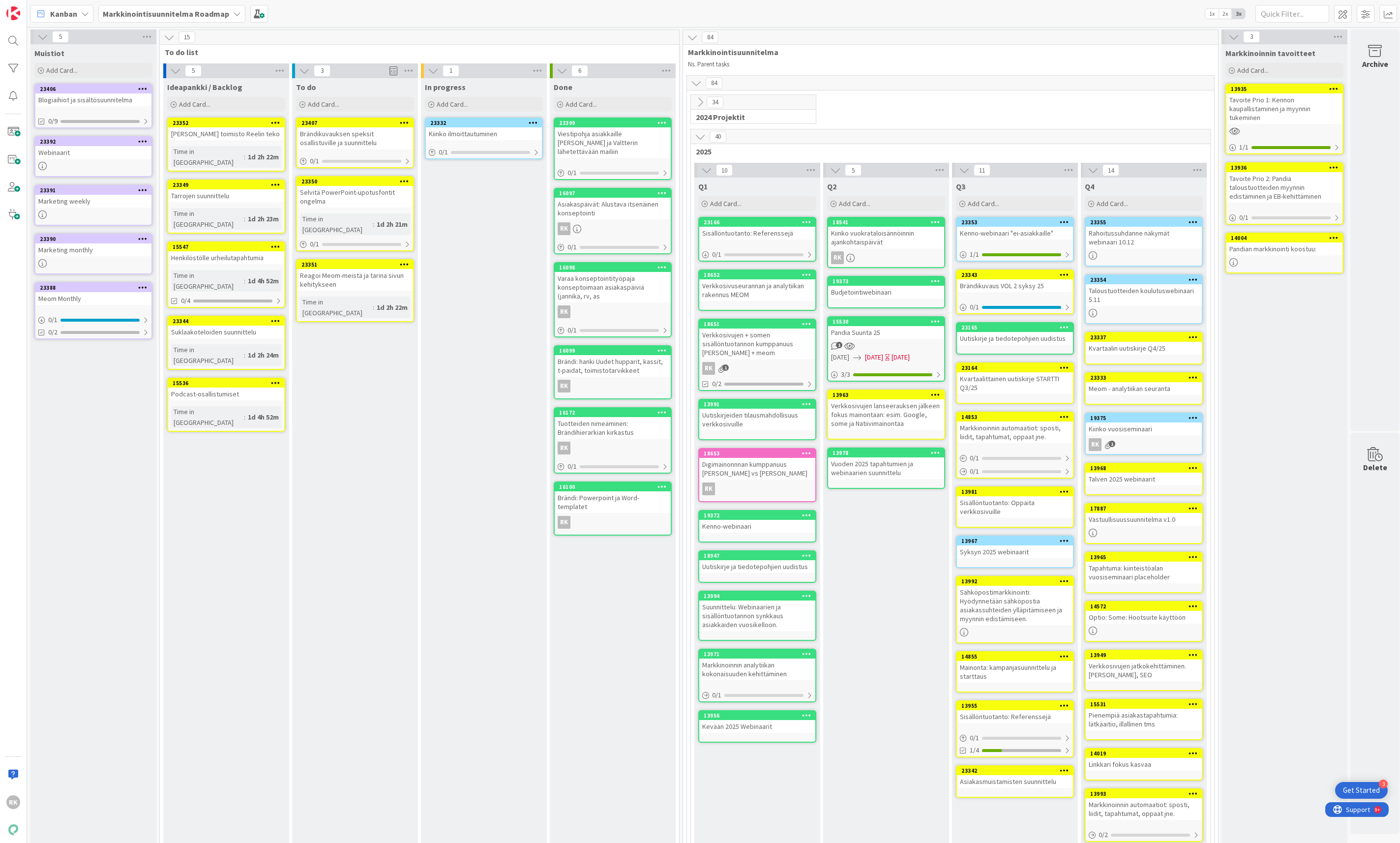
click at [404, 182] on icon at bounding box center [404, 181] width 9 height 7
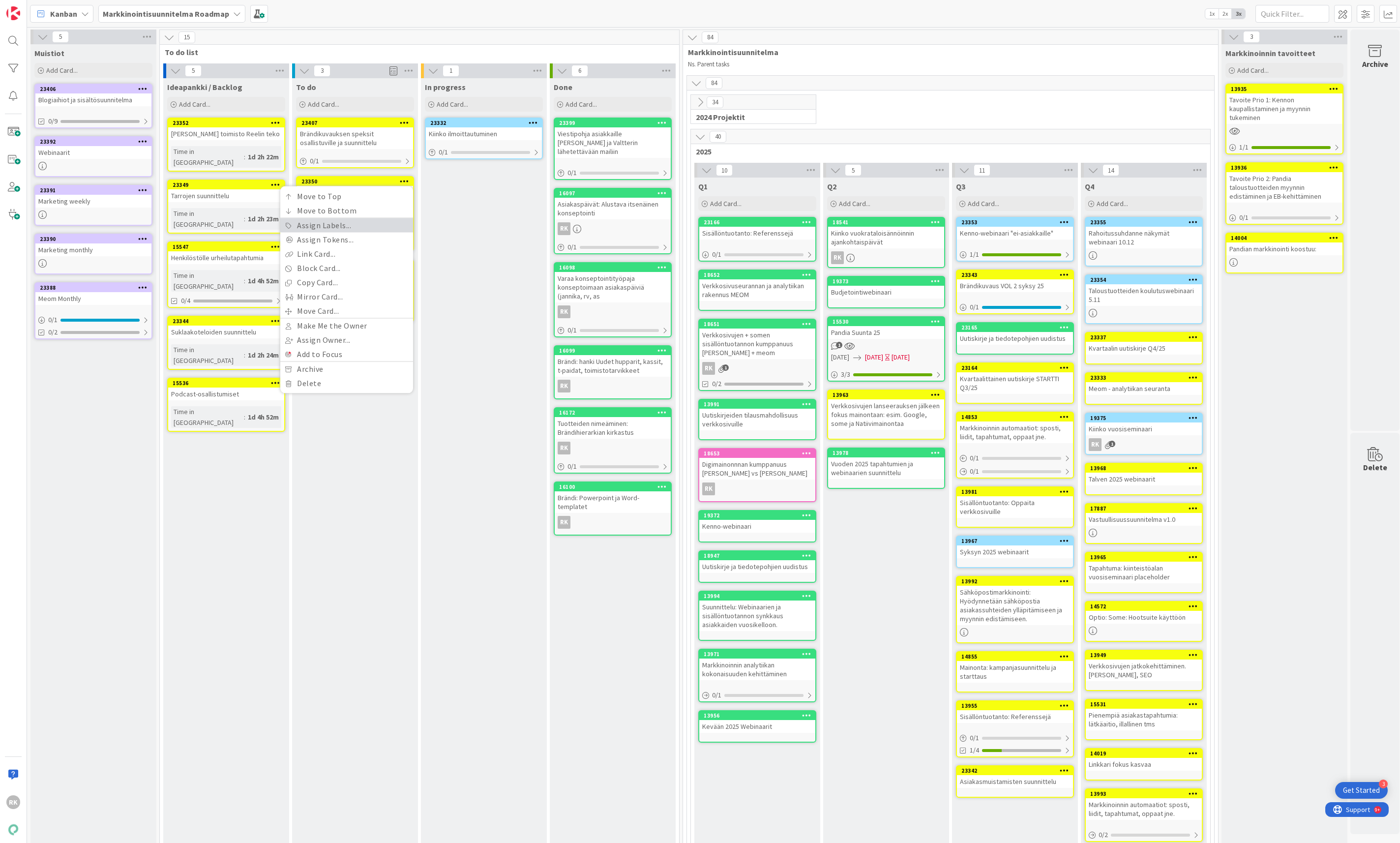
click at [346, 226] on link "Assign Labels..." at bounding box center [346, 225] width 133 height 14
click at [342, 249] on div "Työn alla" at bounding box center [332, 243] width 32 height 14
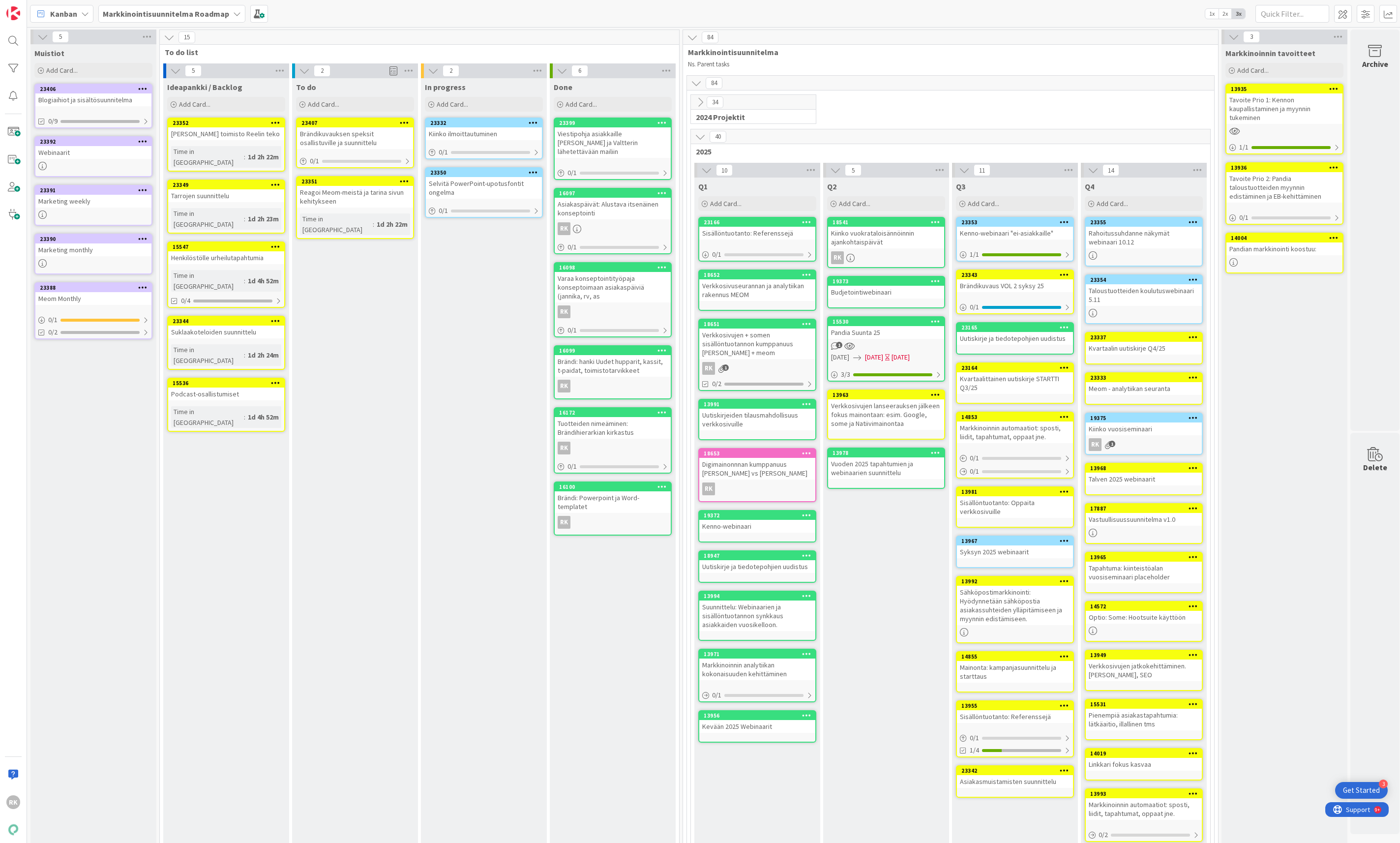
click at [408, 182] on icon at bounding box center [404, 181] width 9 height 7
click at [338, 226] on link "Assign Labels..." at bounding box center [346, 225] width 133 height 14
click at [330, 246] on div "Työn alla" at bounding box center [332, 243] width 32 height 14
click at [361, 102] on div "Add Card..." at bounding box center [355, 104] width 118 height 15
click at [330, 104] on span "Add Card..." at bounding box center [323, 104] width 32 height 9
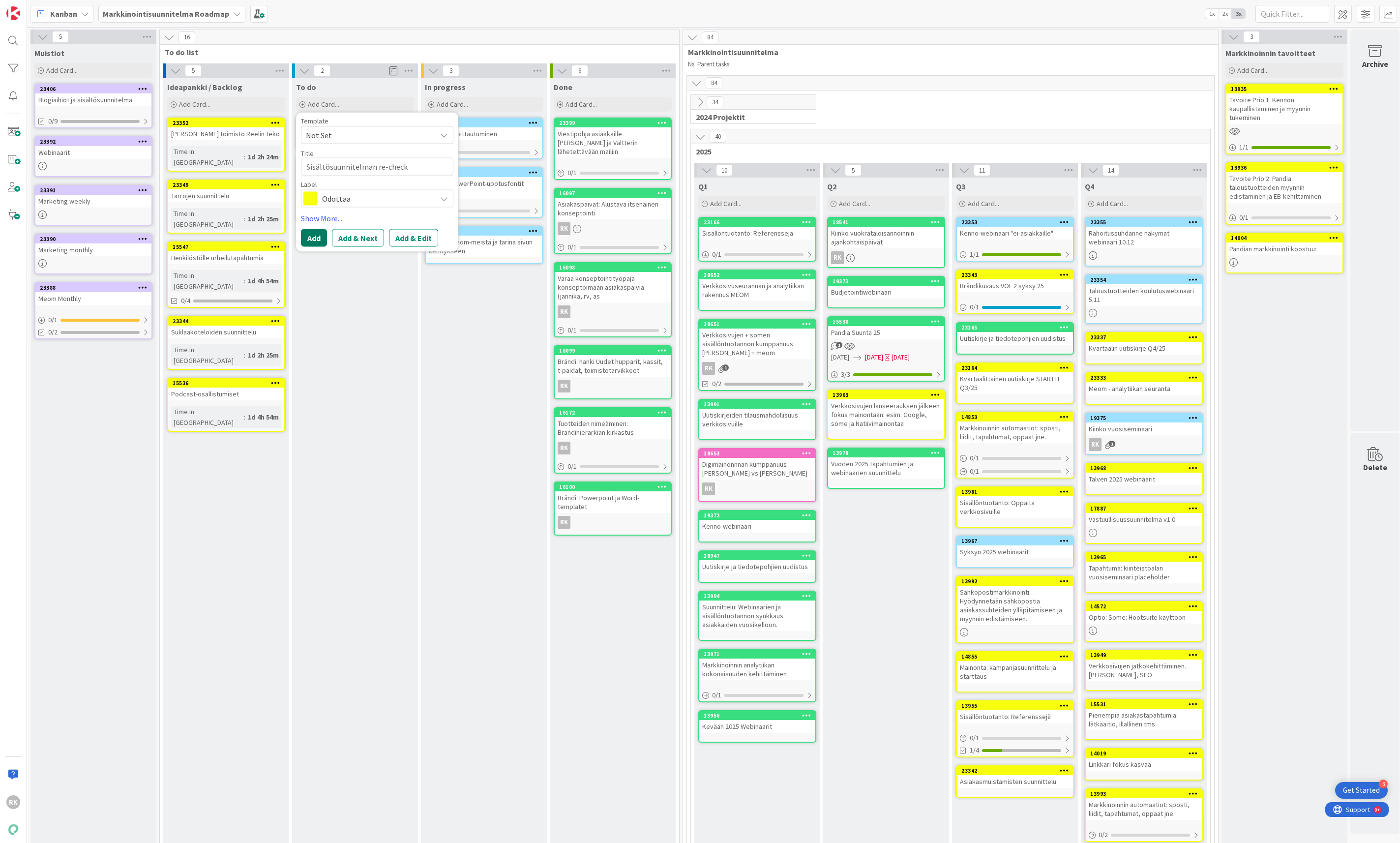
click at [316, 245] on button "Add" at bounding box center [314, 238] width 26 height 18
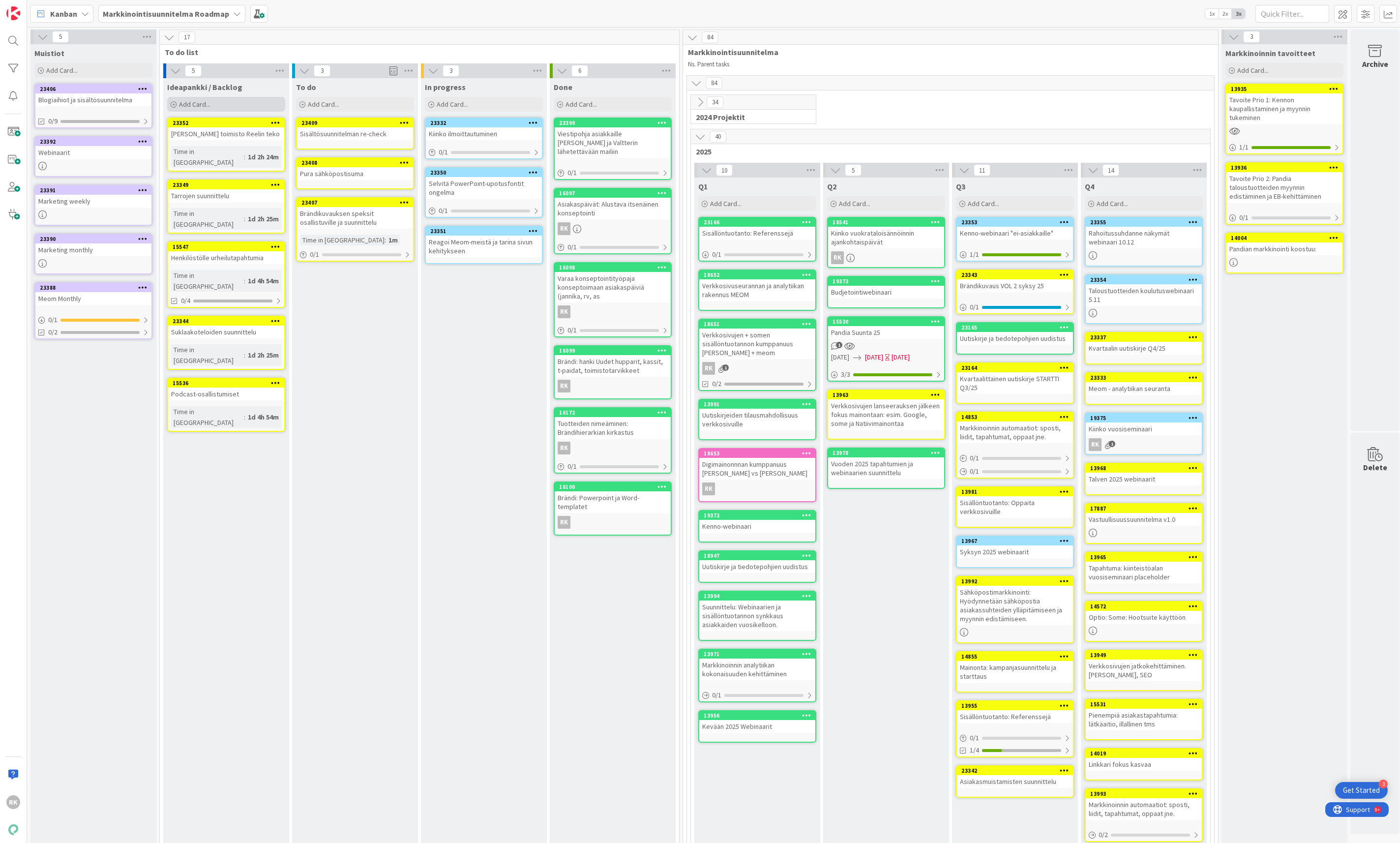
click at [220, 105] on div "Add Card..." at bounding box center [226, 104] width 118 height 15
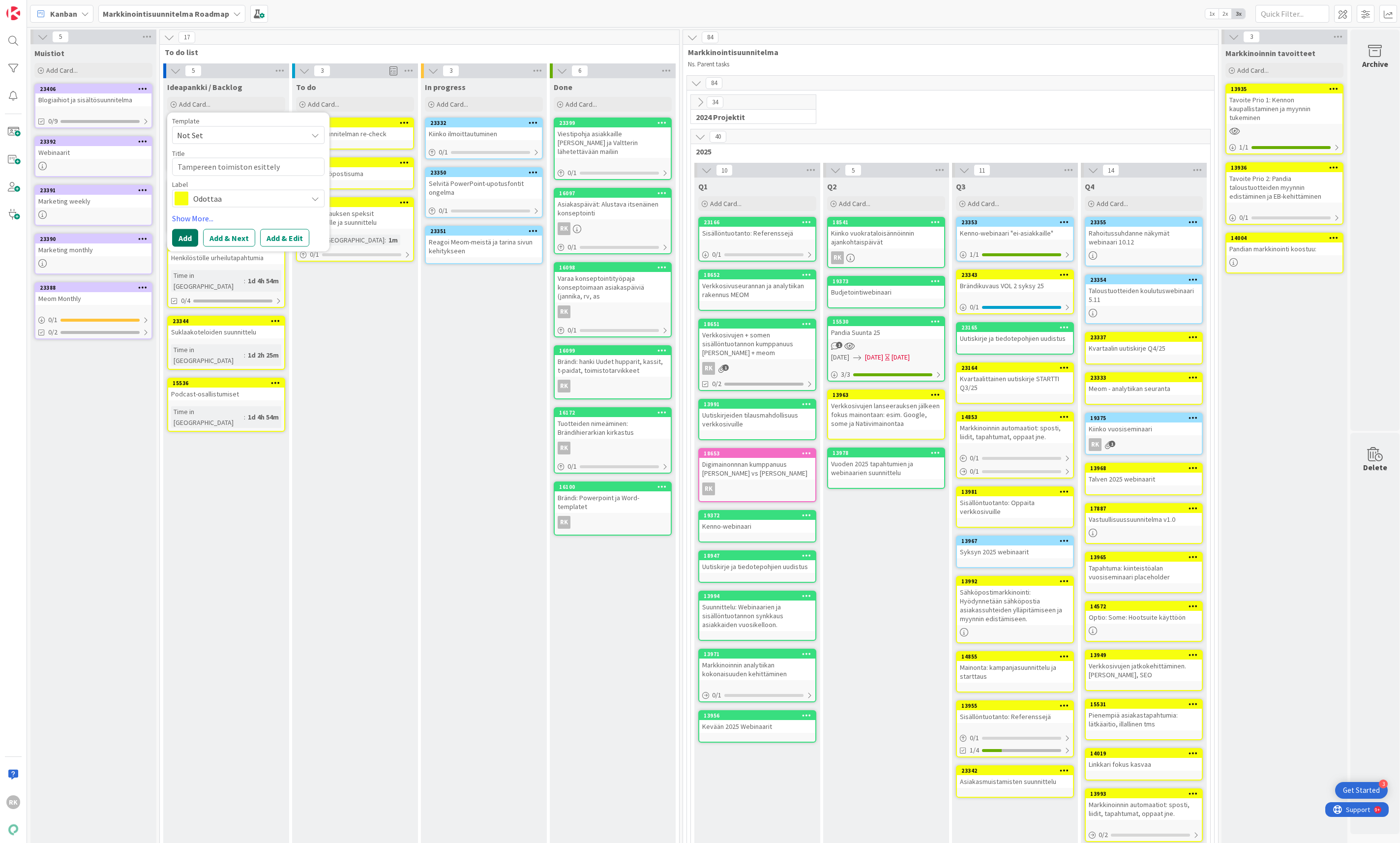
click at [191, 244] on button "Add" at bounding box center [184, 238] width 26 height 18
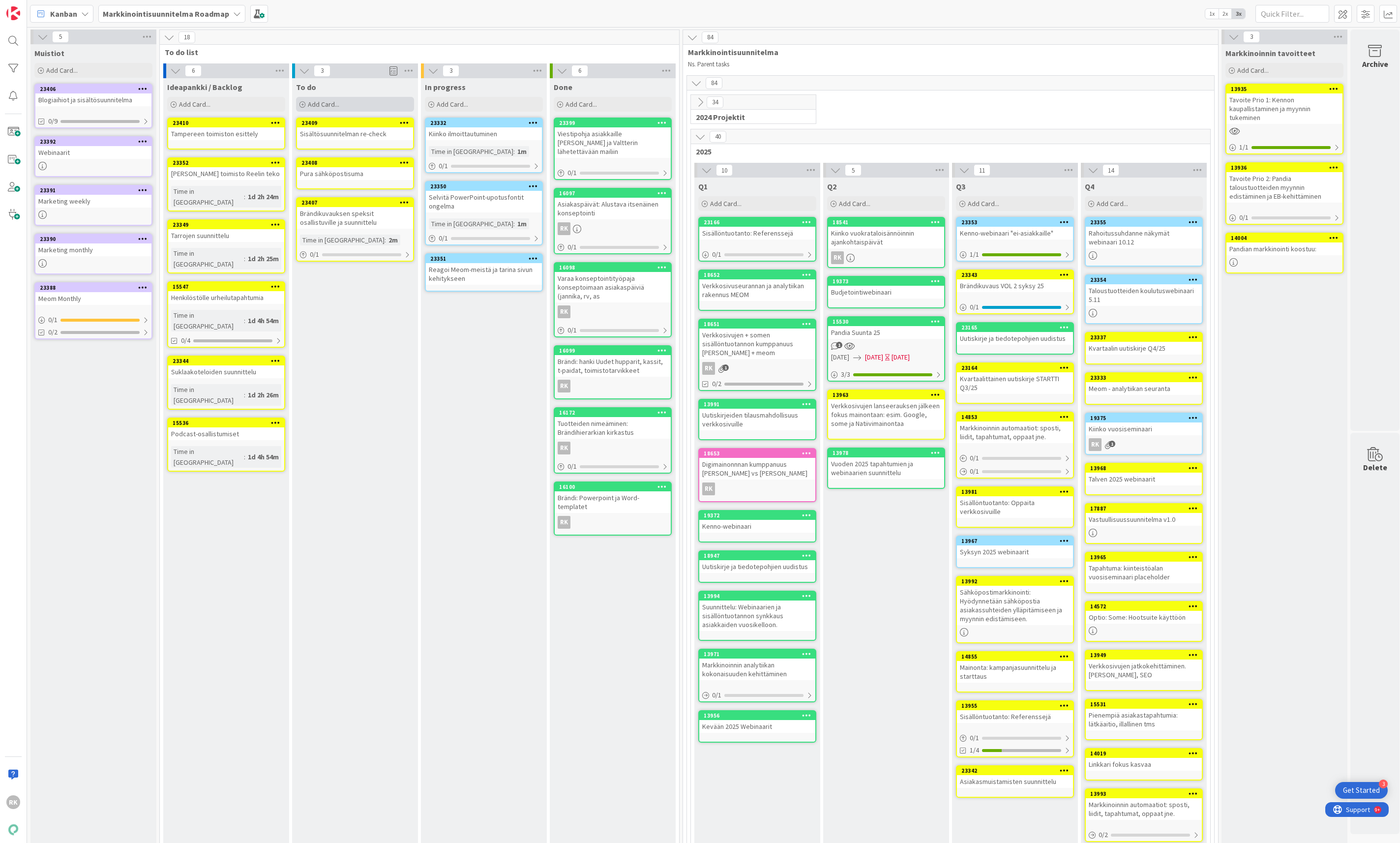
click at [363, 107] on div "Add Card..." at bounding box center [355, 104] width 118 height 15
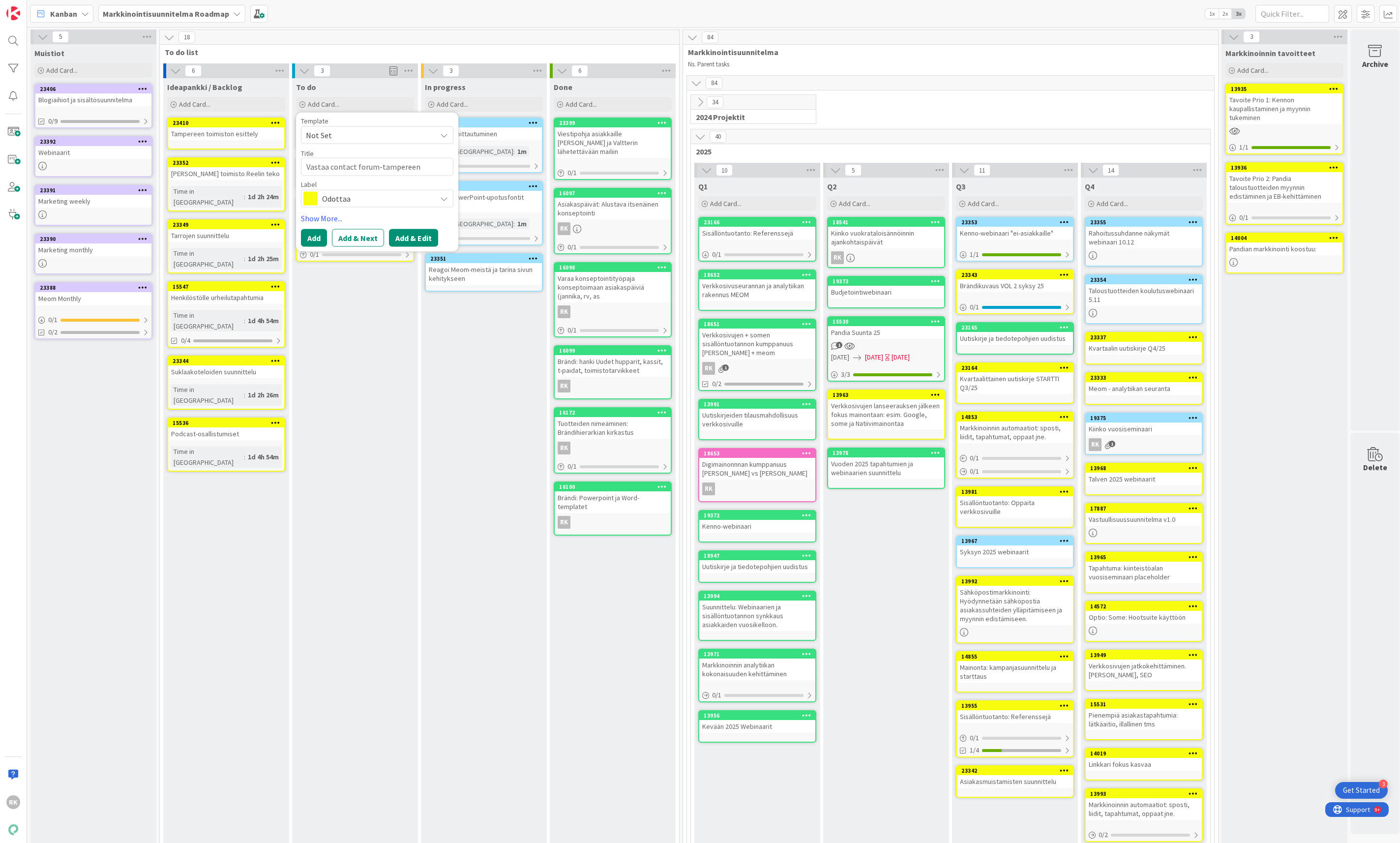
click at [399, 230] on button "Add & Edit" at bounding box center [413, 238] width 49 height 18
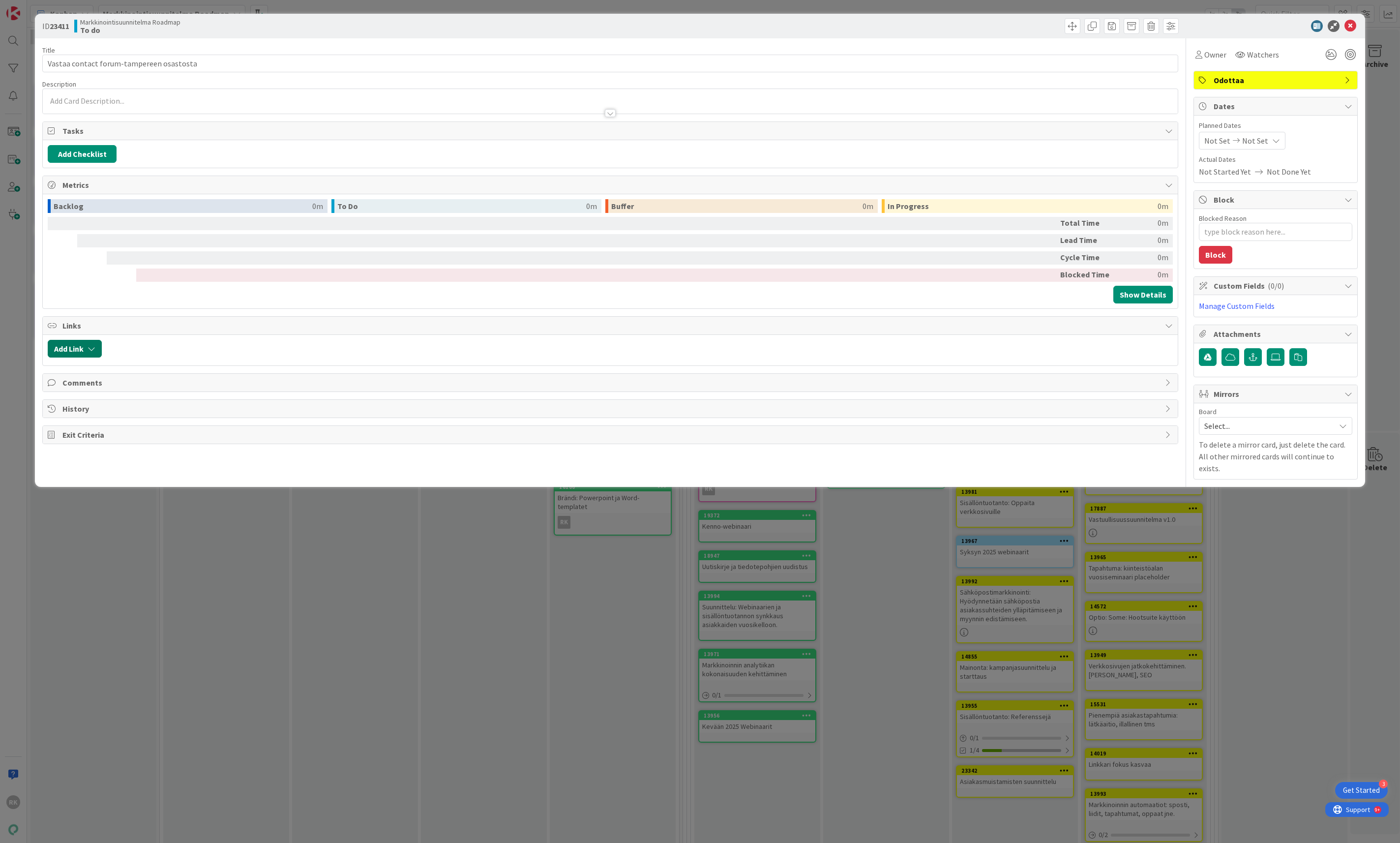
click at [78, 353] on button "Add Link" at bounding box center [74, 348] width 54 height 18
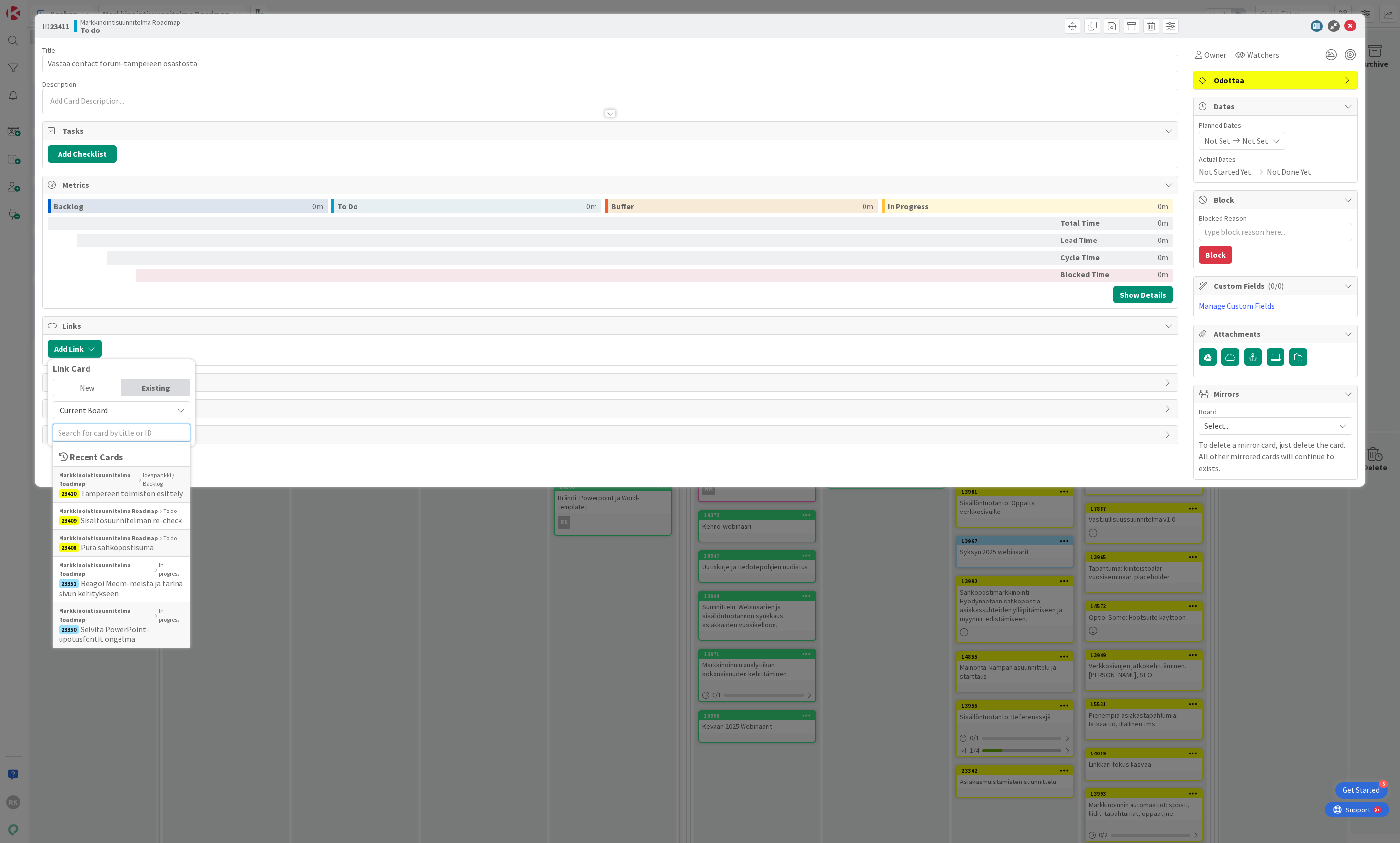
click at [88, 435] on input "text" at bounding box center [121, 432] width 137 height 18
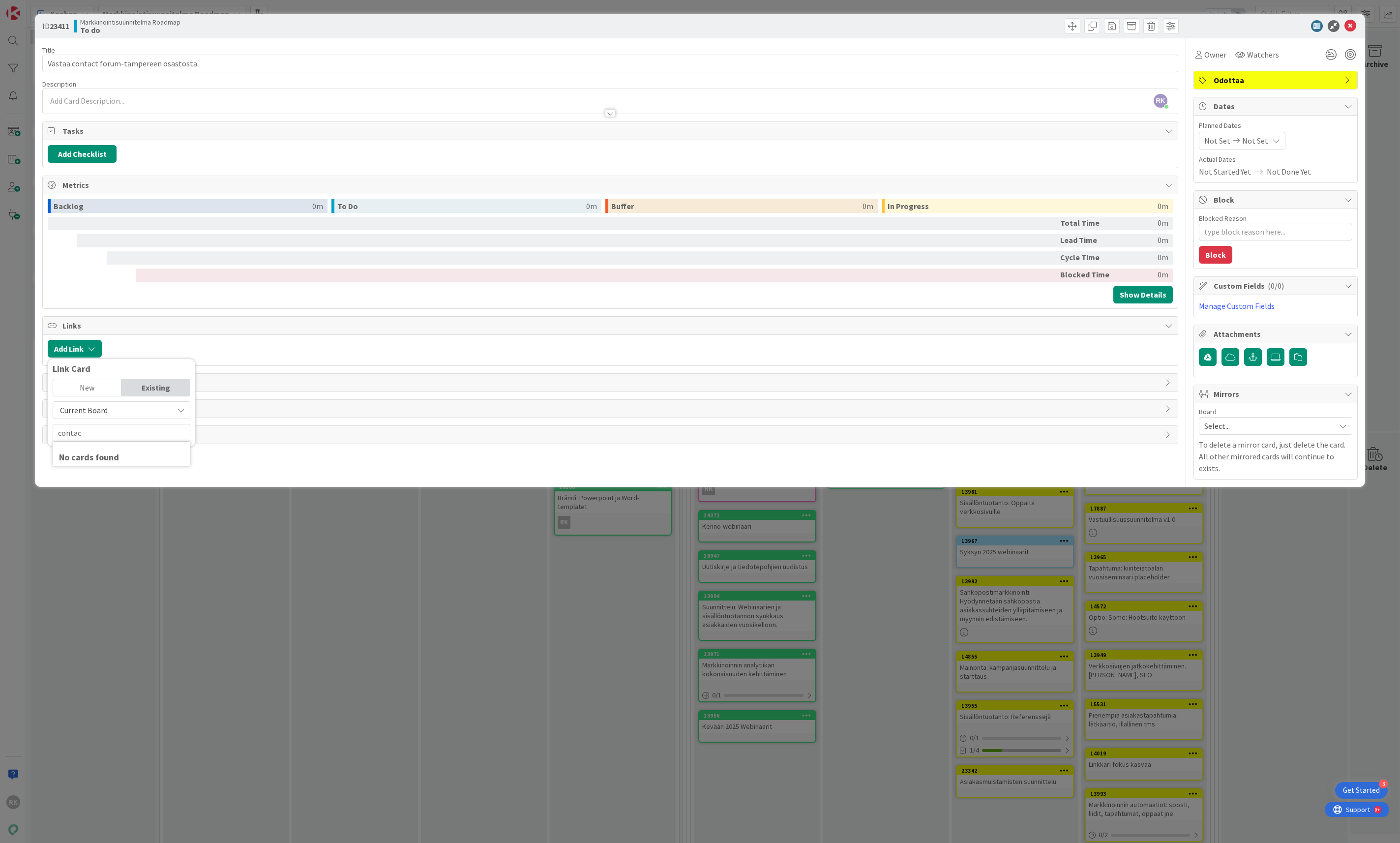
click at [96, 396] on div "New" at bounding box center [87, 387] width 68 height 17
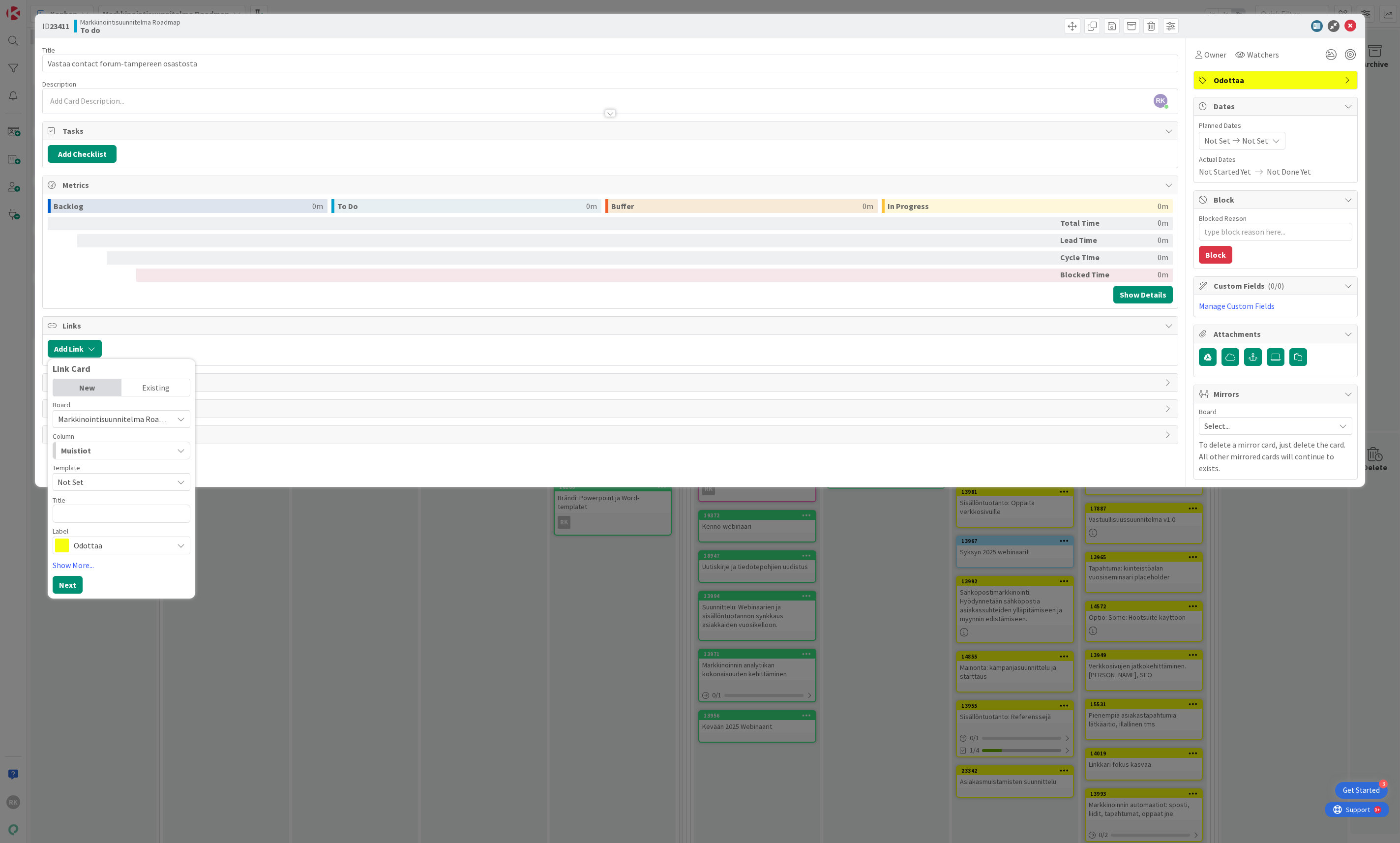
click at [156, 396] on div "Existing" at bounding box center [155, 387] width 68 height 17
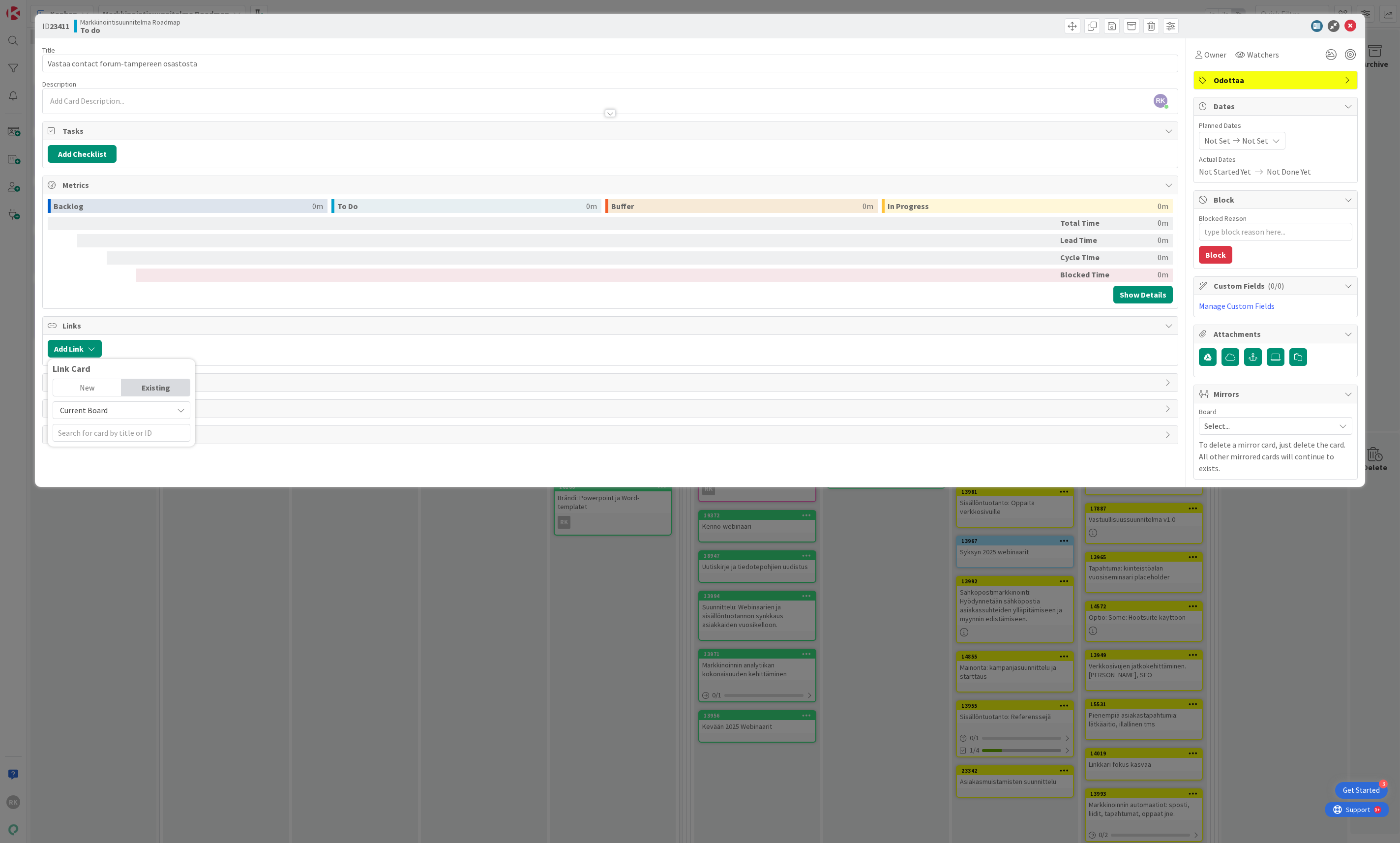
click at [128, 414] on span "Current Board" at bounding box center [113, 410] width 110 height 14
click at [121, 414] on span "Current Board" at bounding box center [113, 410] width 110 height 14
click at [114, 429] on input "text" at bounding box center [121, 432] width 137 height 18
click at [118, 490] on span "Optio: Contact" at bounding box center [106, 484] width 51 height 10
click at [135, 419] on div "Select..." at bounding box center [121, 417] width 69 height 18
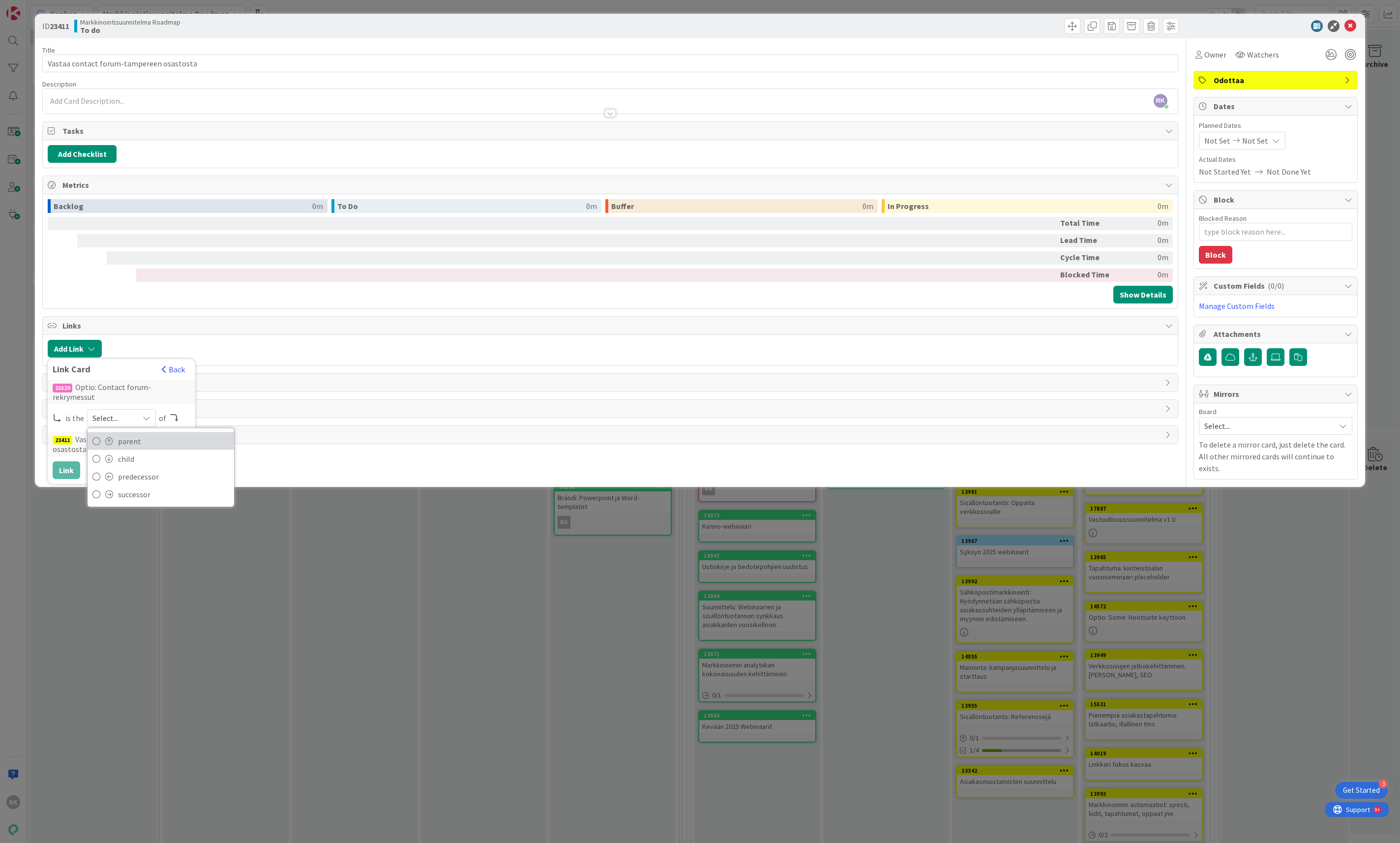
click at [126, 440] on span "parent" at bounding box center [173, 440] width 111 height 15
click at [60, 464] on button "Link" at bounding box center [66, 470] width 27 height 18
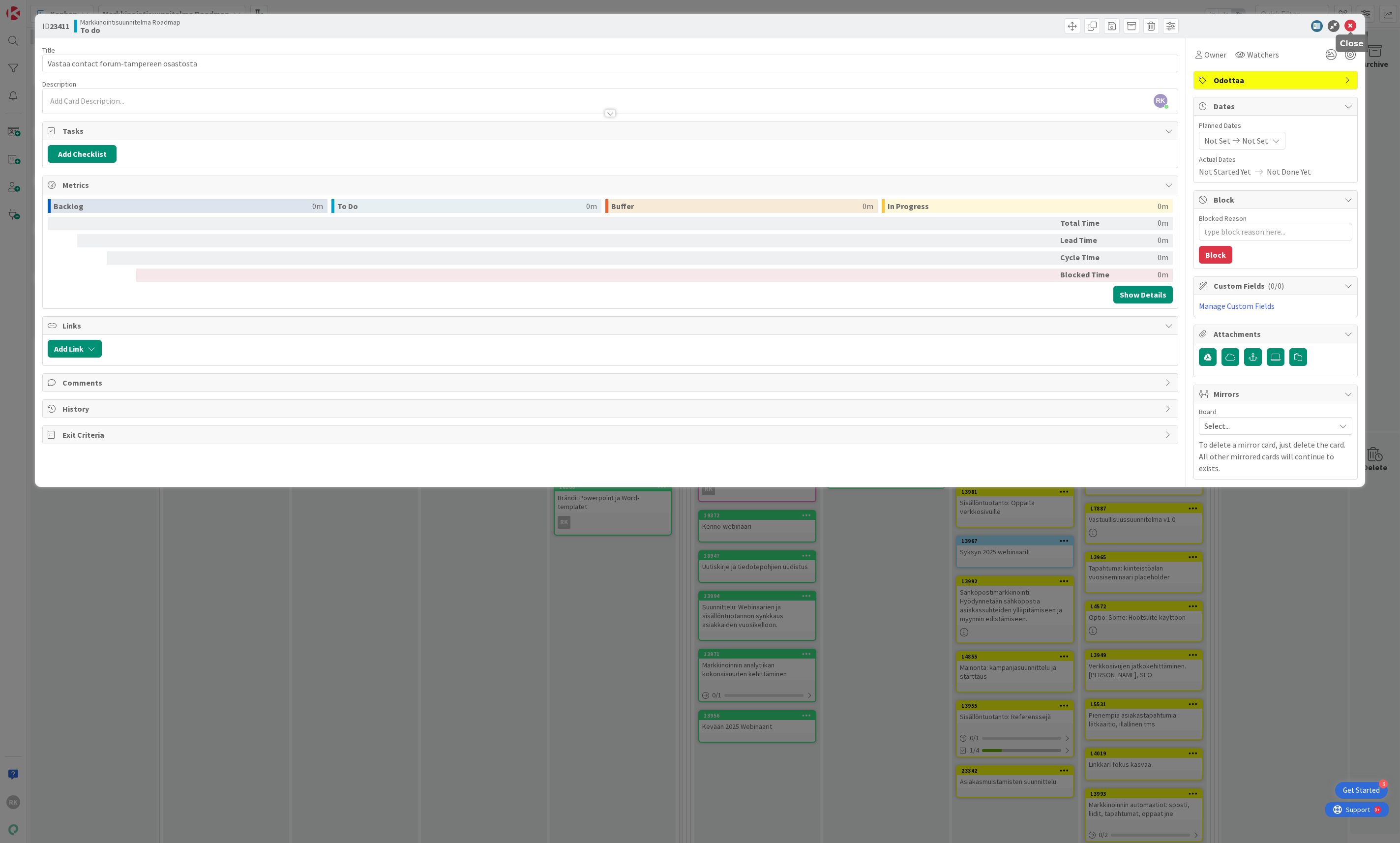
click at [1356, 26] on icon at bounding box center [1350, 26] width 12 height 12
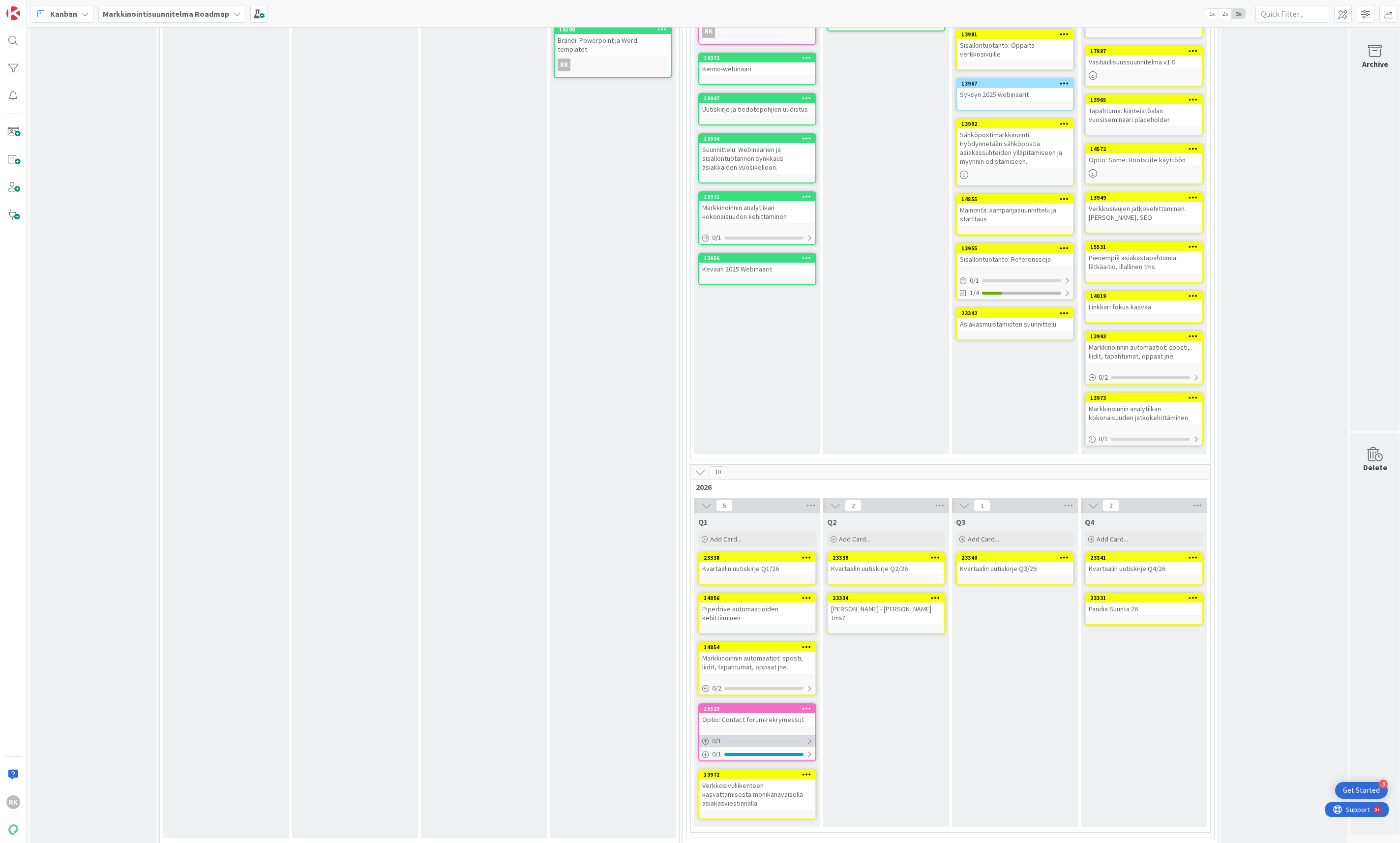
click at [786, 595] on div at bounding box center [764, 741] width 79 height 3
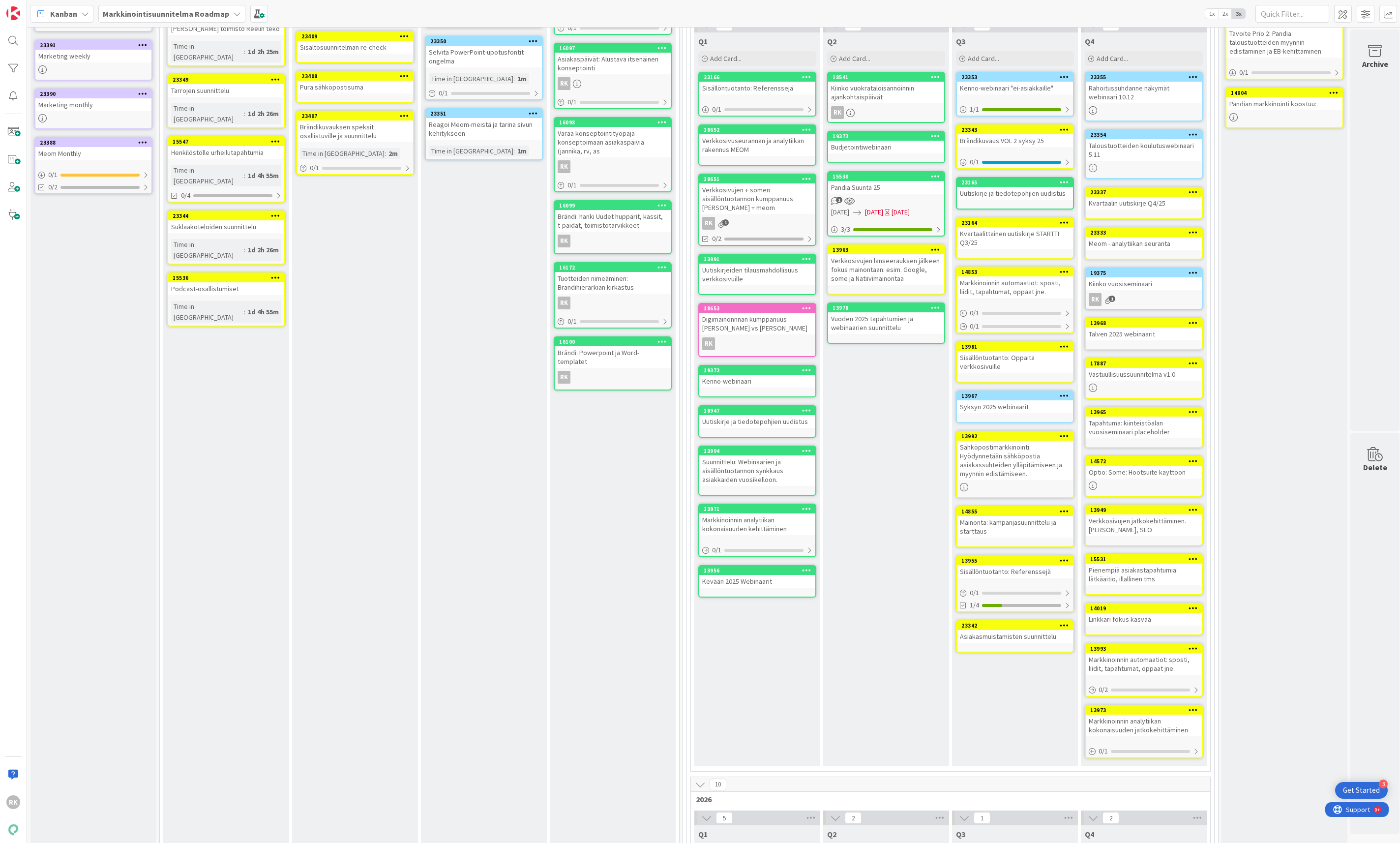
scroll to position [11, 0]
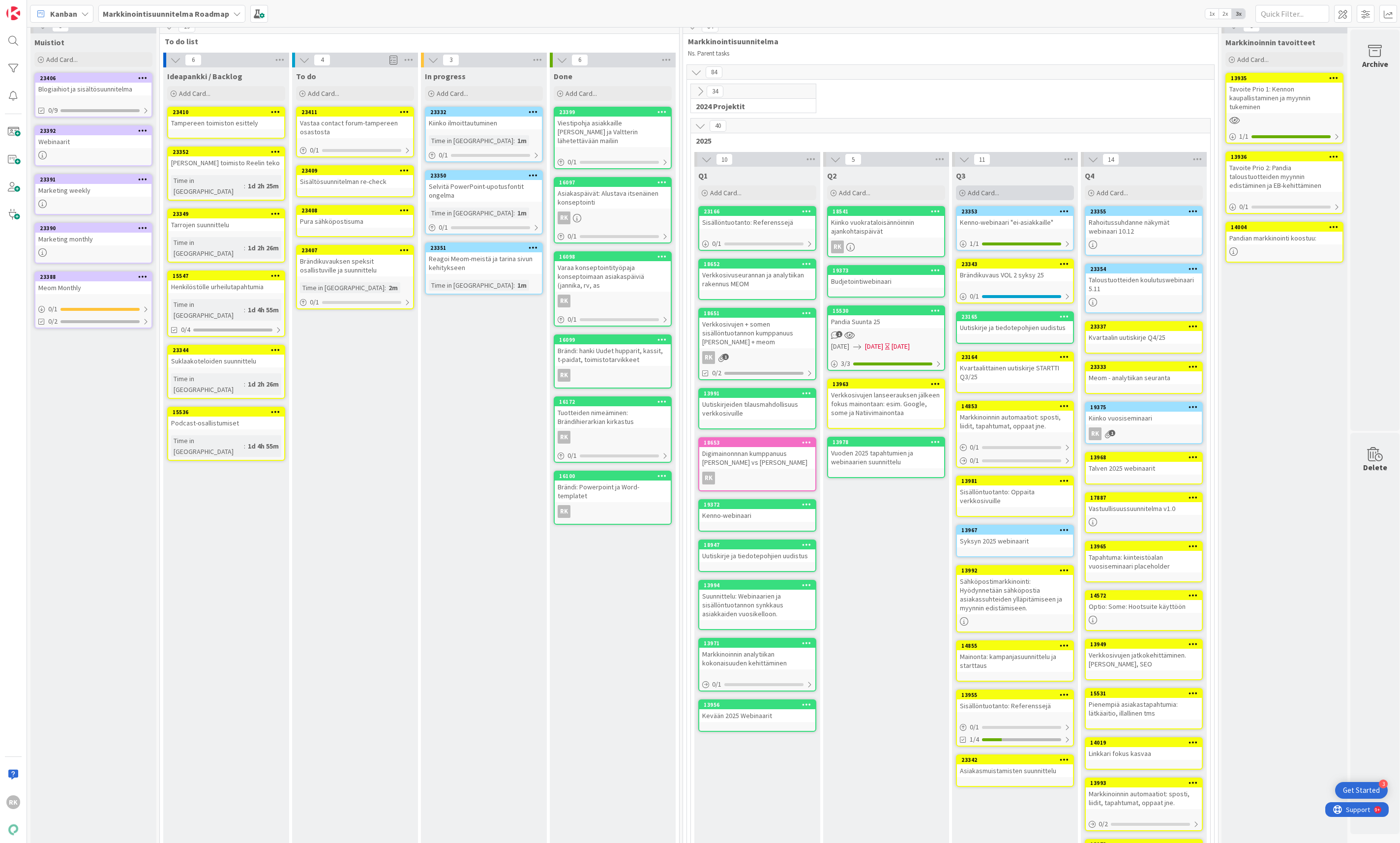
click at [1014, 193] on div "Add Card..." at bounding box center [1015, 192] width 118 height 15
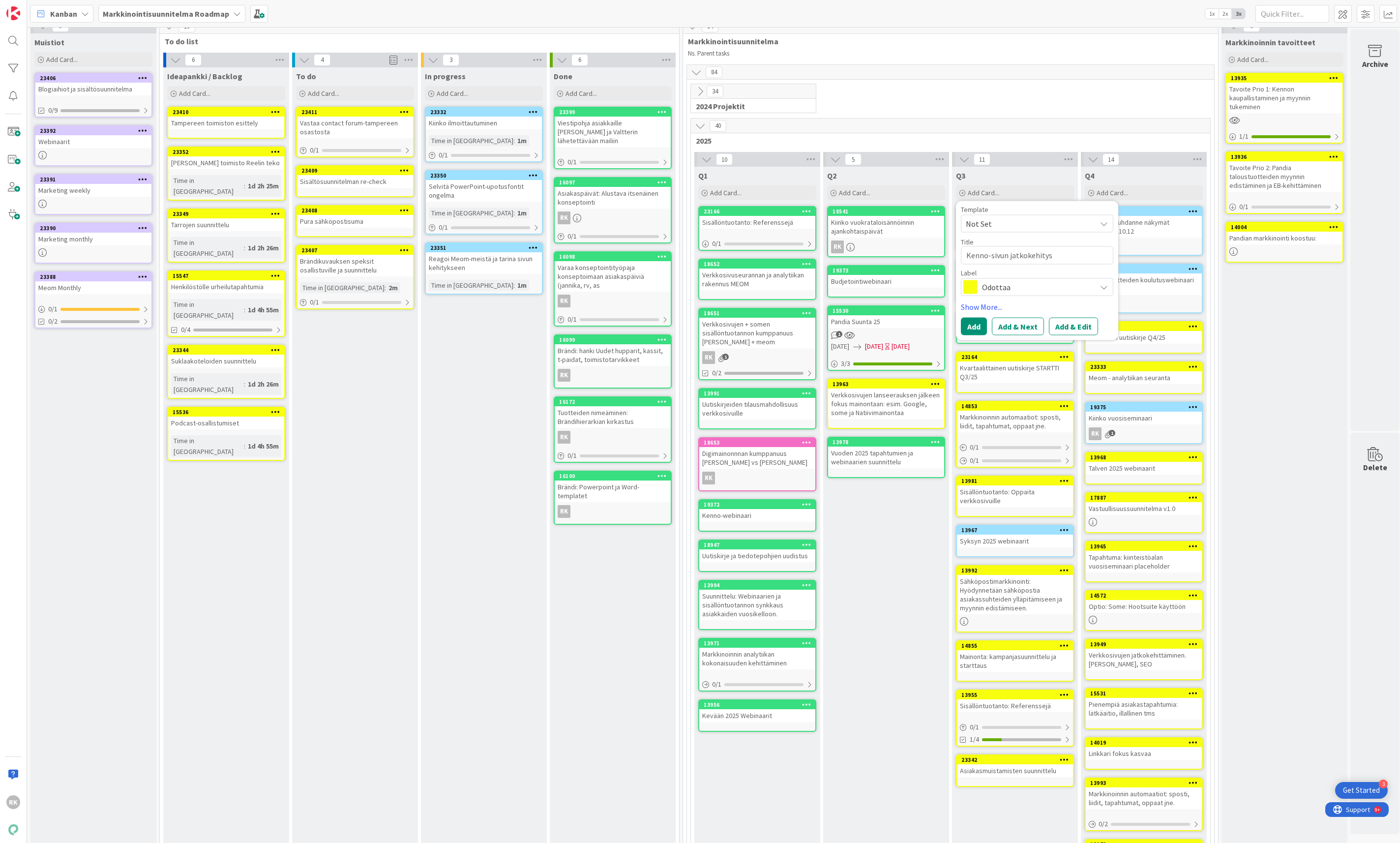
click at [994, 285] on span "Odottaa" at bounding box center [1037, 288] width 109 height 14
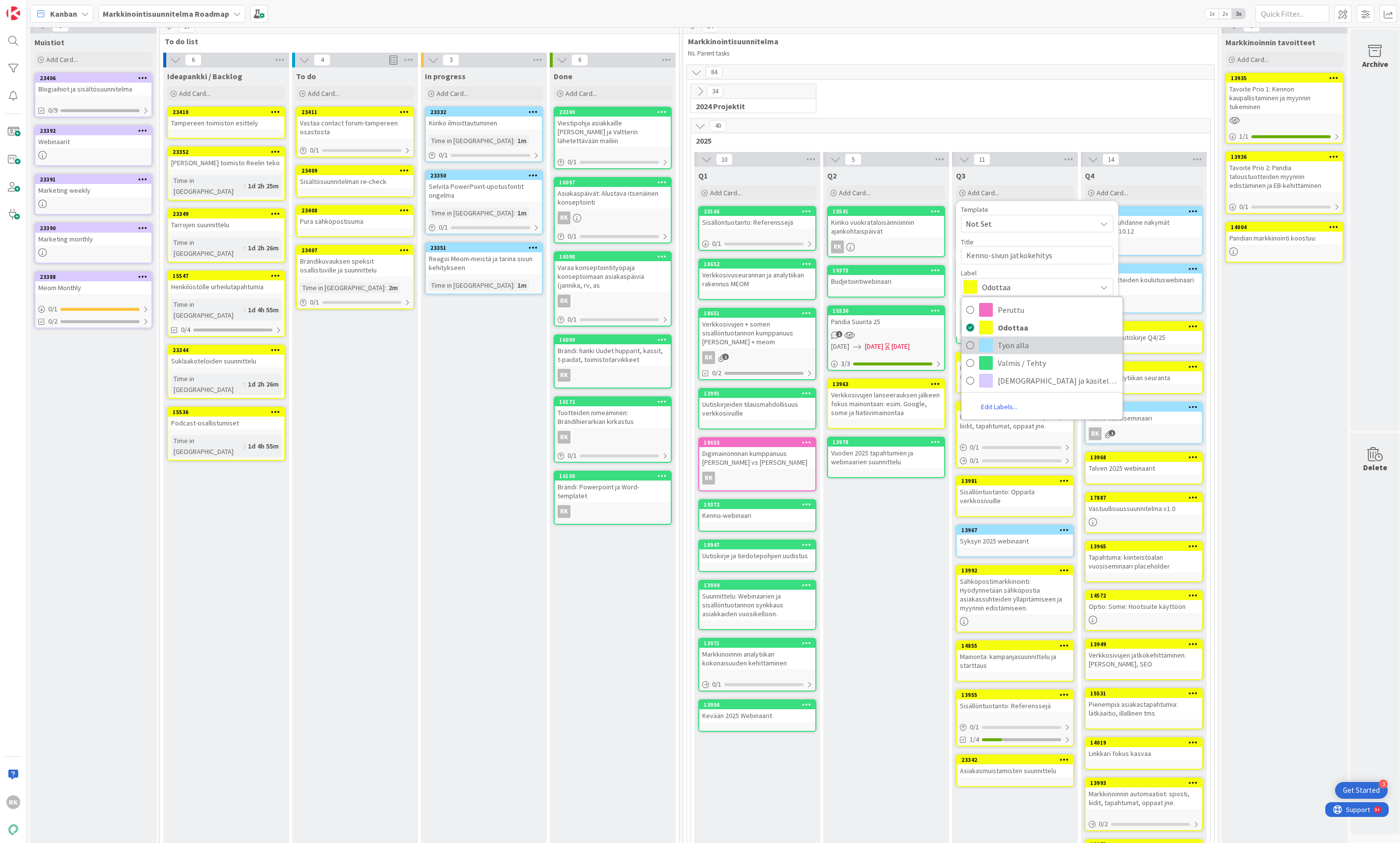
click at [988, 351] on span at bounding box center [986, 345] width 14 height 14
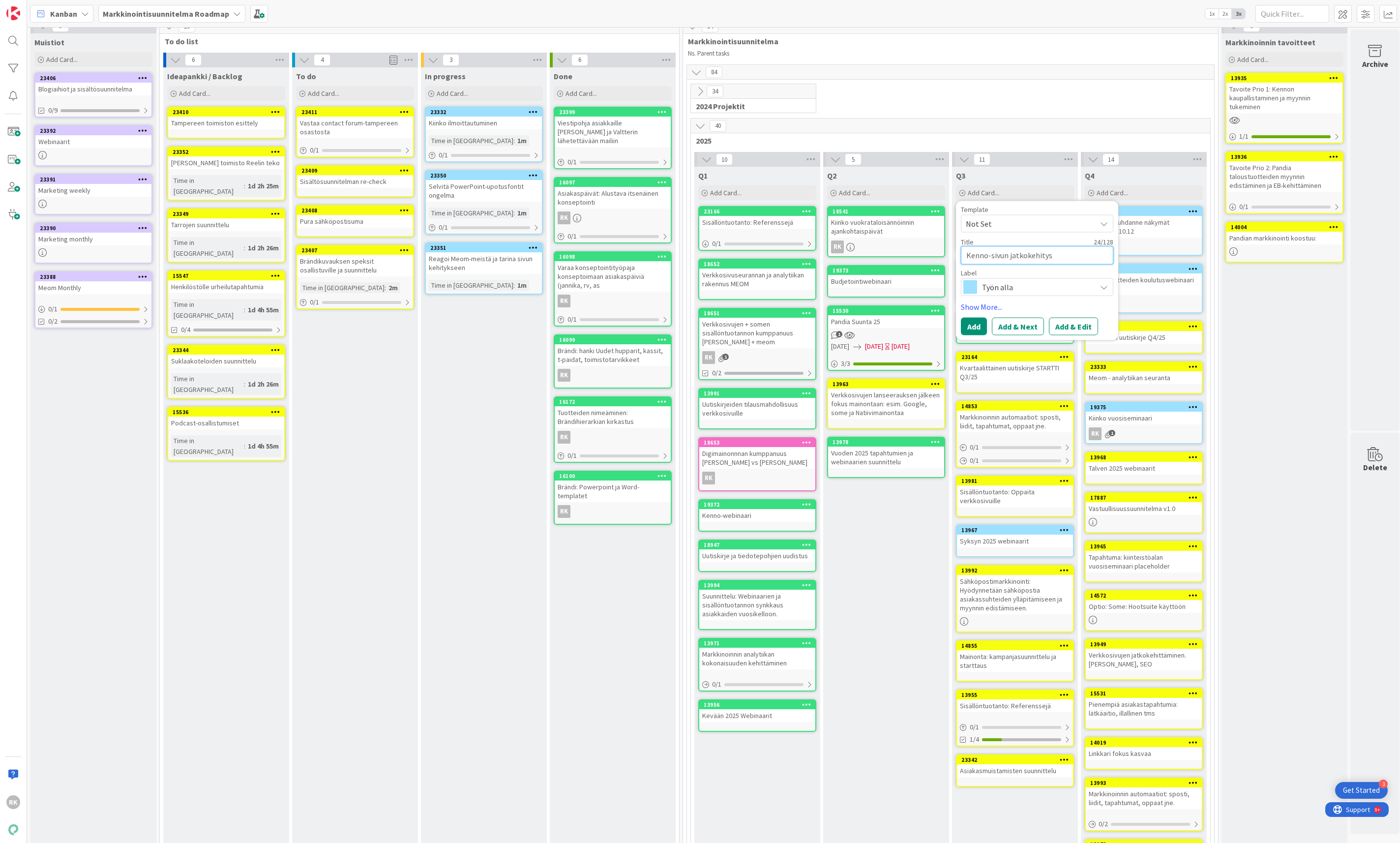
click at [1009, 256] on textarea "Kenno-sivun jatkokehitys" at bounding box center [1037, 255] width 152 height 18
click at [1055, 257] on textarea "Kenno-sivun jatkokehitys" at bounding box center [1037, 255] width 152 height 18
click at [974, 333] on button "Add" at bounding box center [974, 326] width 26 height 18
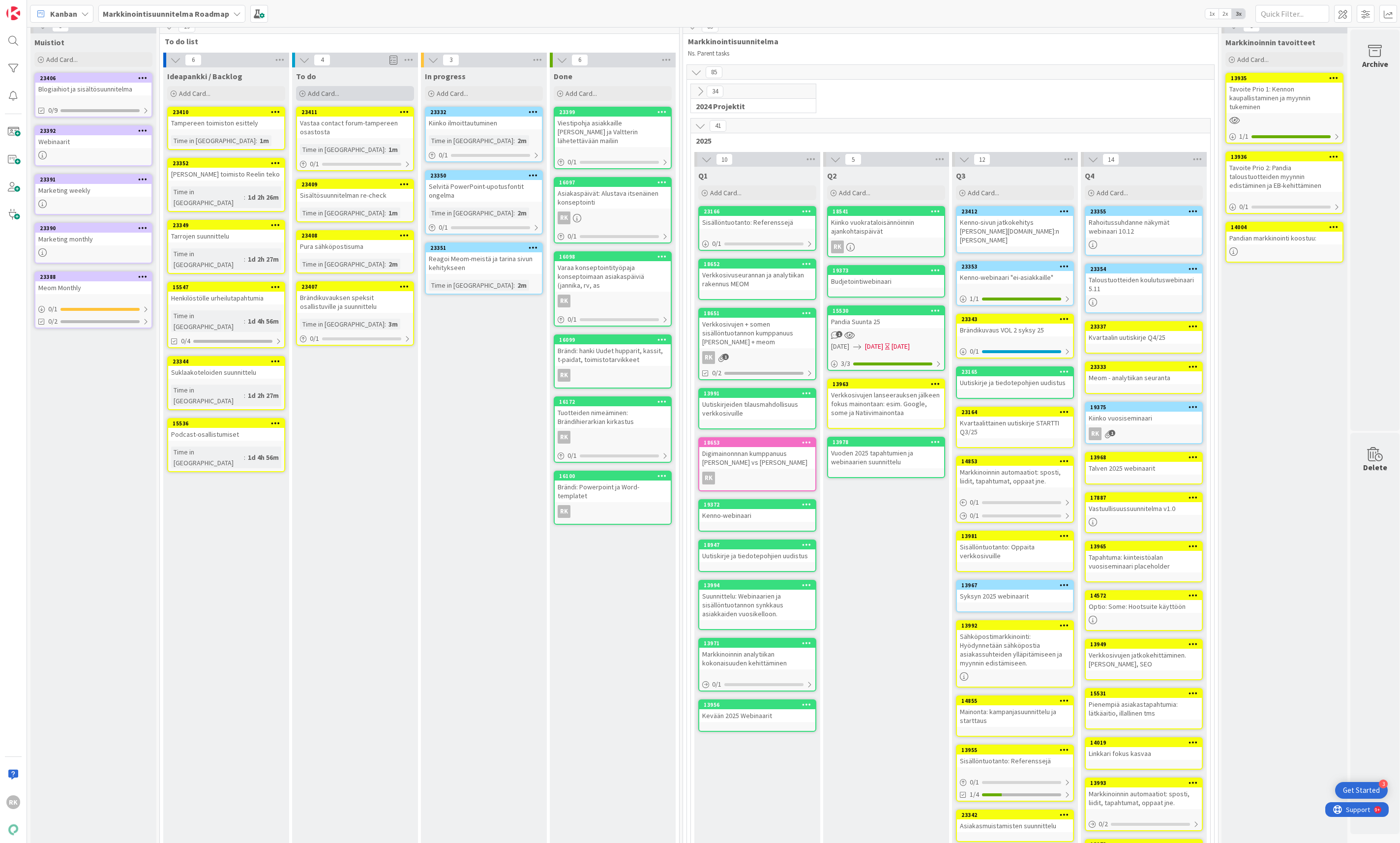
click at [338, 94] on span "Add Card..." at bounding box center [323, 93] width 32 height 9
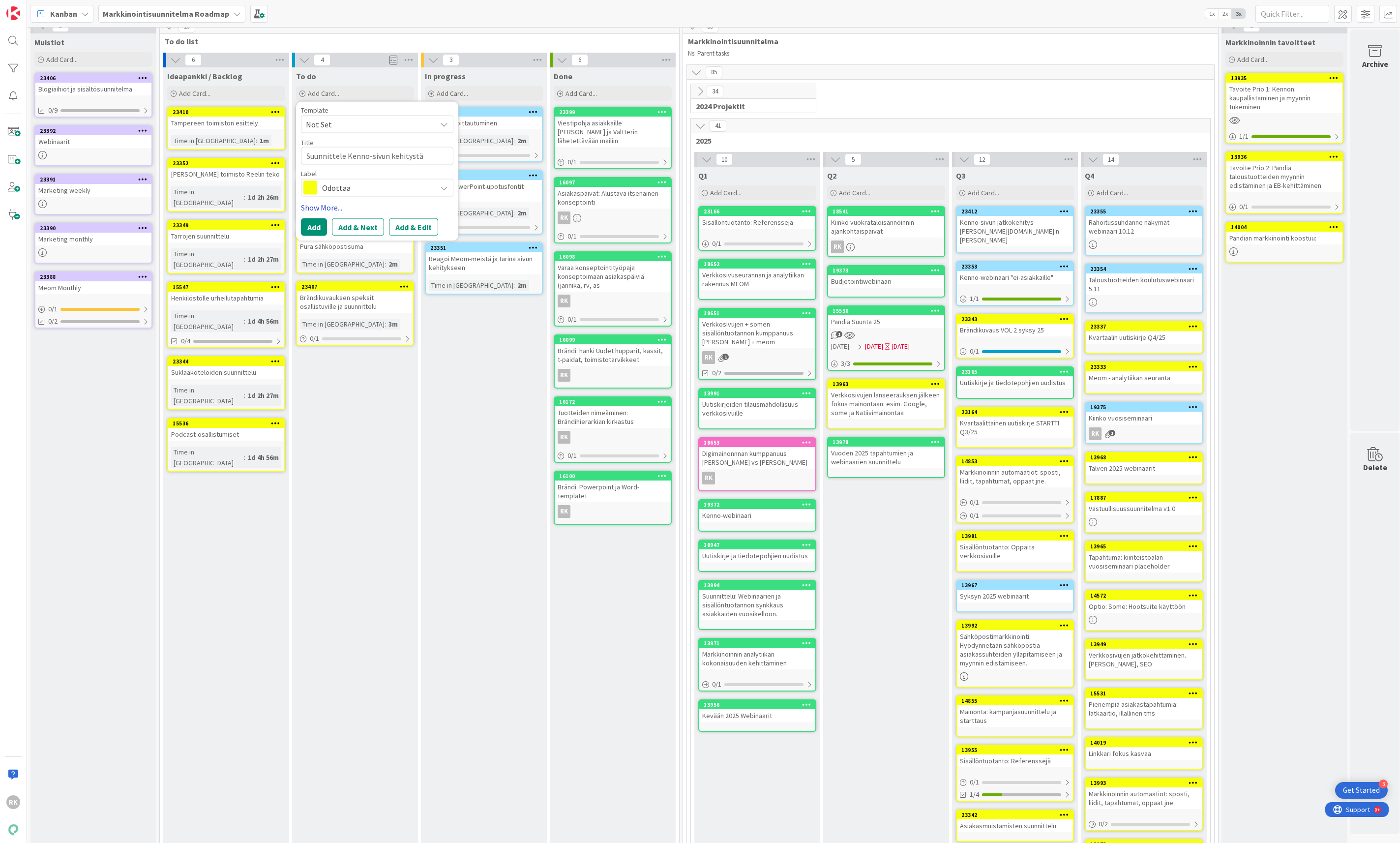
click at [321, 208] on link "Show More..." at bounding box center [377, 207] width 152 height 12
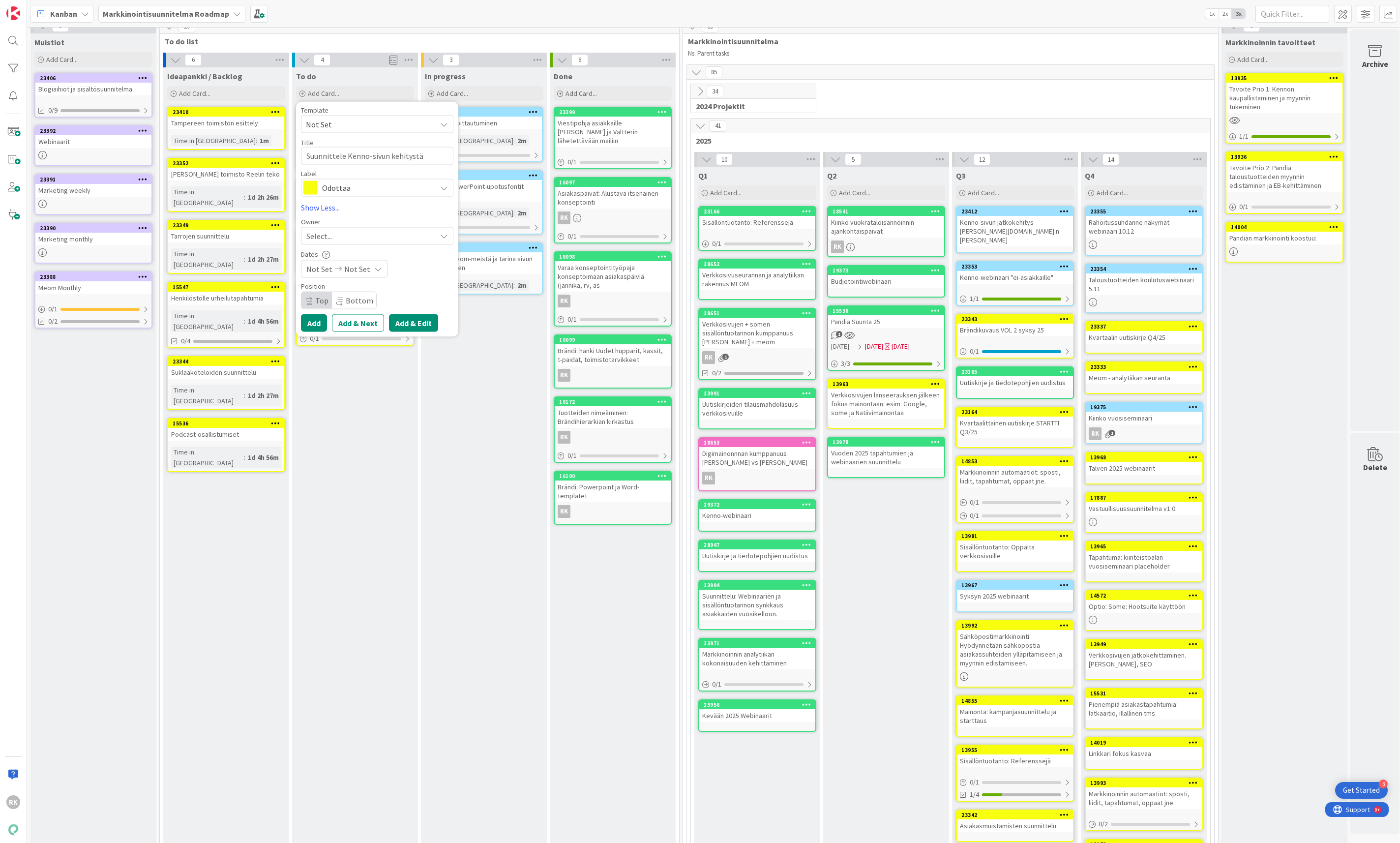
click at [408, 326] on button "Add & Edit" at bounding box center [413, 323] width 49 height 18
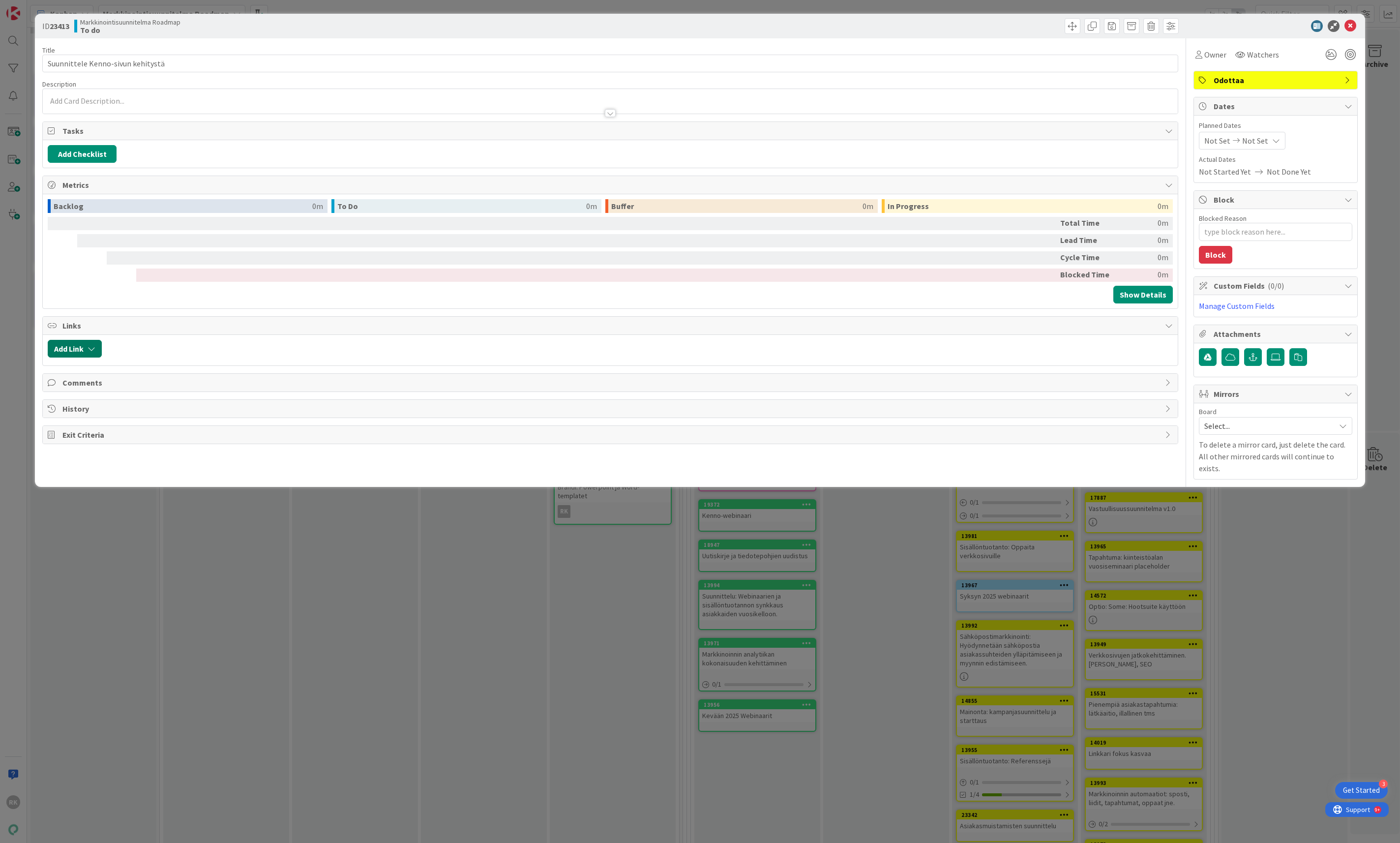
click at [82, 356] on button "Add Link" at bounding box center [74, 348] width 54 height 18
click at [112, 447] on div "Link Card New Existing Current Board" at bounding box center [121, 403] width 147 height 88
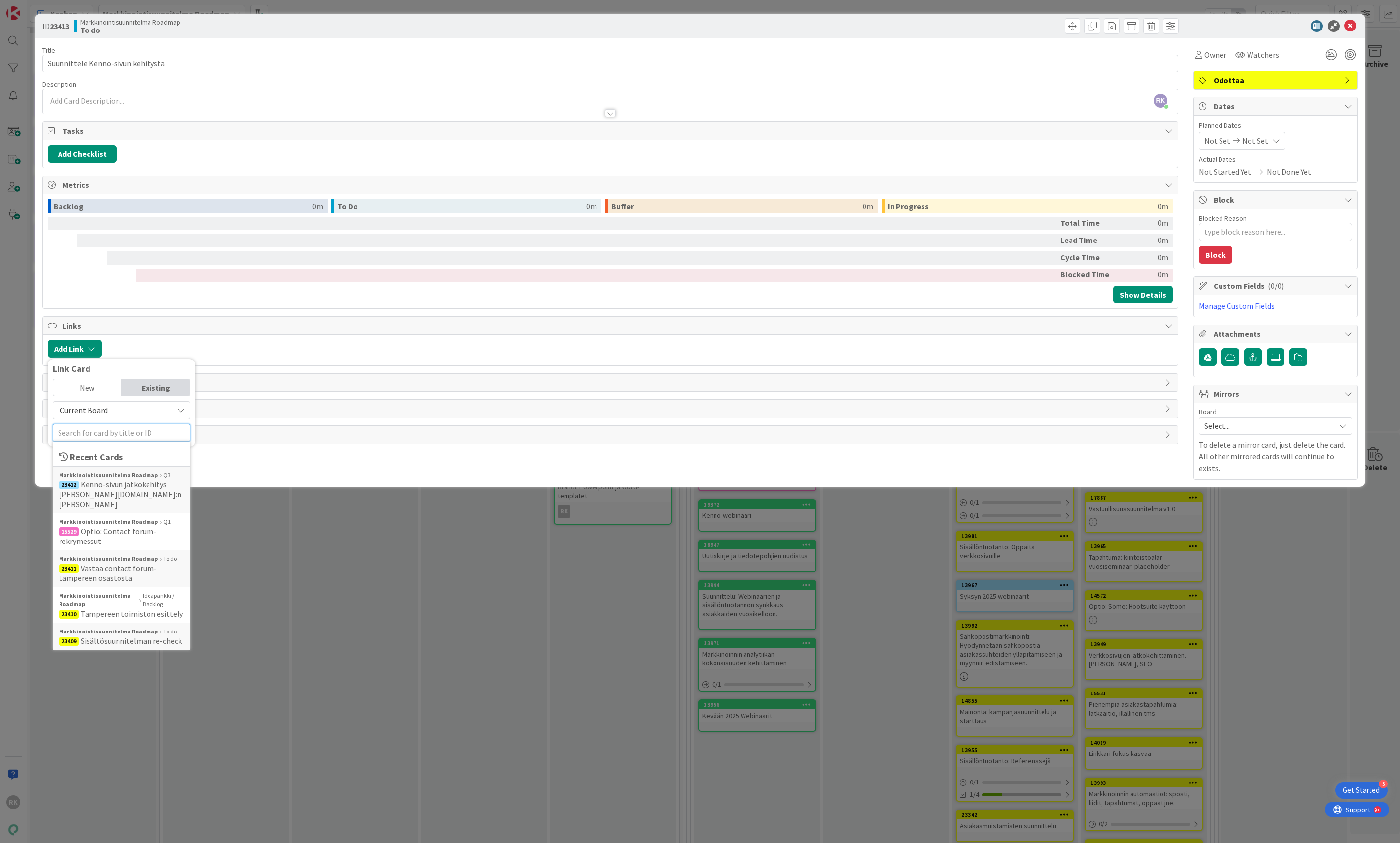
click at [112, 440] on input "text" at bounding box center [121, 432] width 137 height 18
click at [124, 498] on span "23412 Kenno-sivun jatkokehitys [PERSON_NAME][DOMAIN_NAME]:n [PERSON_NAME]" at bounding box center [121, 494] width 125 height 29
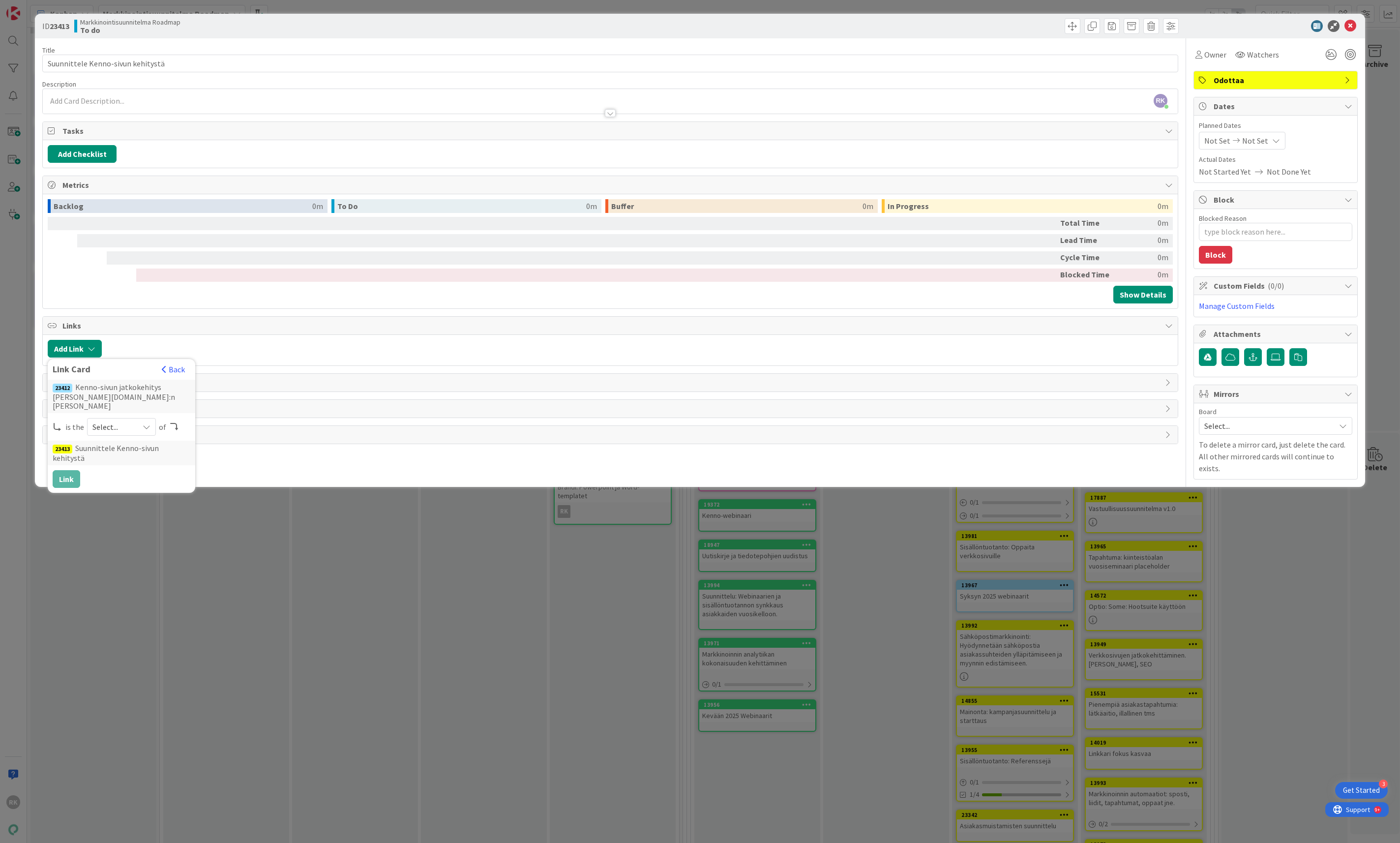
click at [142, 423] on icon at bounding box center [146, 426] width 8 height 8
click at [129, 447] on span "parent" at bounding box center [173, 450] width 111 height 15
click at [76, 470] on button "Link" at bounding box center [66, 478] width 27 height 18
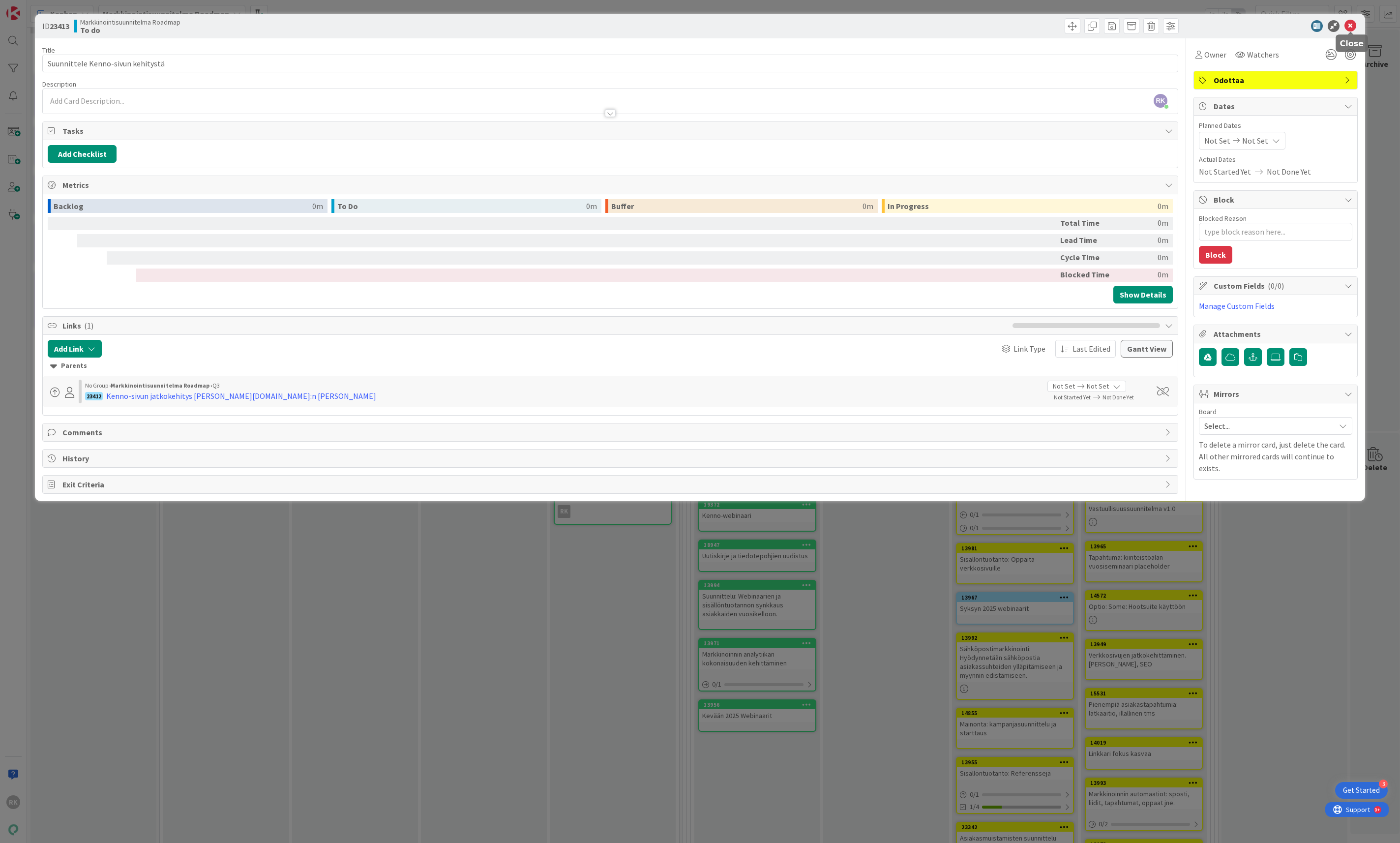
click at [1352, 29] on icon at bounding box center [1350, 26] width 12 height 12
